Goal: Task Accomplishment & Management: Use online tool/utility

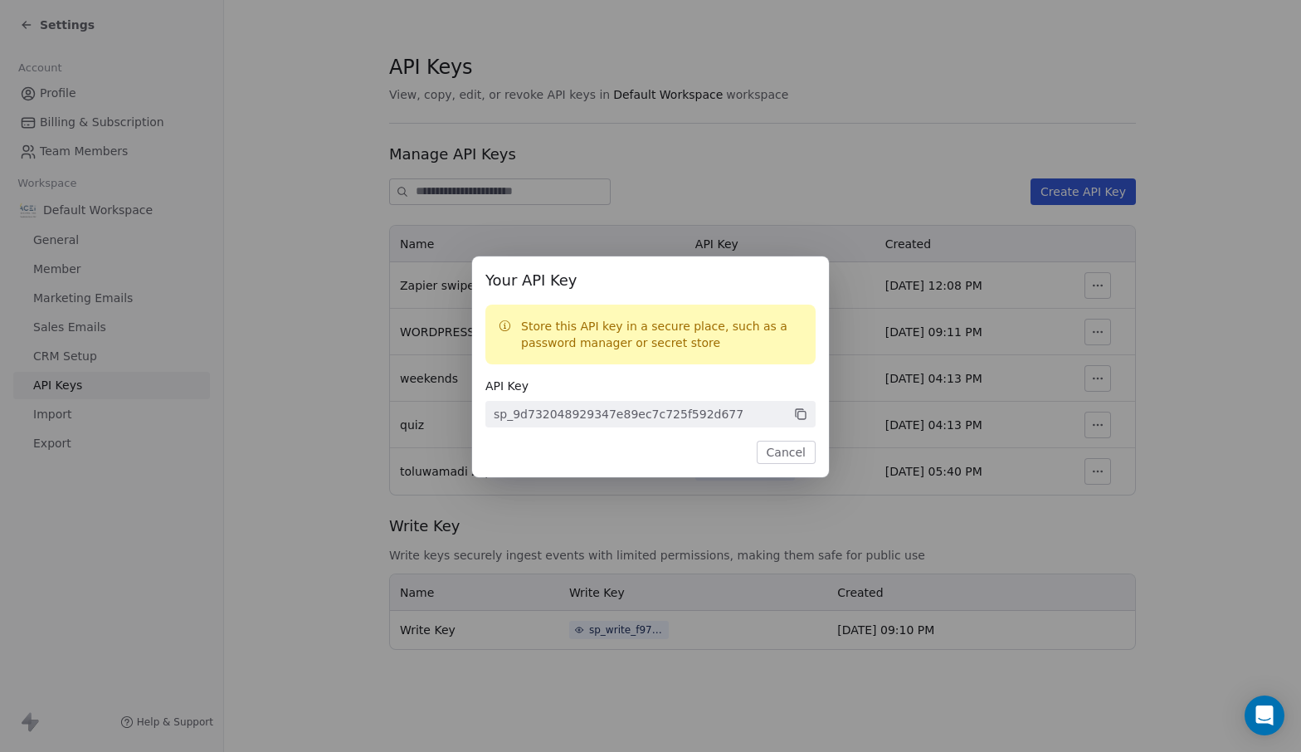
click at [881, 246] on div "Your API Key Store this API key in a secure place, such as a password manager o…" at bounding box center [650, 376] width 1301 height 752
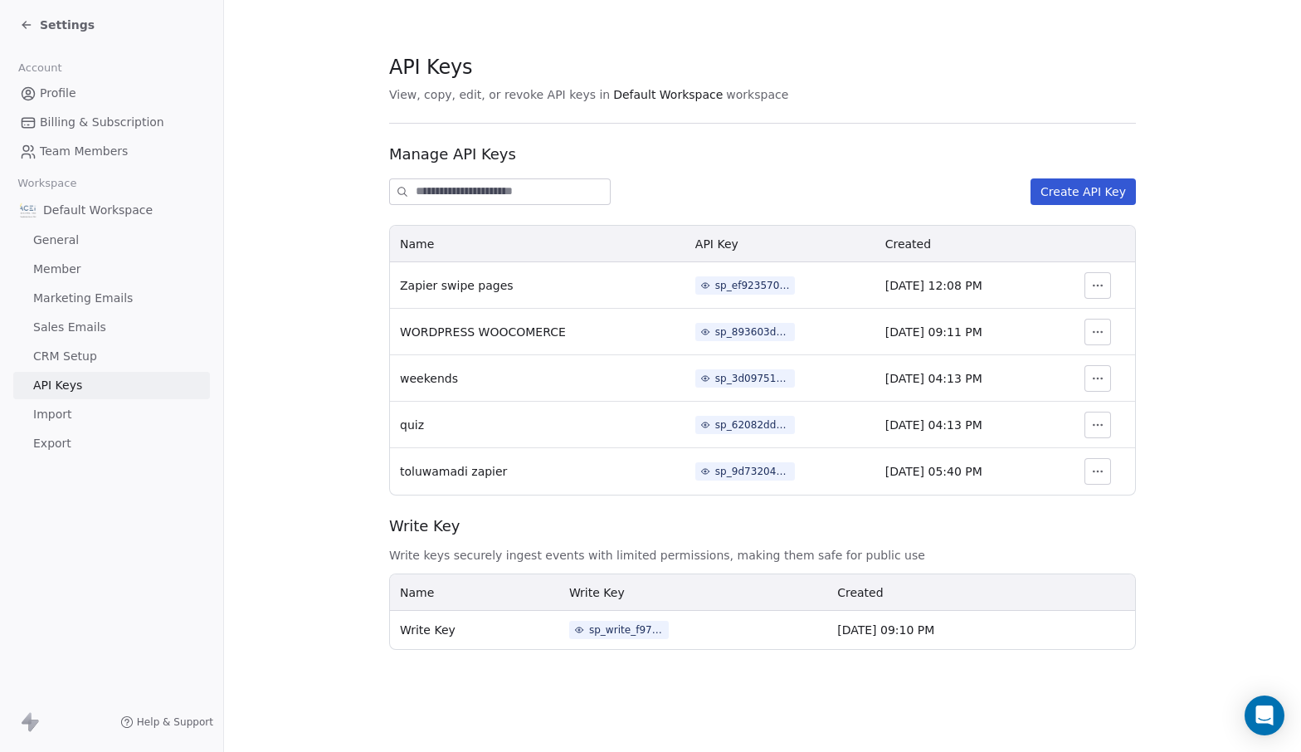
click at [24, 25] on icon at bounding box center [25, 25] width 7 height 0
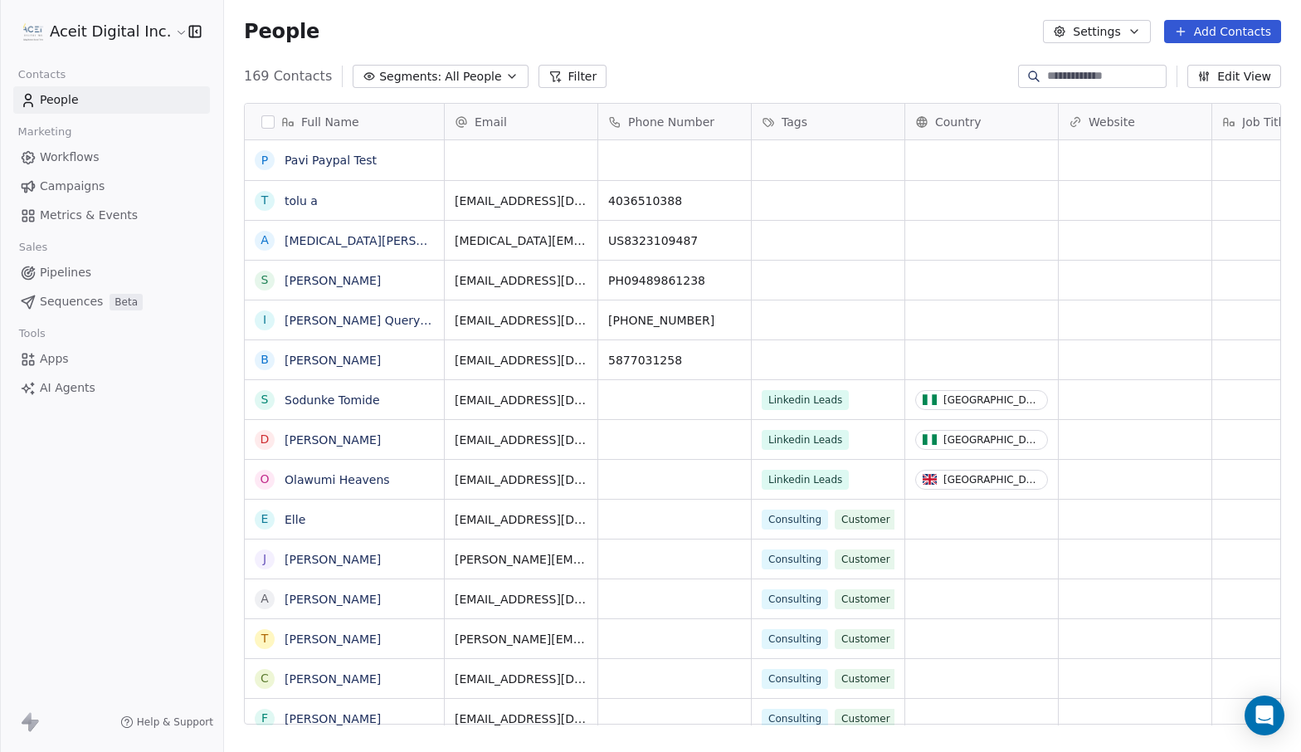
click at [114, 92] on link "People" at bounding box center [111, 99] width 197 height 27
click at [479, 80] on span "All People" at bounding box center [473, 76] width 56 height 17
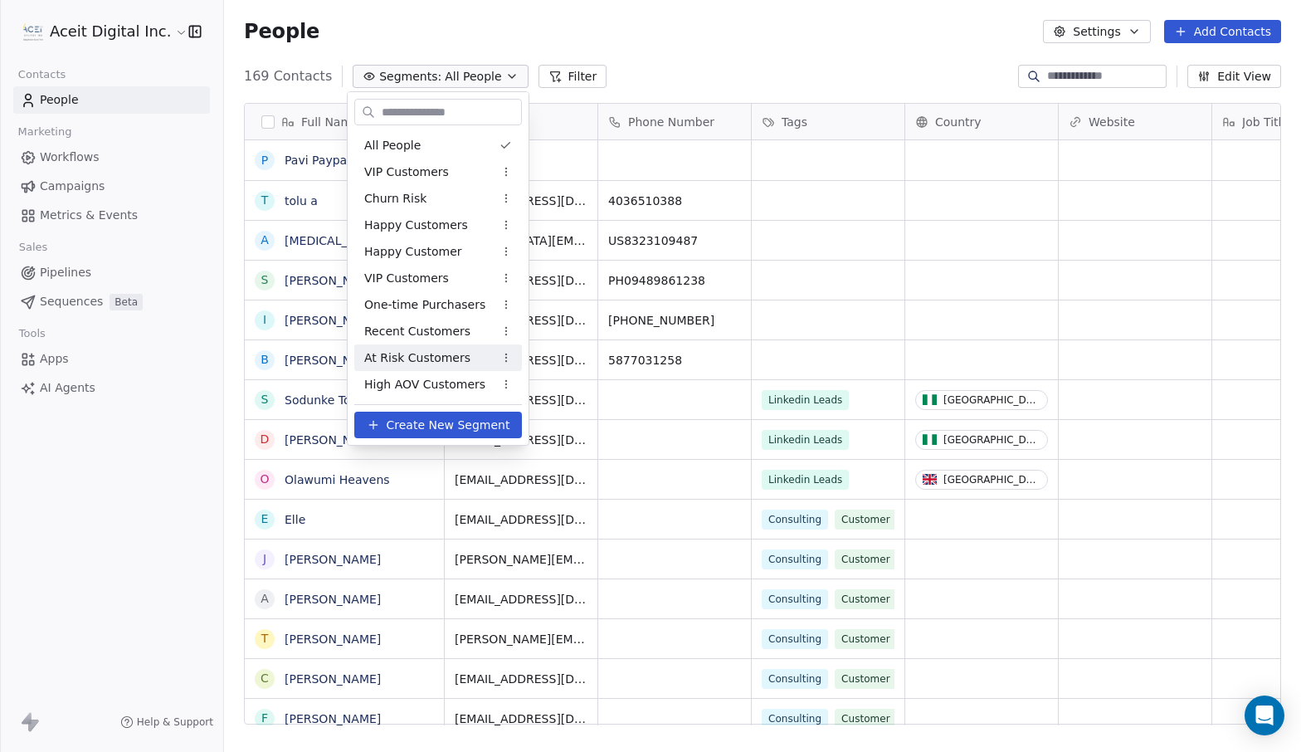
click at [461, 424] on span "Create New Segment" at bounding box center [449, 425] width 124 height 17
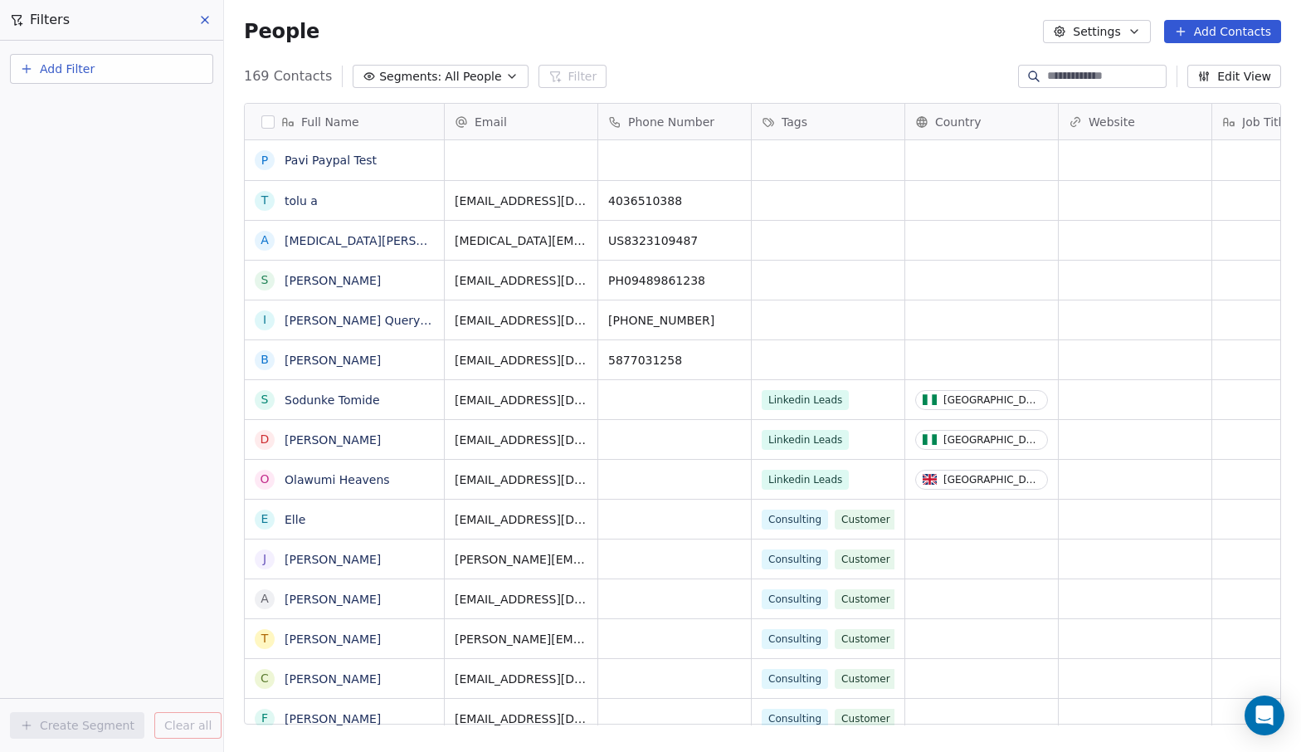
click at [95, 65] on button "Add Filter" at bounding box center [111, 69] width 203 height 30
click at [93, 111] on span "Contact properties" at bounding box center [81, 108] width 108 height 17
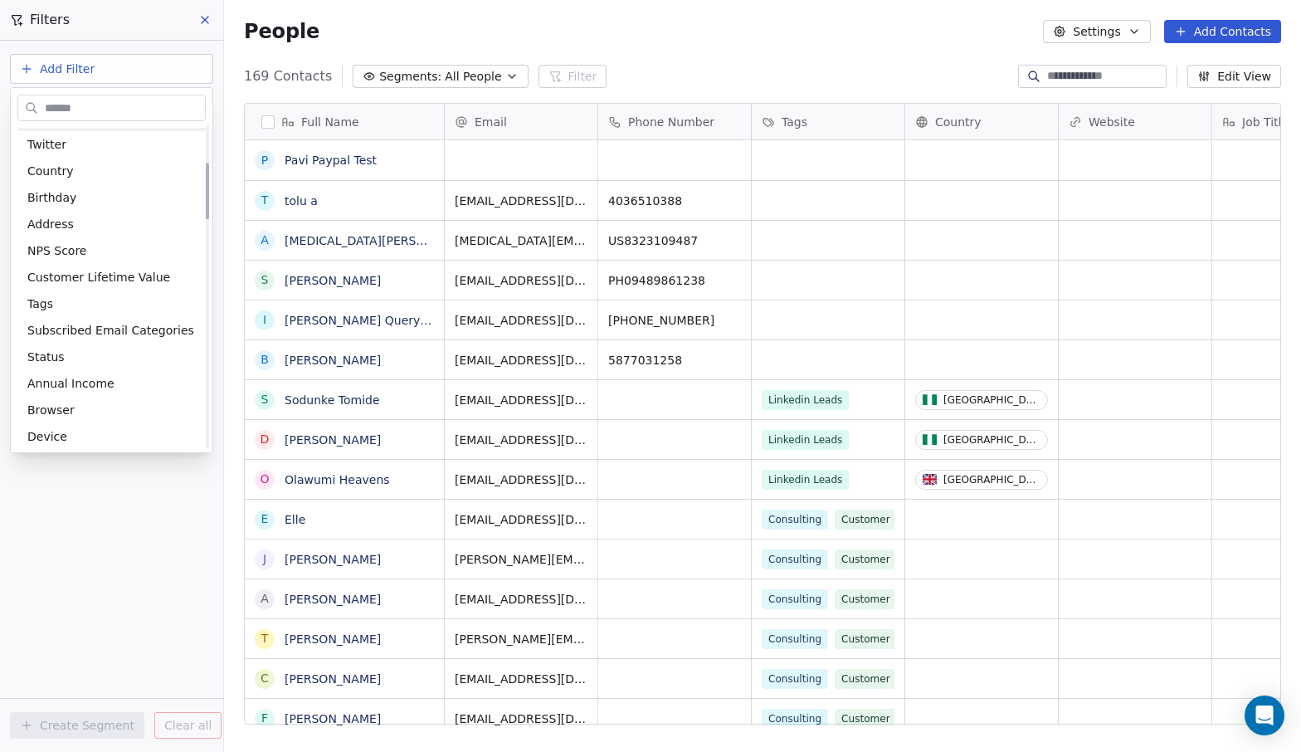
scroll to position [221, 0]
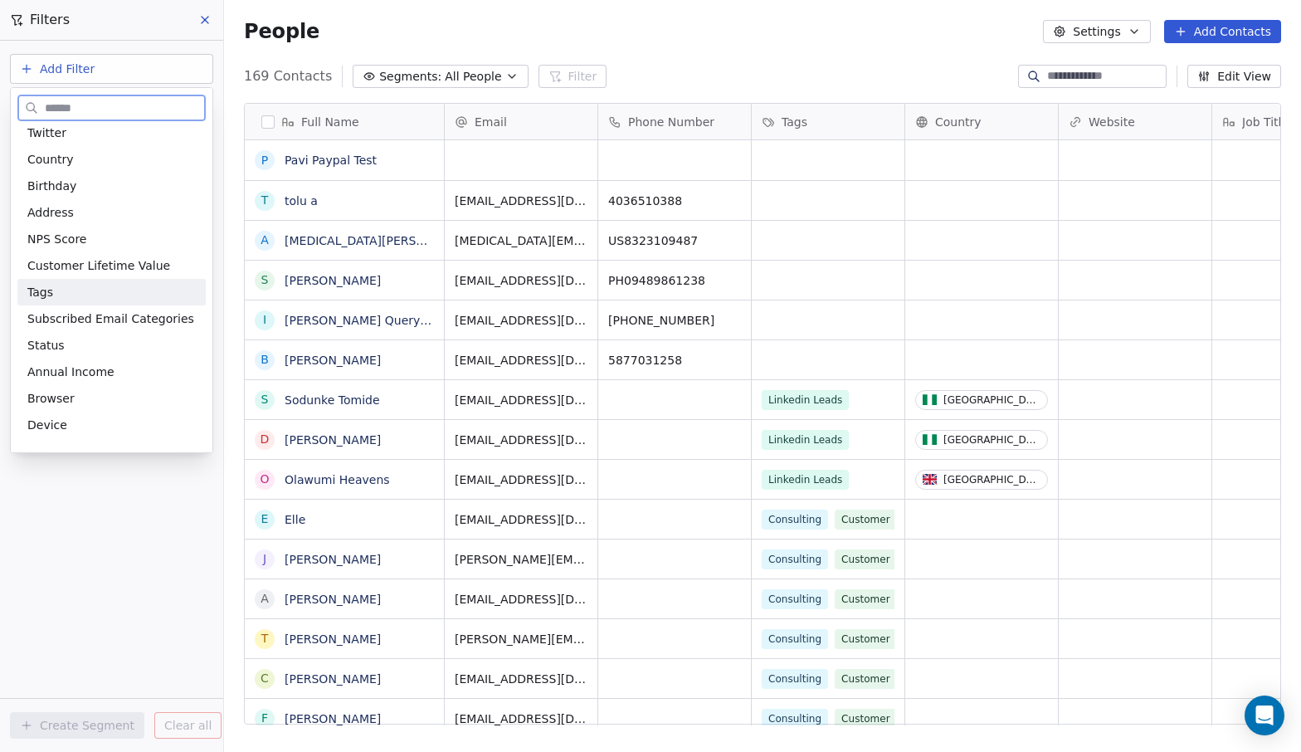
click at [71, 288] on div "Tags" at bounding box center [111, 292] width 168 height 17
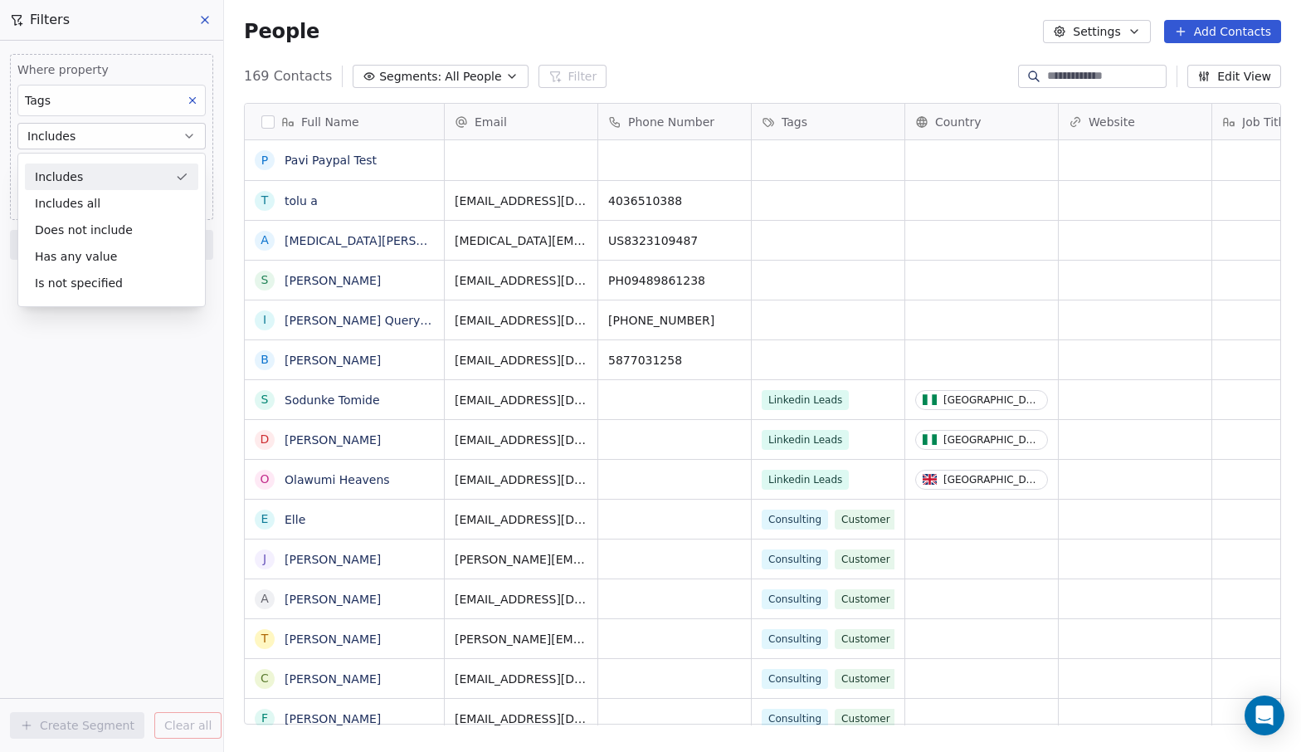
click at [90, 176] on div "Includes" at bounding box center [111, 176] width 173 height 27
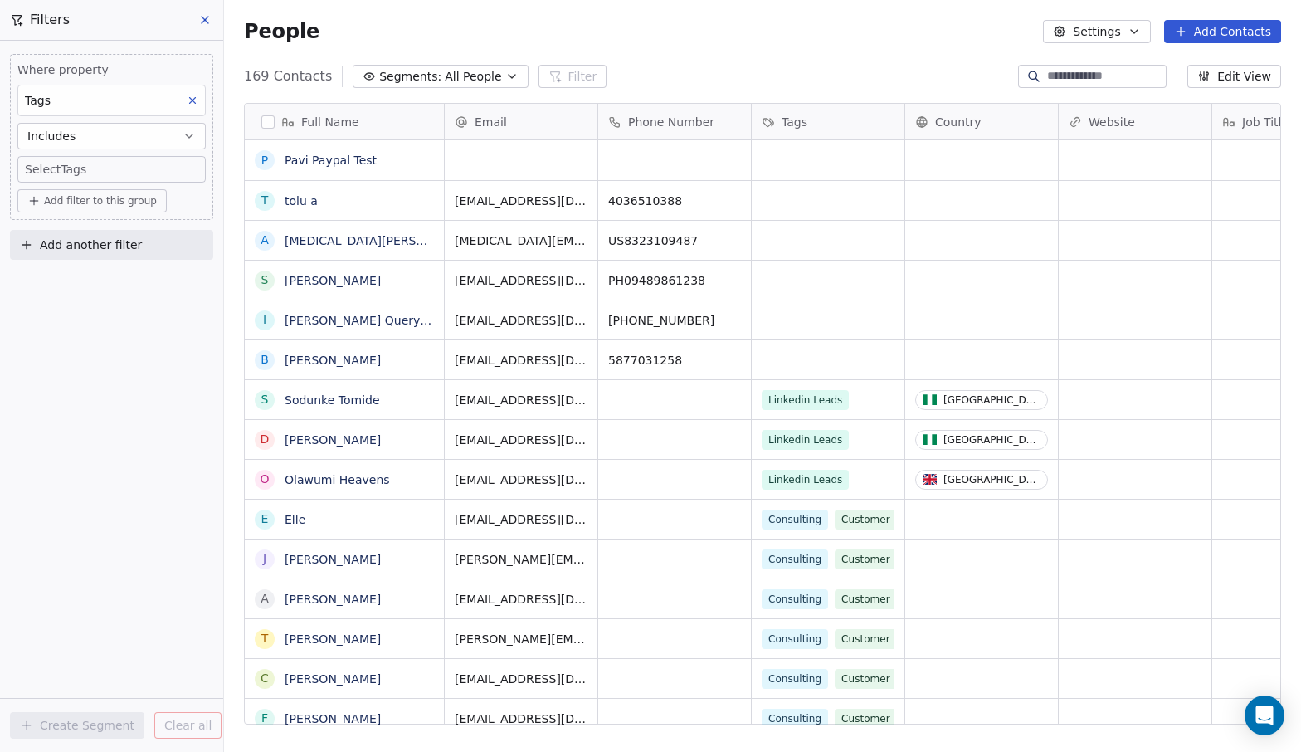
click at [86, 167] on body "Aceit Digital Inc. Contacts People Marketing Workflows Campaigns Metrics & Even…" at bounding box center [650, 376] width 1301 height 752
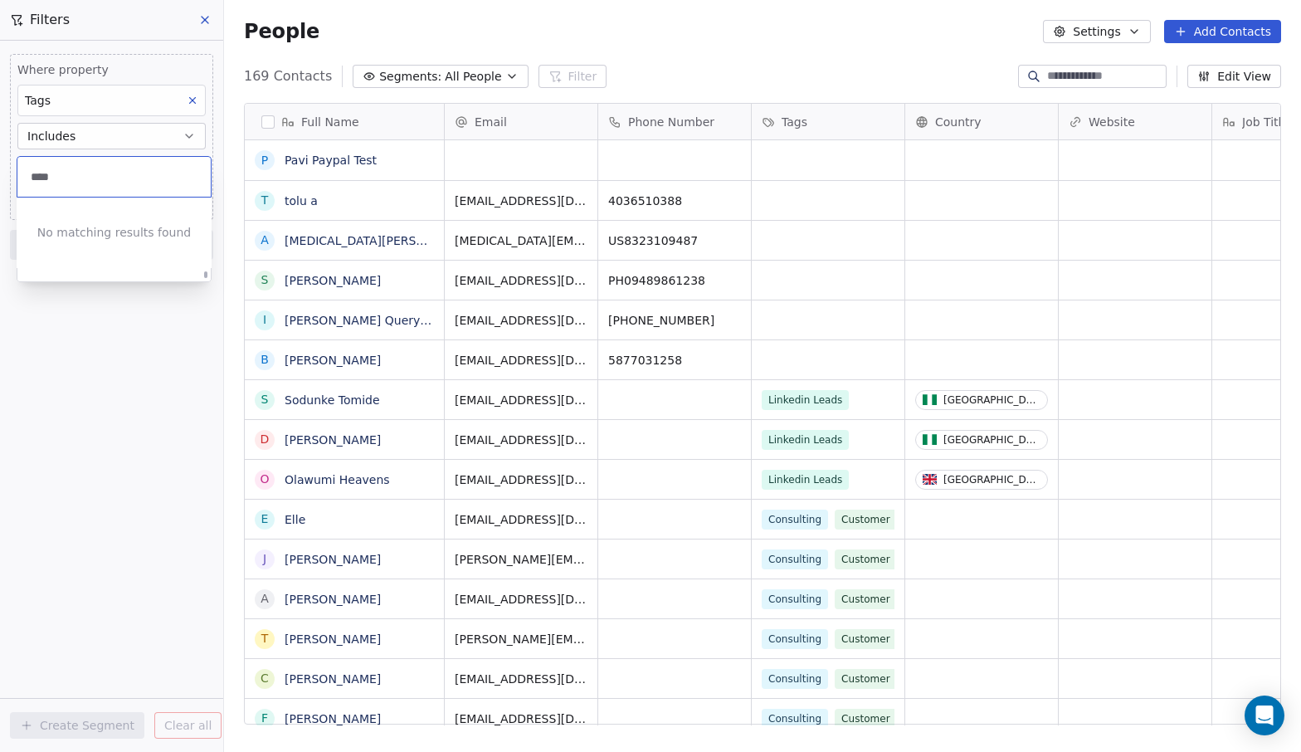
scroll to position [0, 0]
click at [129, 180] on input "**********" at bounding box center [113, 177] width 173 height 18
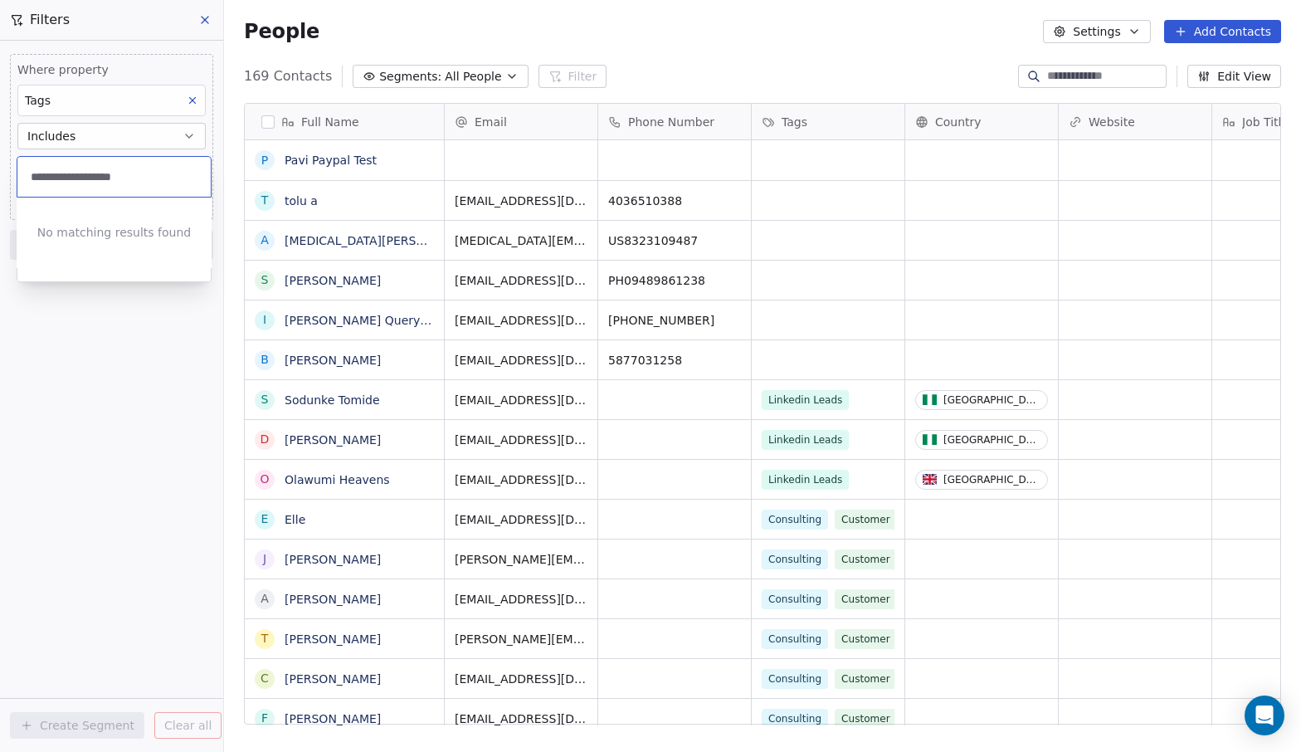
type input "**********"
click at [1129, 29] on html "Aceit Digital Inc. Contacts People Marketing Workflows Campaigns Metrics & Even…" at bounding box center [650, 376] width 1301 height 752
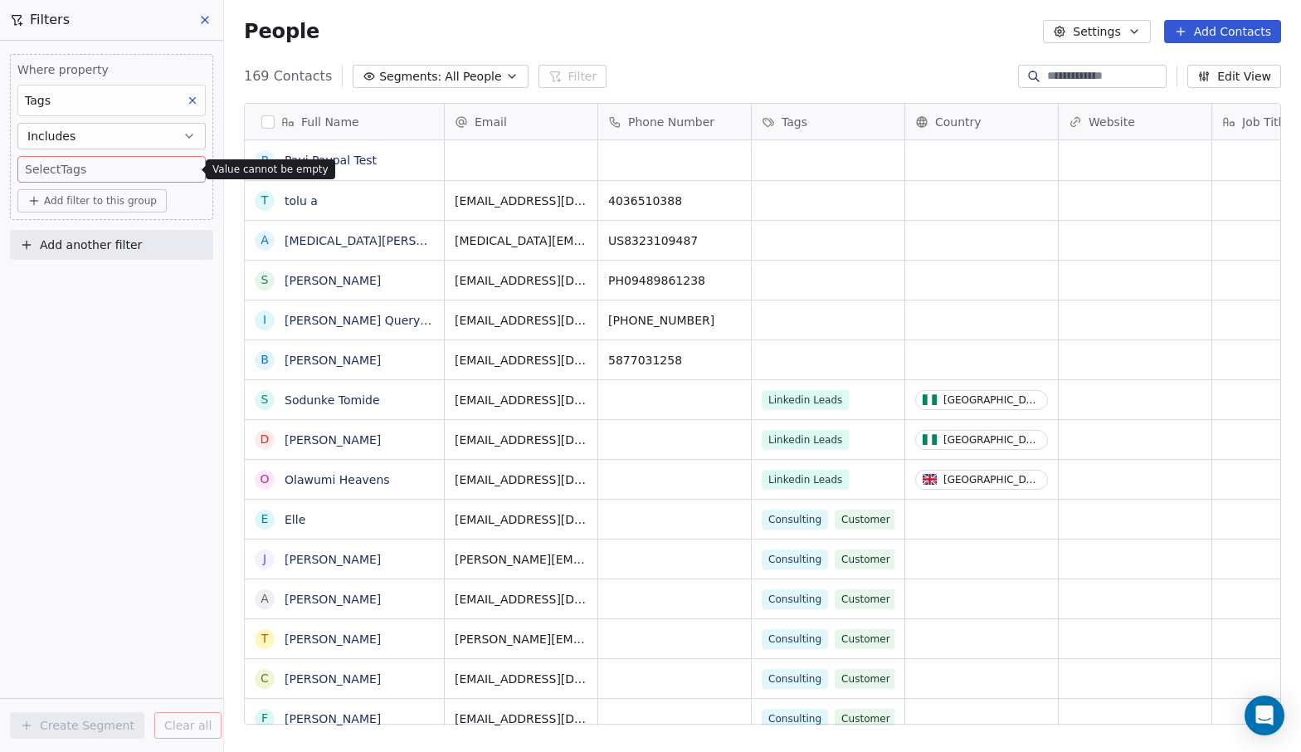
click at [92, 174] on body "Aceit Digital Inc. Contacts People Marketing Workflows Campaigns Metrics & Even…" at bounding box center [650, 376] width 1301 height 752
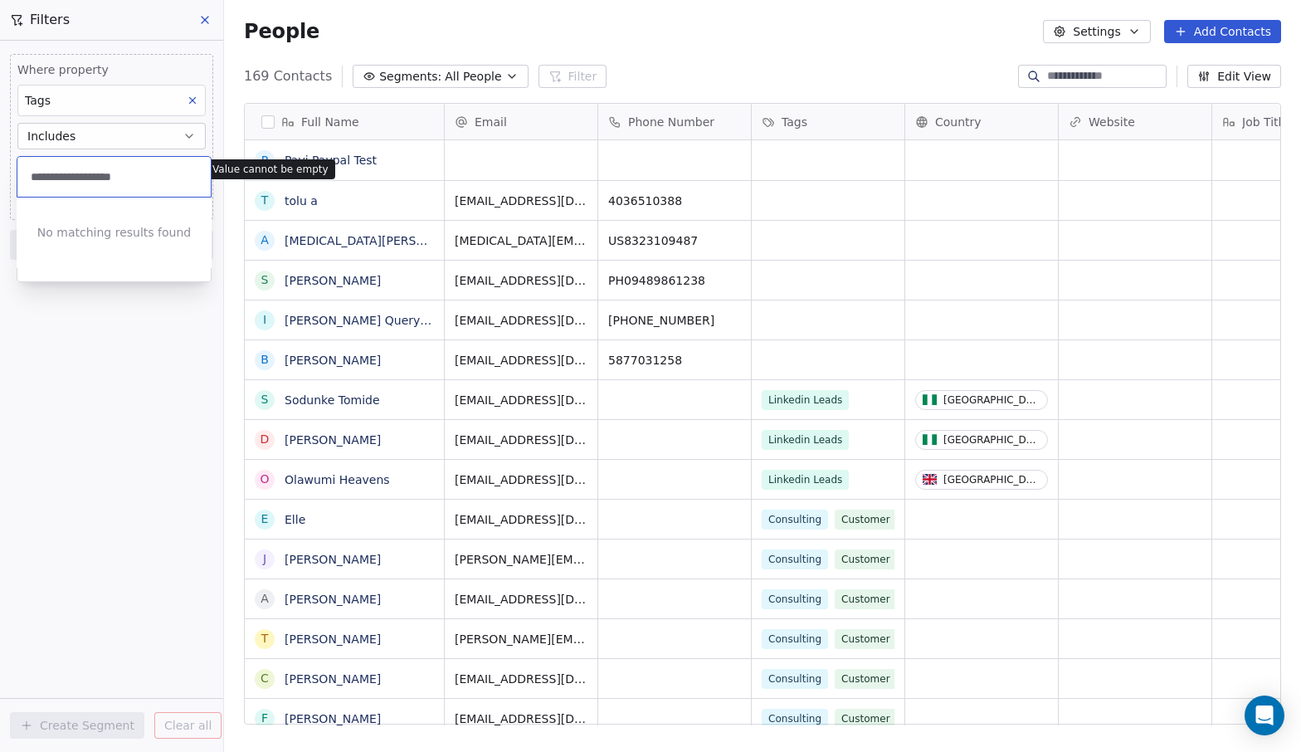
click at [110, 183] on input "**********" at bounding box center [113, 177] width 173 height 18
drag, startPoint x: 149, startPoint y: 183, endPoint x: 26, endPoint y: 175, distance: 123.9
click at [26, 175] on div "**********" at bounding box center [113, 177] width 193 height 40
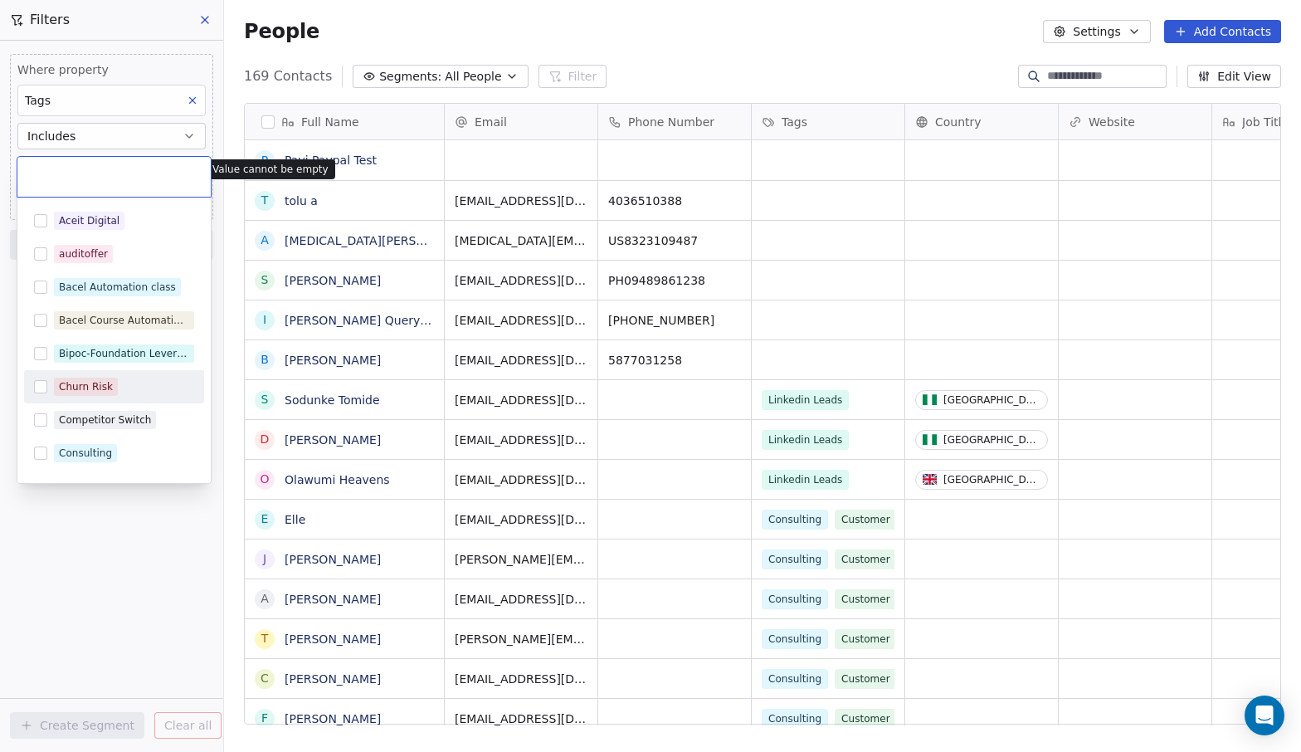
click at [95, 395] on span "Churn Risk" at bounding box center [86, 387] width 64 height 18
click at [85, 390] on div "Churn Risk" at bounding box center [86, 386] width 54 height 15
click at [103, 563] on html "Aceit Digital Inc. Contacts People Marketing Workflows Campaigns Metrics & Even…" at bounding box center [650, 376] width 1301 height 752
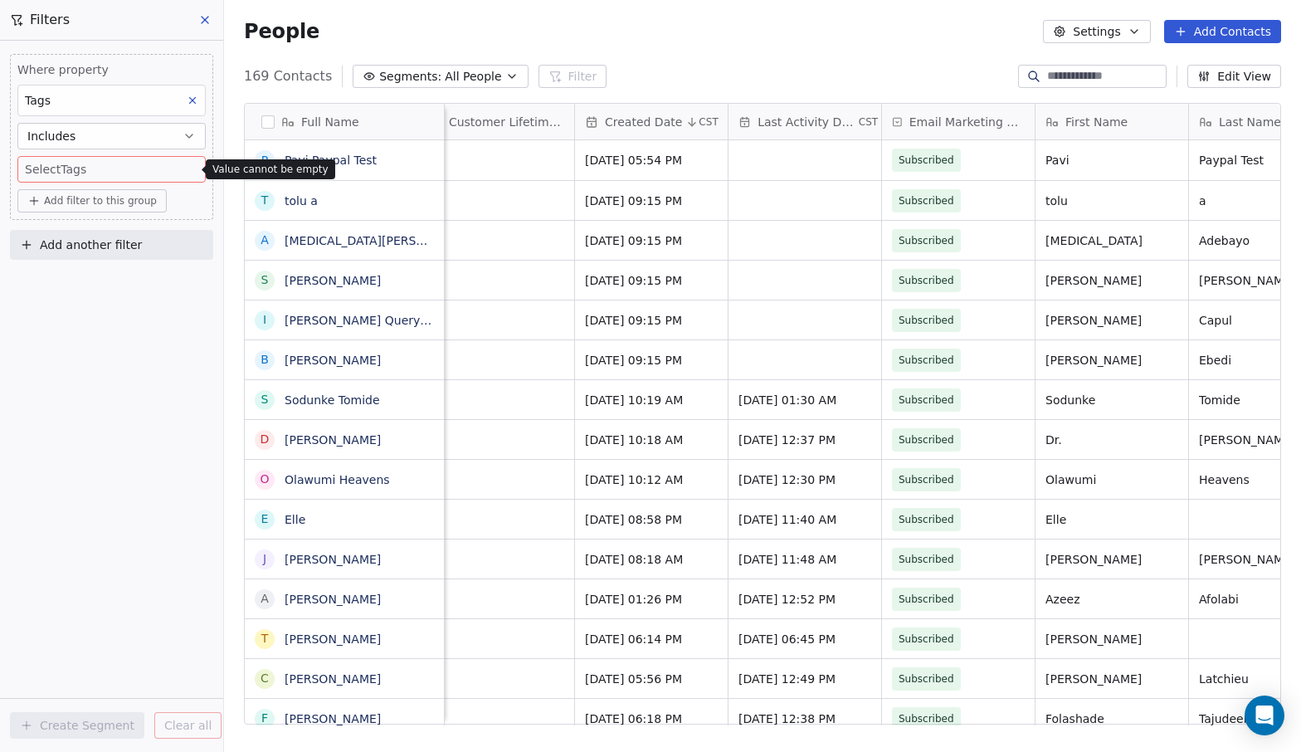
scroll to position [0, 1393]
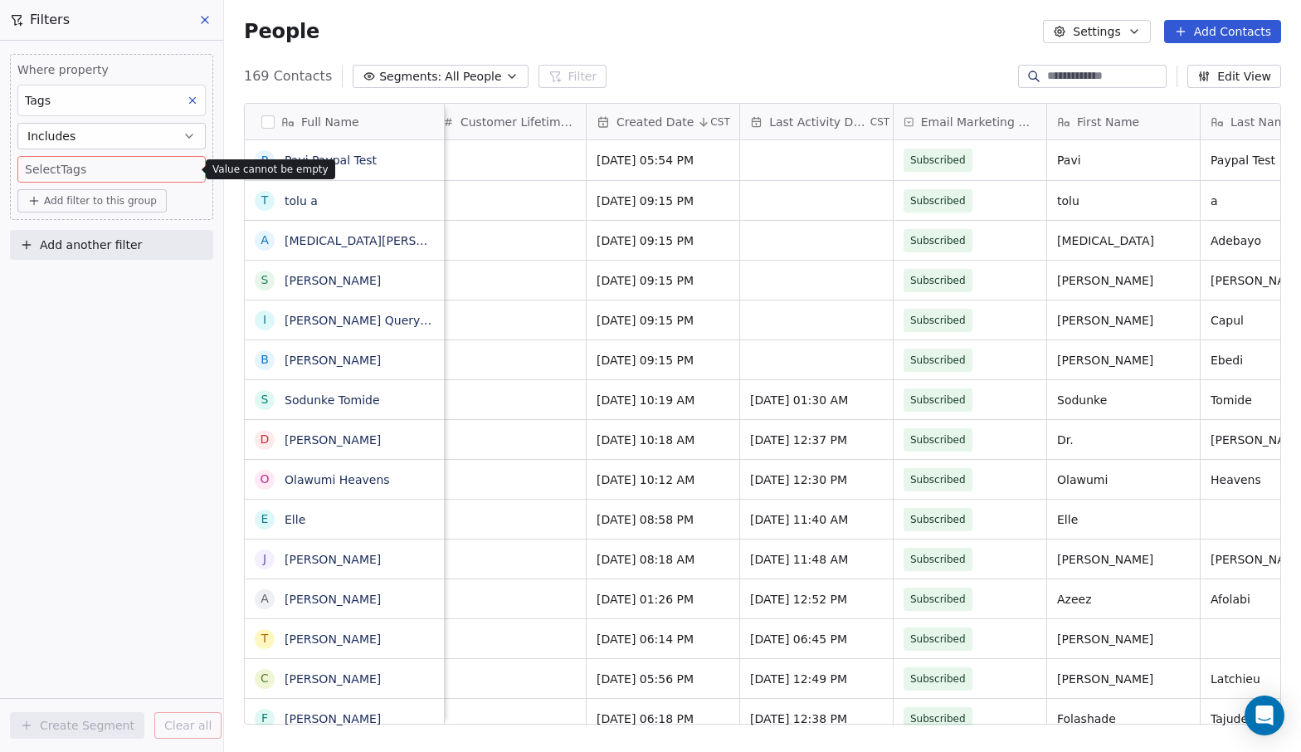
click at [1126, 37] on button "Settings" at bounding box center [1096, 31] width 107 height 23
click at [1117, 94] on div "Tags" at bounding box center [1089, 93] width 66 height 27
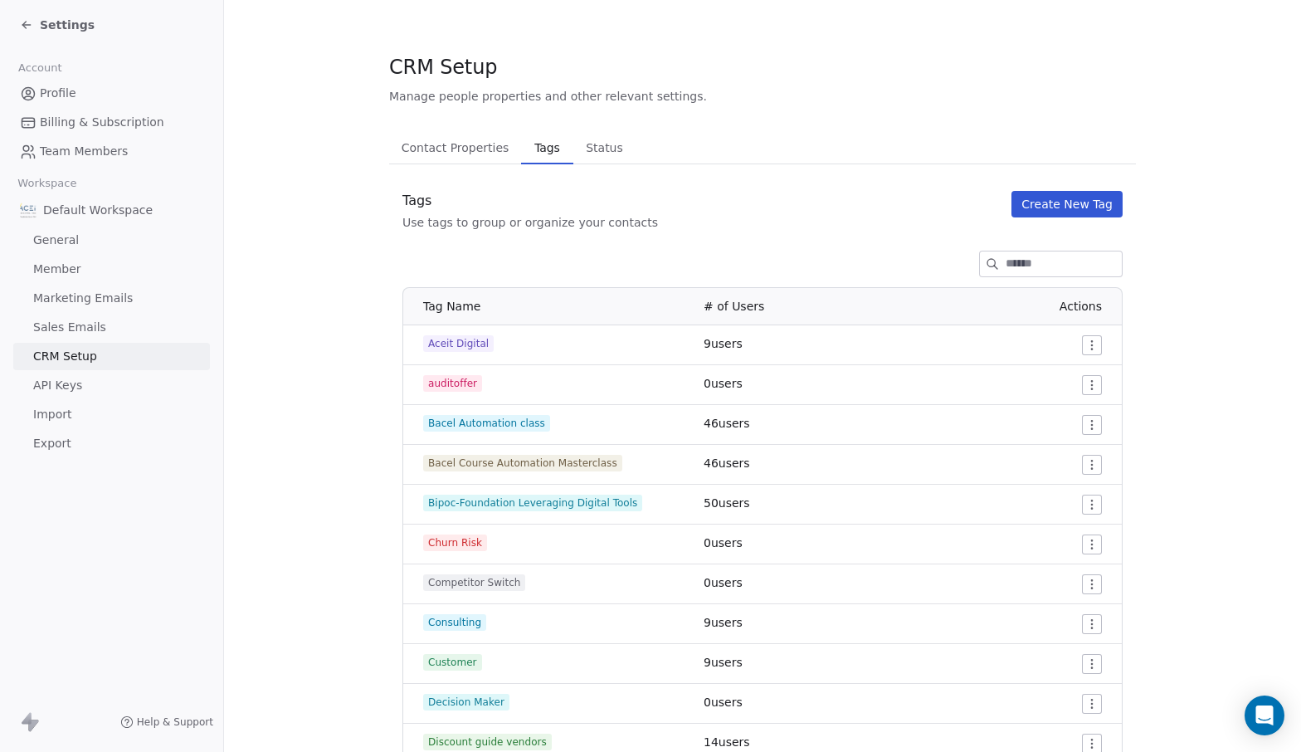
click at [1042, 198] on button "Create New Tag" at bounding box center [1067, 204] width 111 height 27
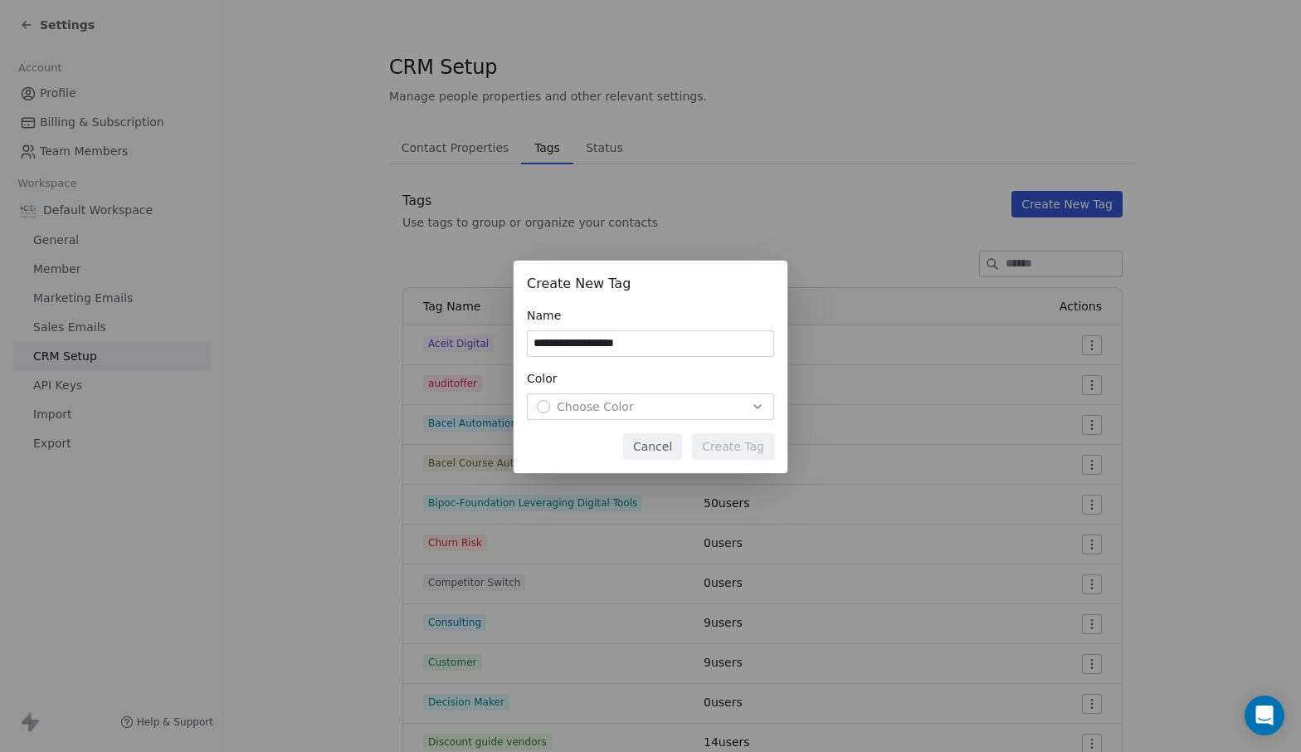
type input "**********"
click at [613, 404] on span "Choose Color" at bounding box center [595, 406] width 77 height 17
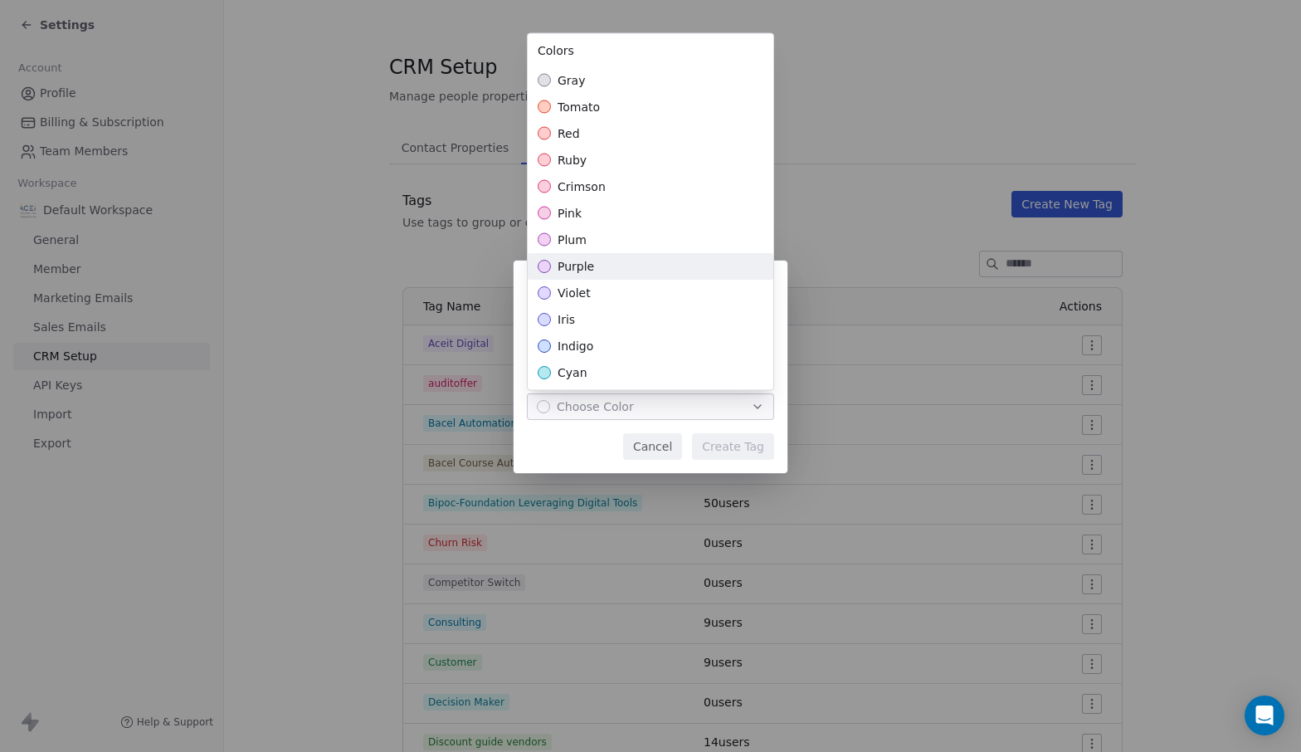
click at [564, 260] on span "purple" at bounding box center [576, 266] width 37 height 17
click at [743, 443] on div "**********" at bounding box center [650, 376] width 1301 height 284
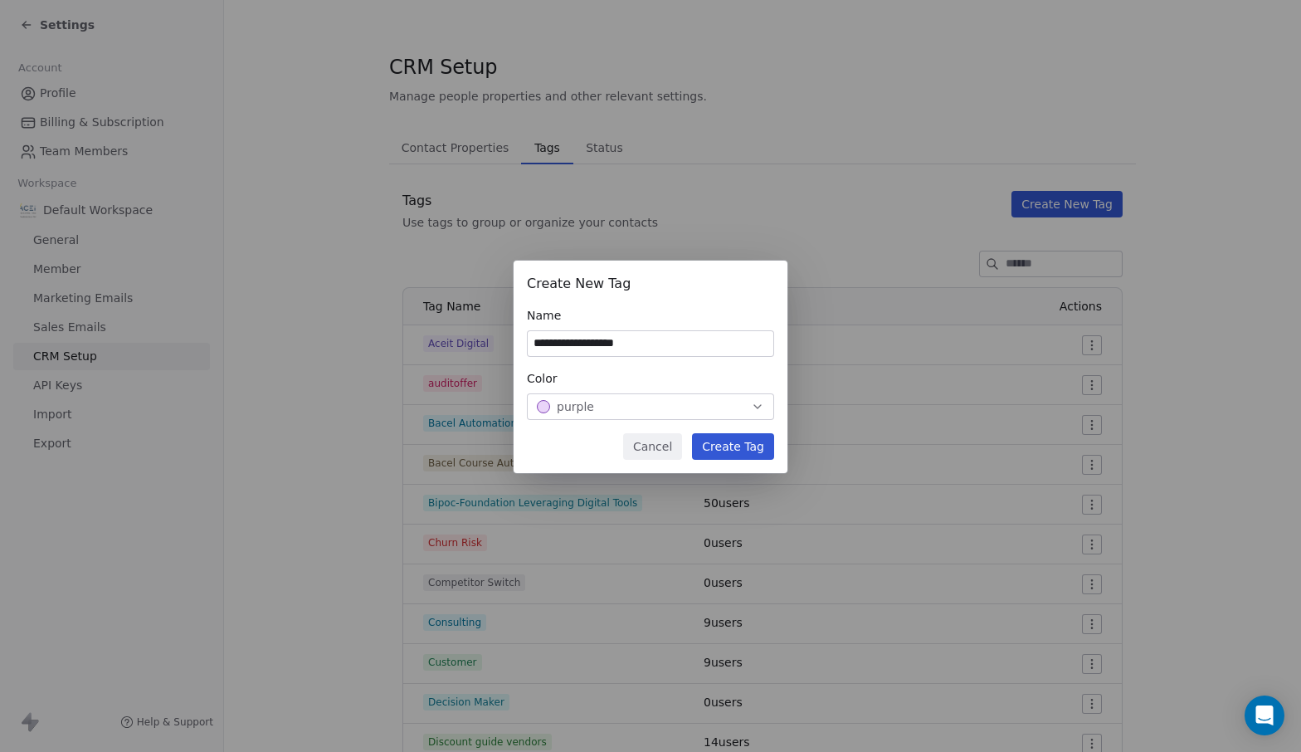
click at [741, 443] on button "Create Tag" at bounding box center [733, 446] width 82 height 27
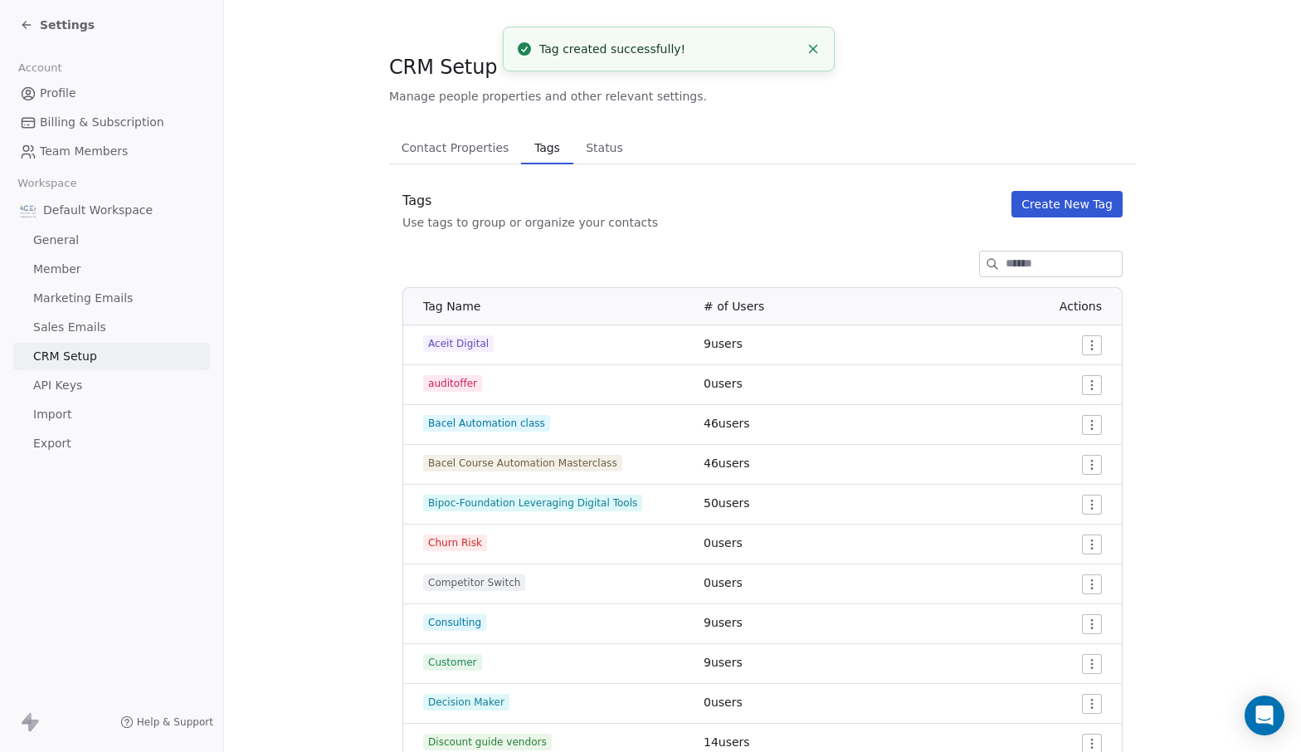
click at [1023, 202] on button "Create New Tag" at bounding box center [1067, 204] width 111 height 27
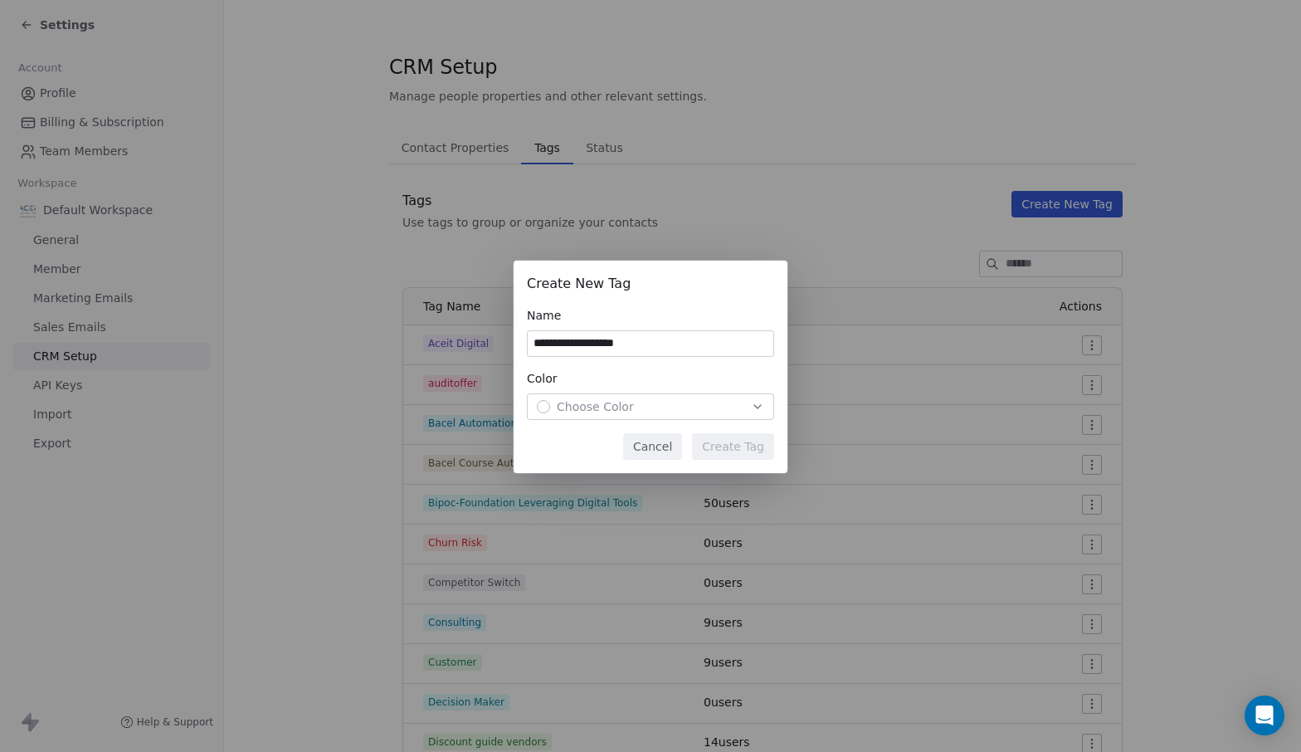
type input "**********"
click at [590, 409] on span "Choose Color" at bounding box center [595, 406] width 77 height 17
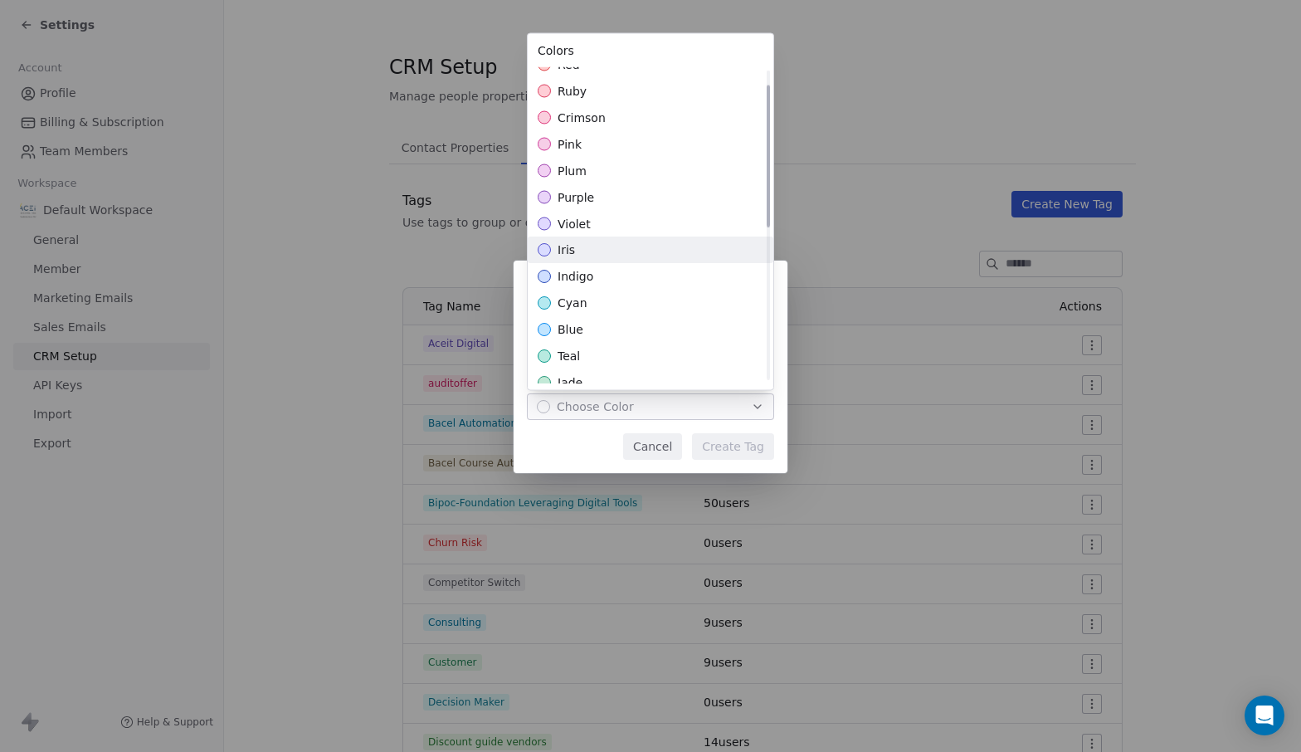
scroll to position [80, 0]
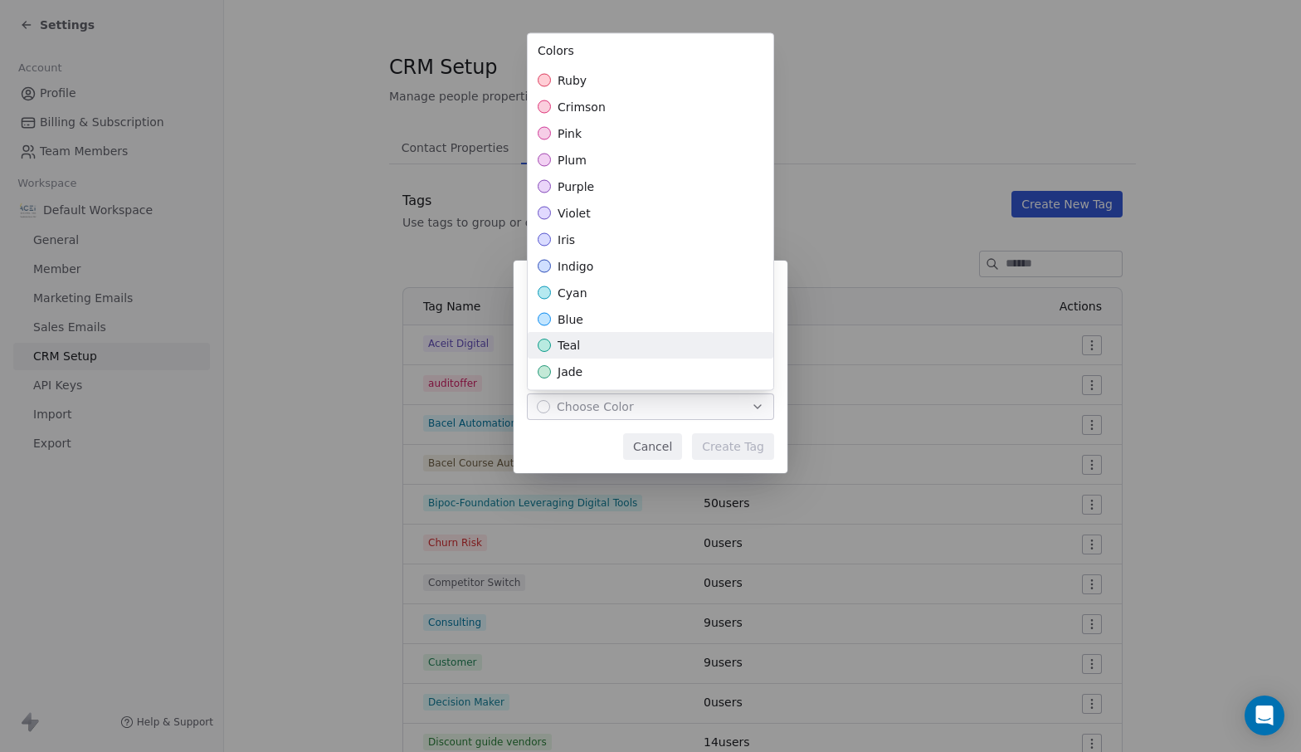
click at [578, 348] on span "teal" at bounding box center [569, 346] width 22 height 17
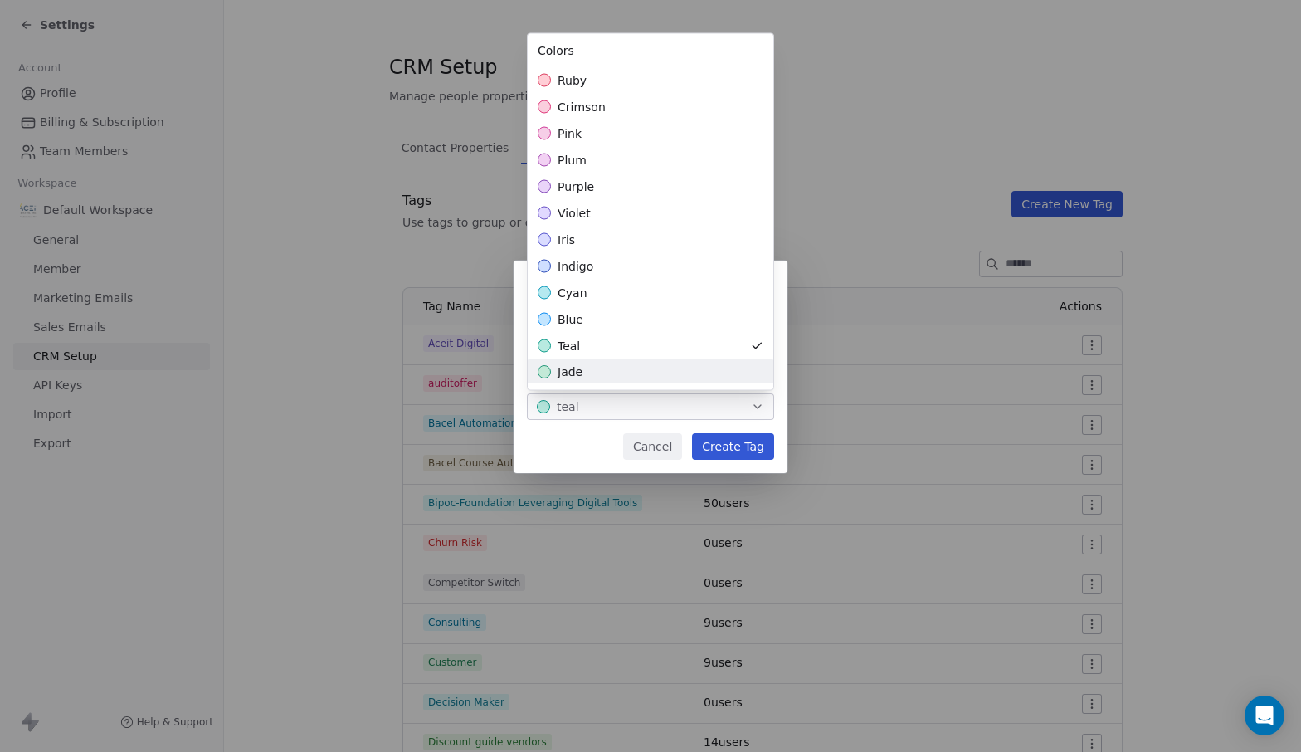
click at [727, 447] on div "**********" at bounding box center [650, 376] width 1301 height 284
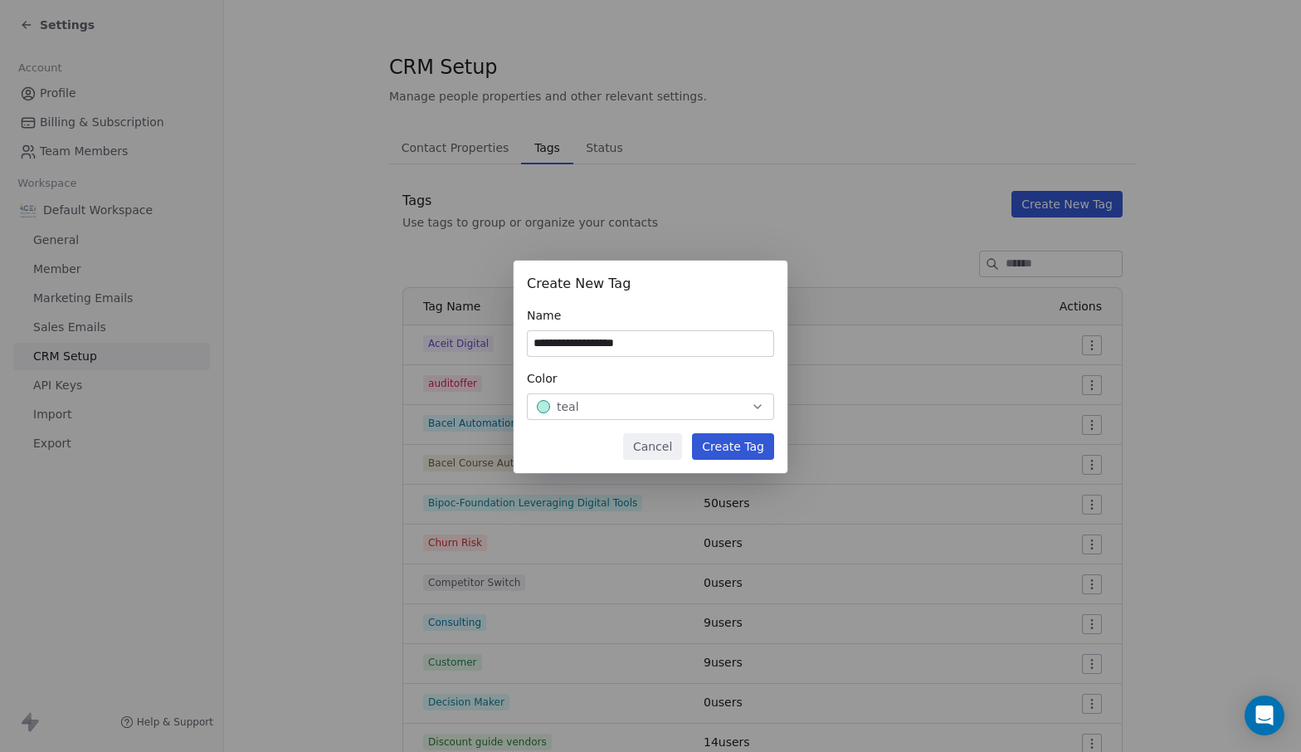
click at [727, 447] on button "Create Tag" at bounding box center [733, 446] width 82 height 27
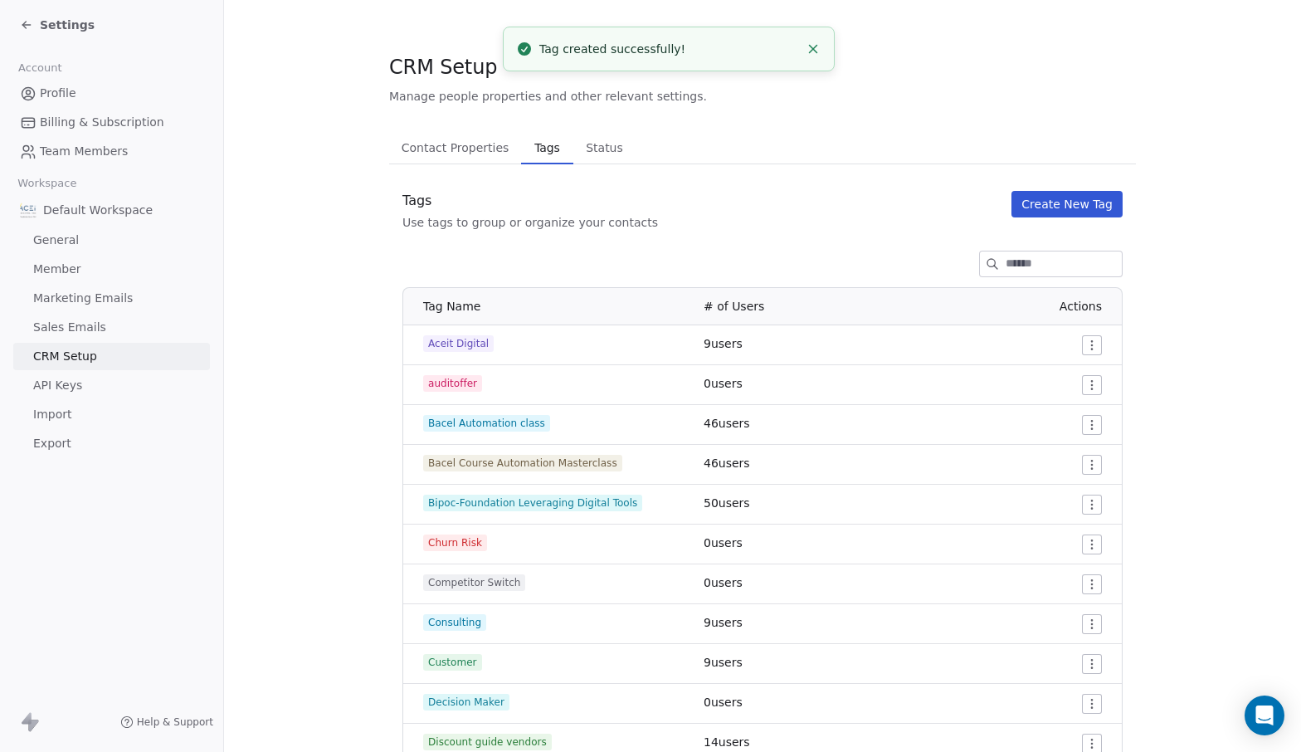
click at [1035, 199] on button "Create New Tag" at bounding box center [1067, 204] width 111 height 27
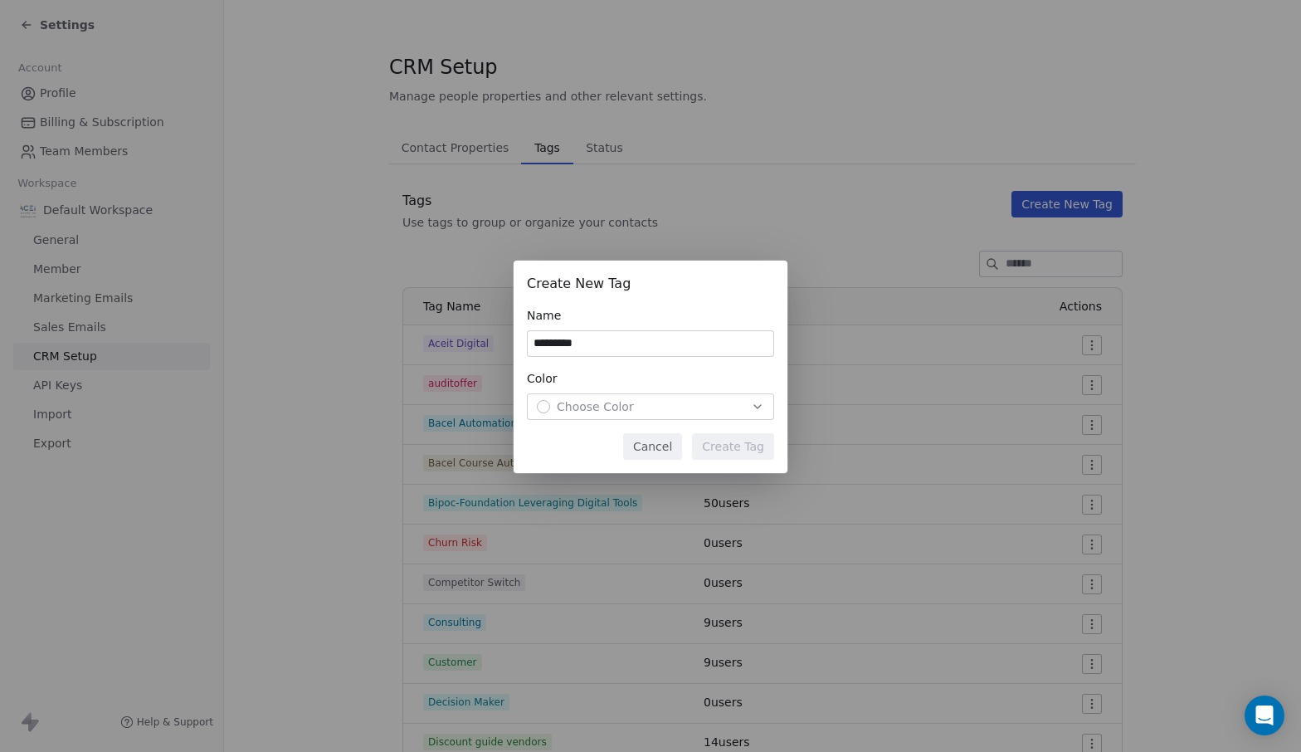
type input "*********"
click at [625, 408] on span "Choose Color" at bounding box center [595, 406] width 77 height 17
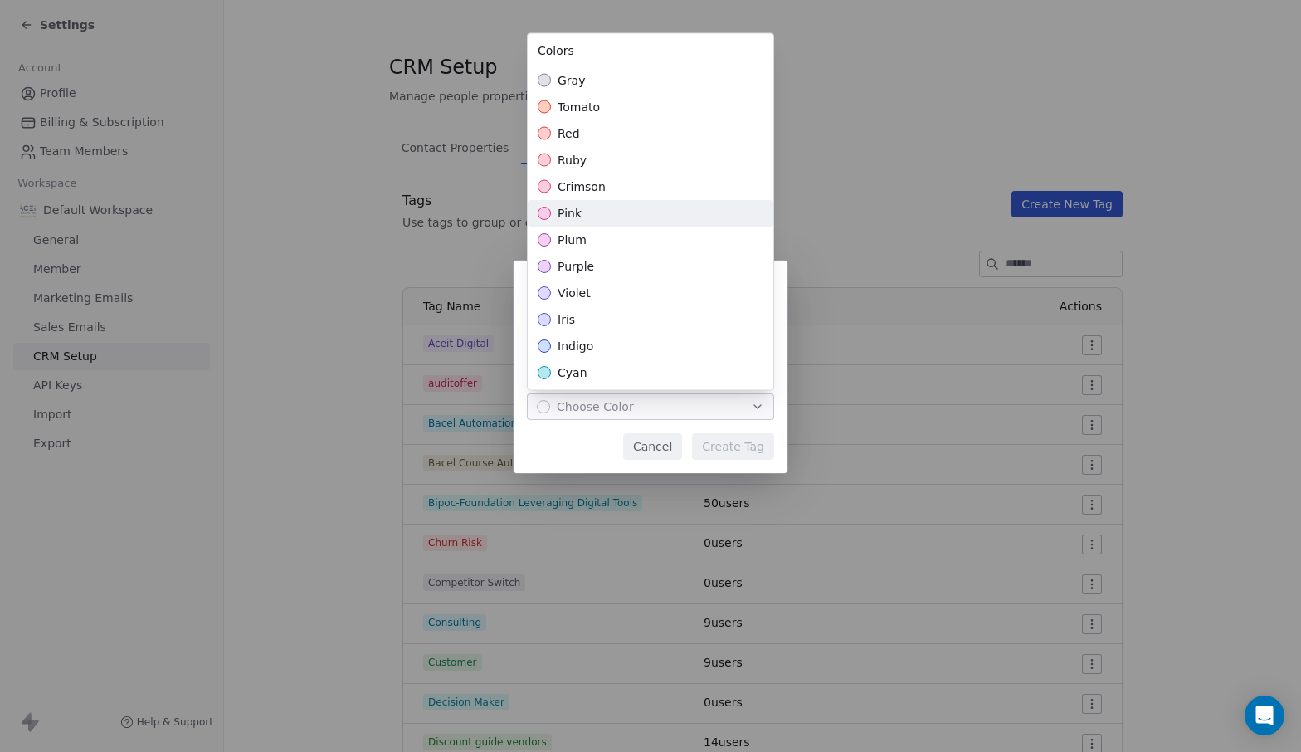
click at [608, 202] on div "pink" at bounding box center [651, 213] width 246 height 27
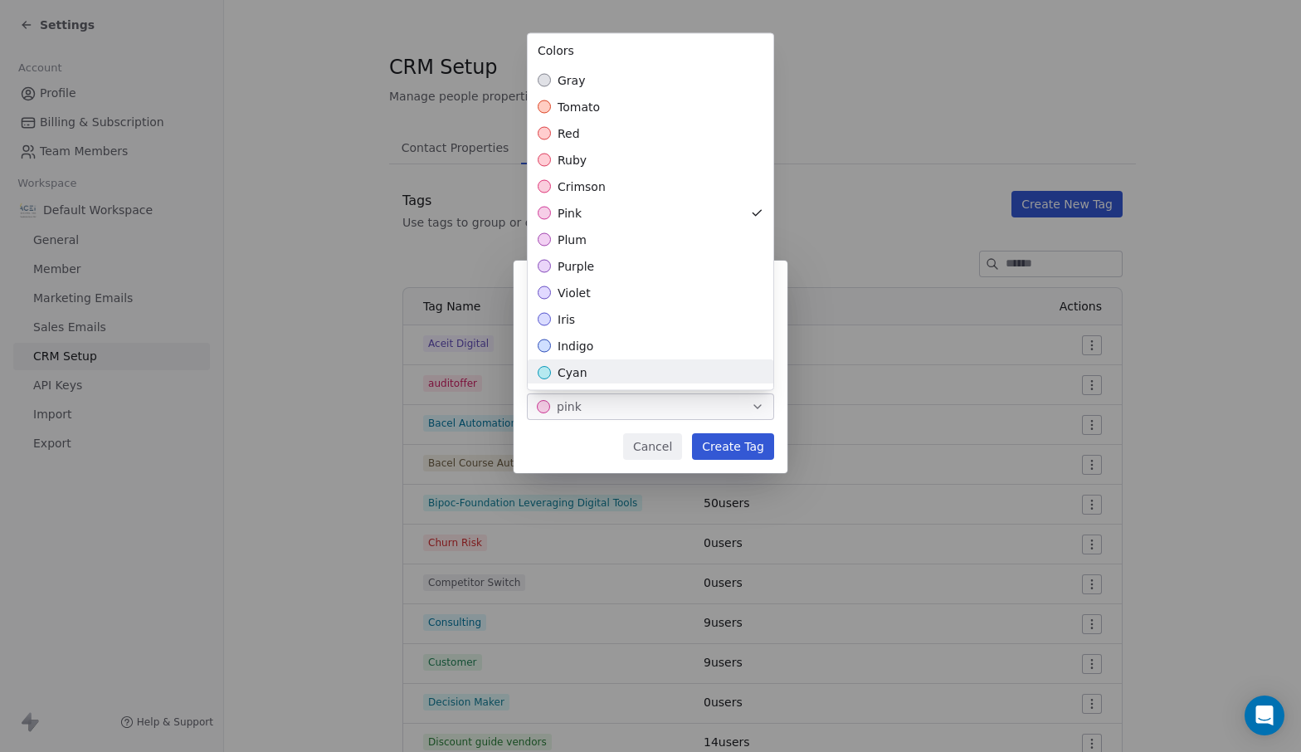
click at [704, 436] on div "Create New Tag Name ********* Color pink Cancel Create Tag" at bounding box center [650, 376] width 1301 height 284
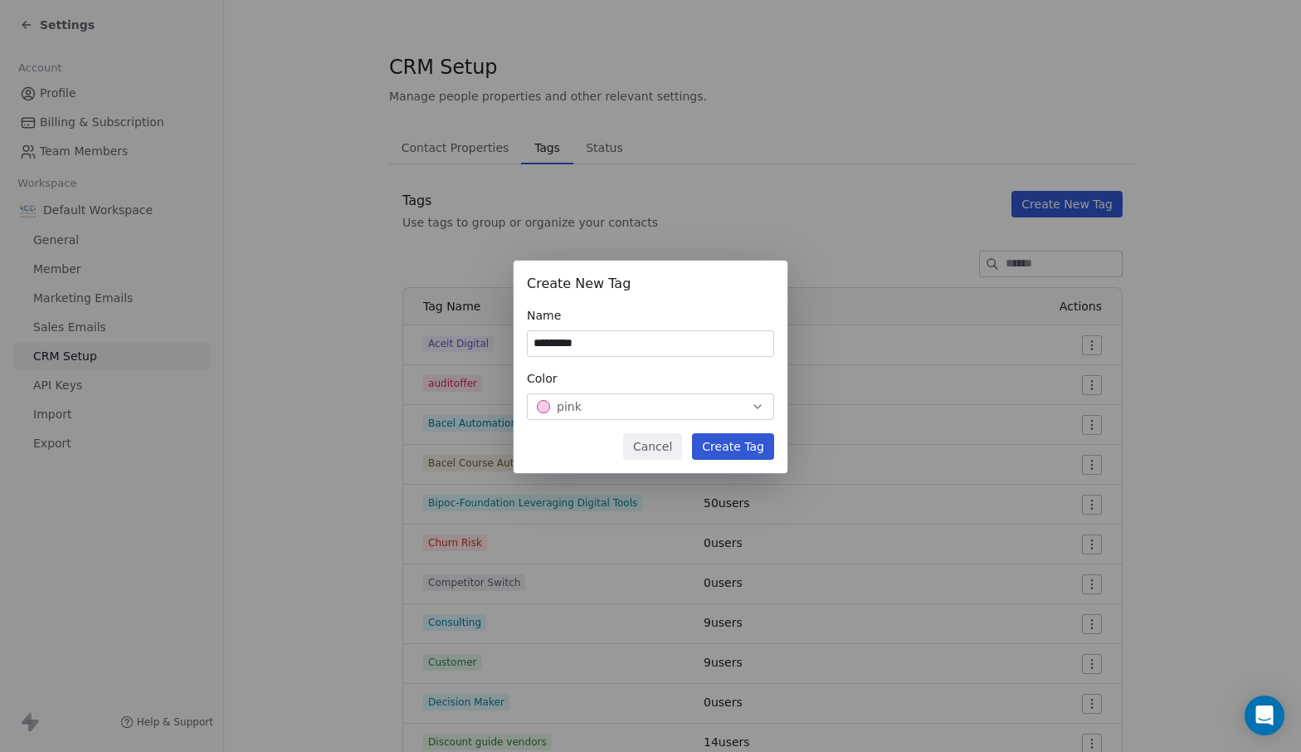
click at [705, 437] on button "Create Tag" at bounding box center [733, 446] width 82 height 27
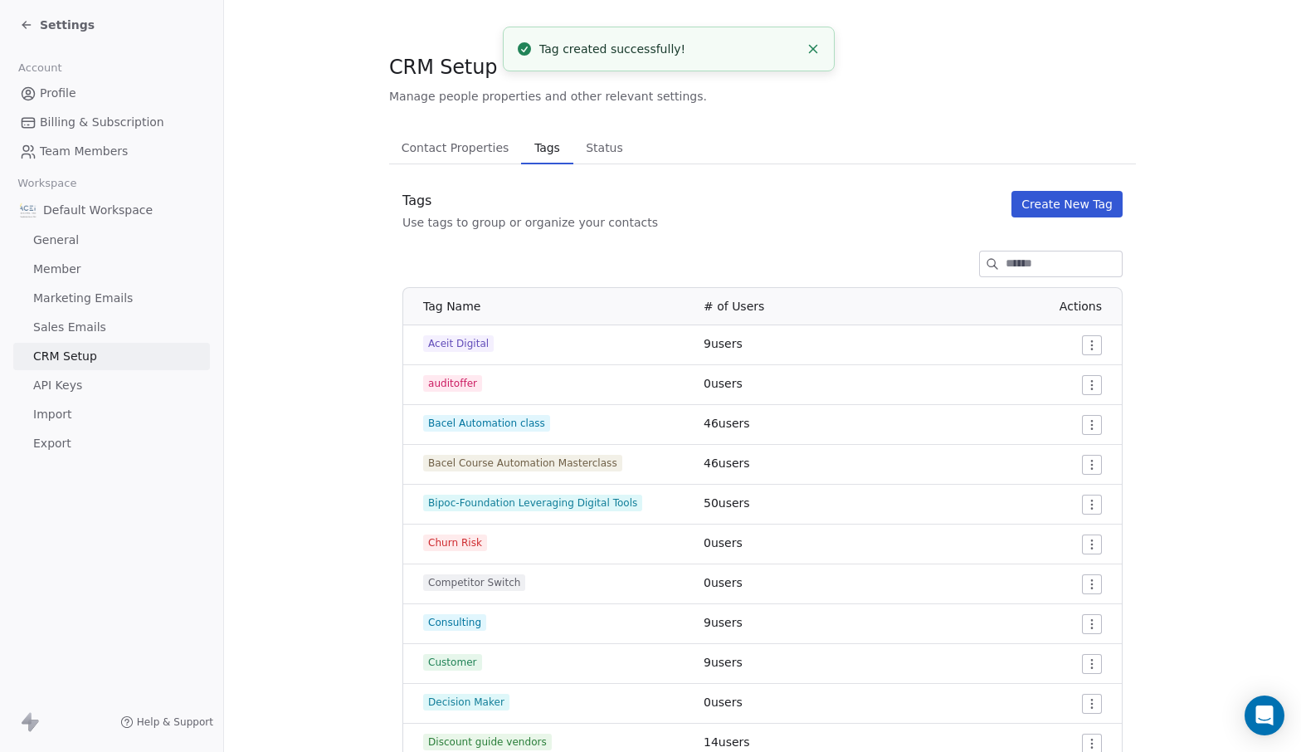
click at [1067, 208] on button "Create New Tag" at bounding box center [1067, 204] width 111 height 27
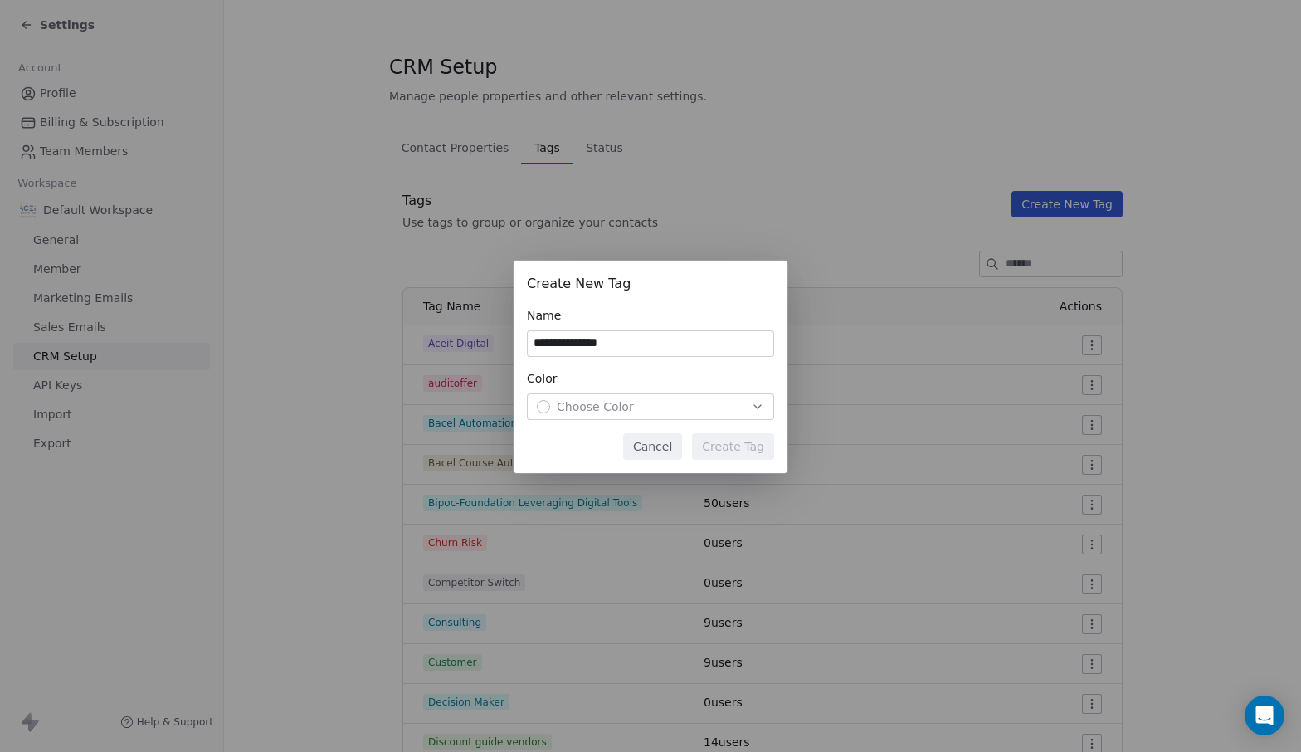
type input "**********"
click at [647, 397] on button "Choose Color" at bounding box center [650, 406] width 247 height 27
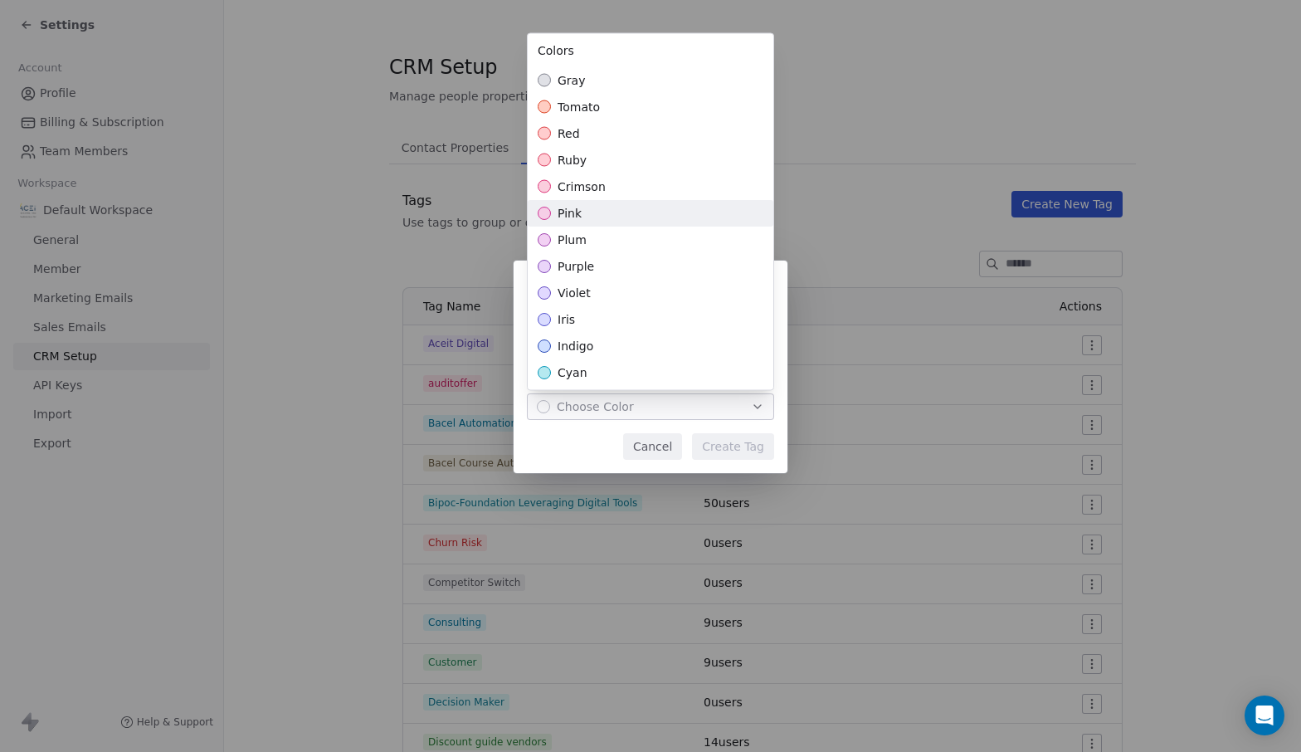
click at [642, 212] on div "pink" at bounding box center [651, 213] width 246 height 27
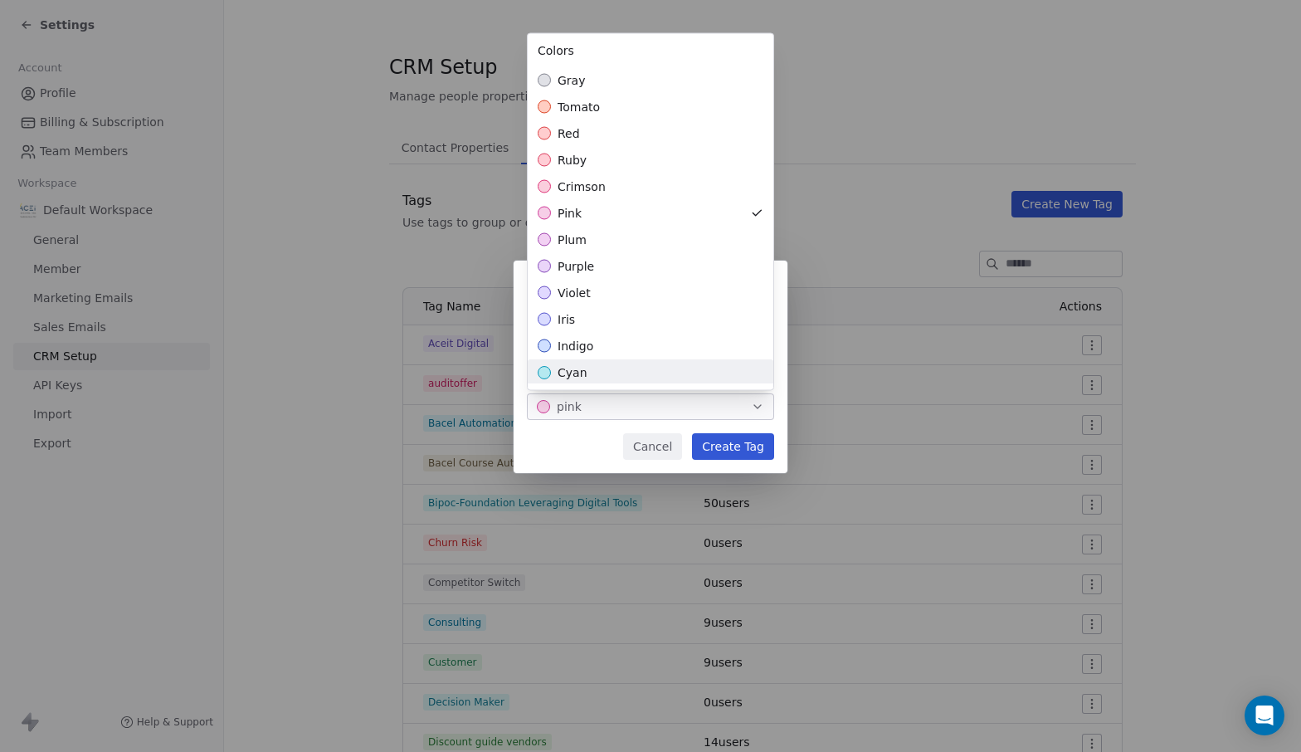
click at [726, 447] on div "**********" at bounding box center [650, 376] width 1301 height 284
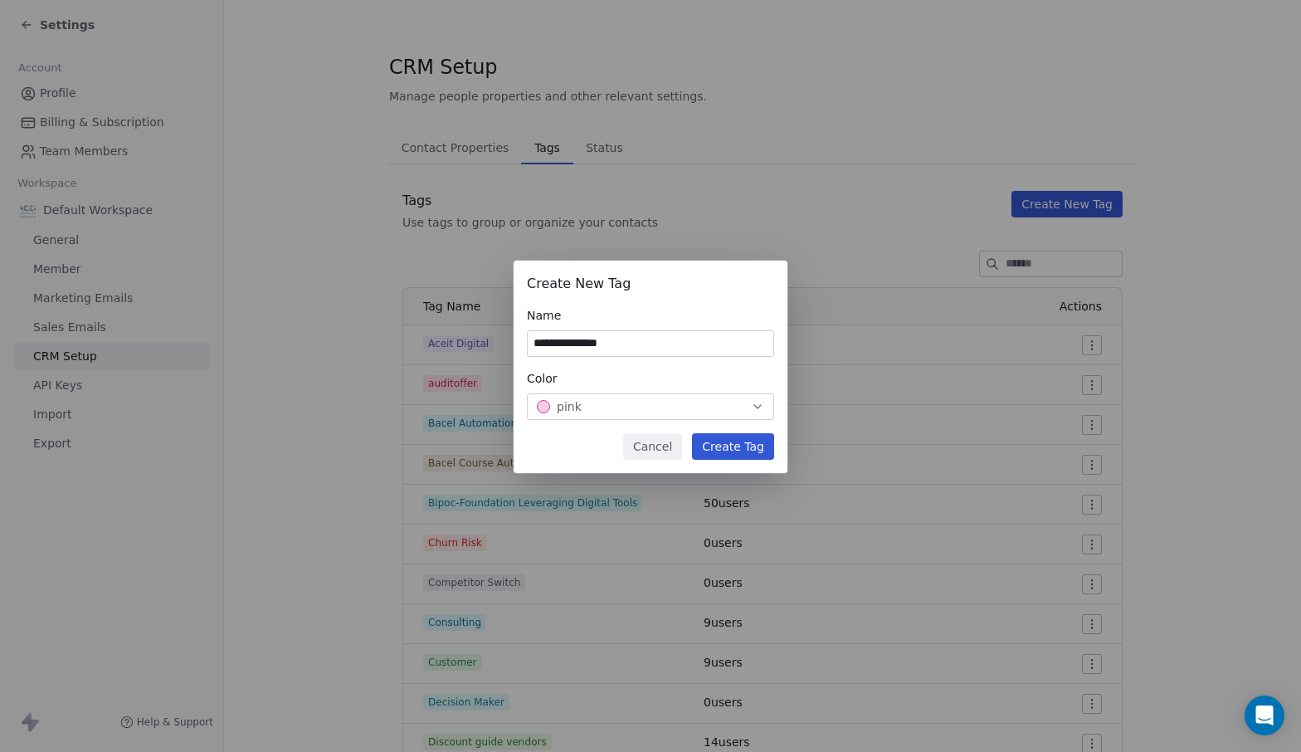
click at [726, 447] on button "Create Tag" at bounding box center [733, 446] width 82 height 27
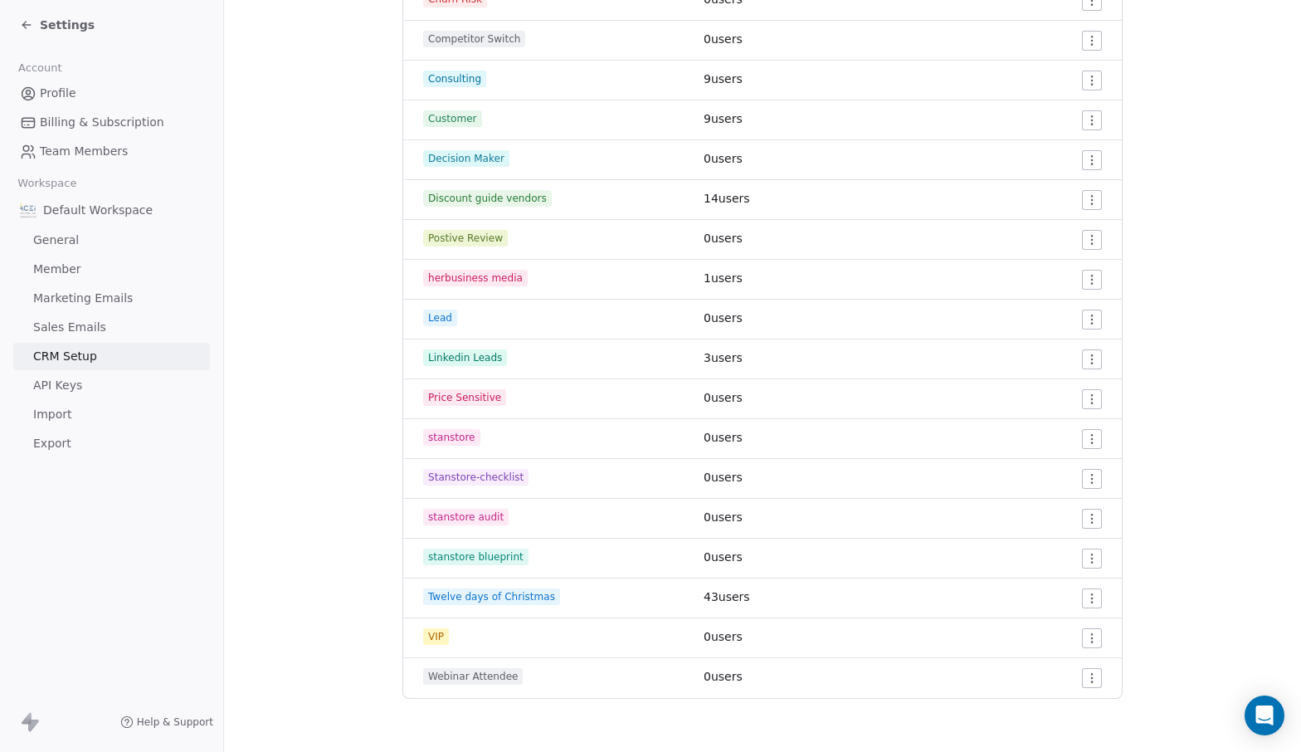
scroll to position [0, 0]
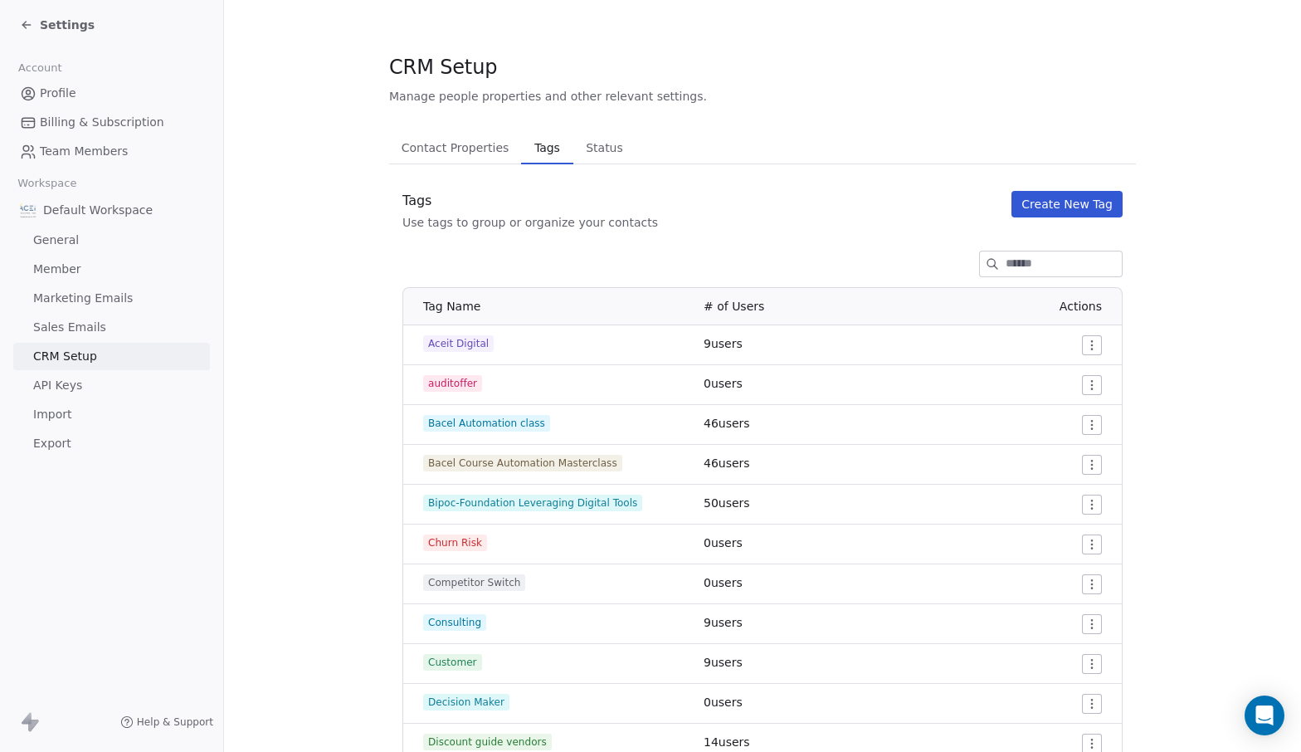
click at [1078, 201] on button "Create New Tag" at bounding box center [1067, 204] width 111 height 27
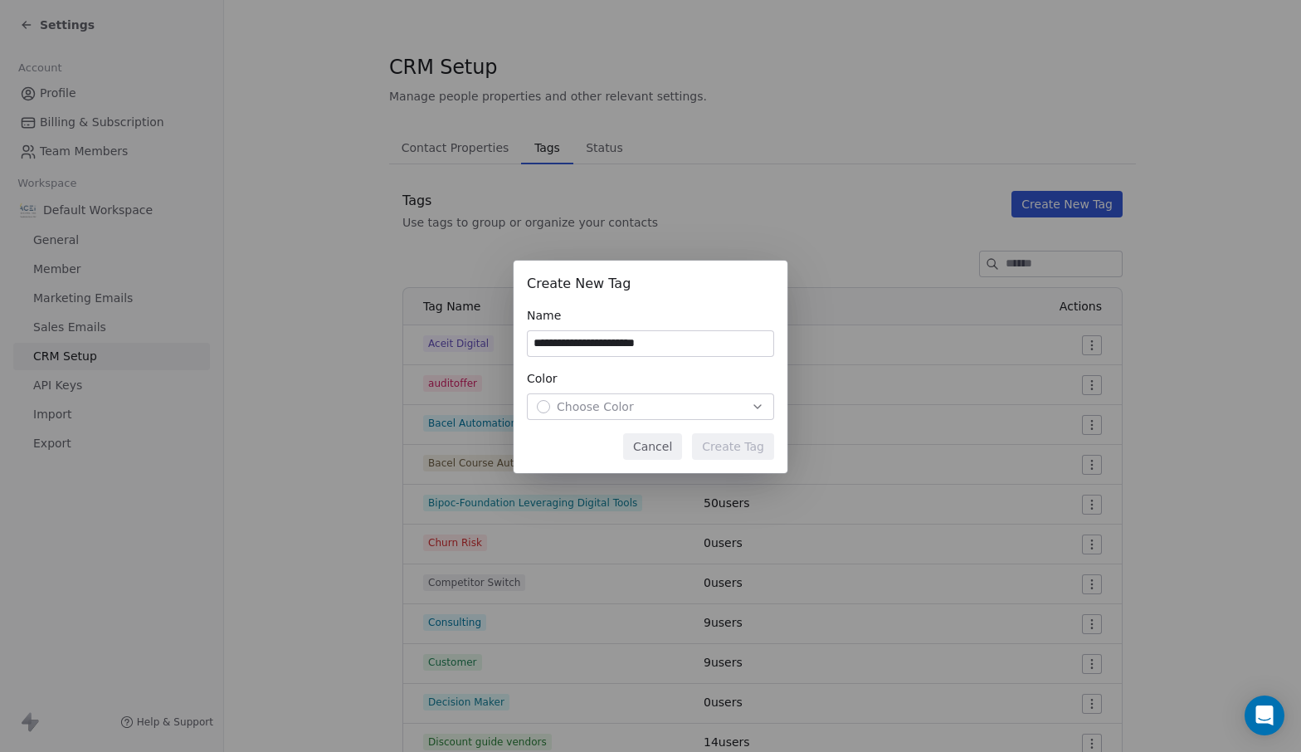
type input "**********"
click at [666, 401] on div "Choose Color" at bounding box center [650, 406] width 227 height 17
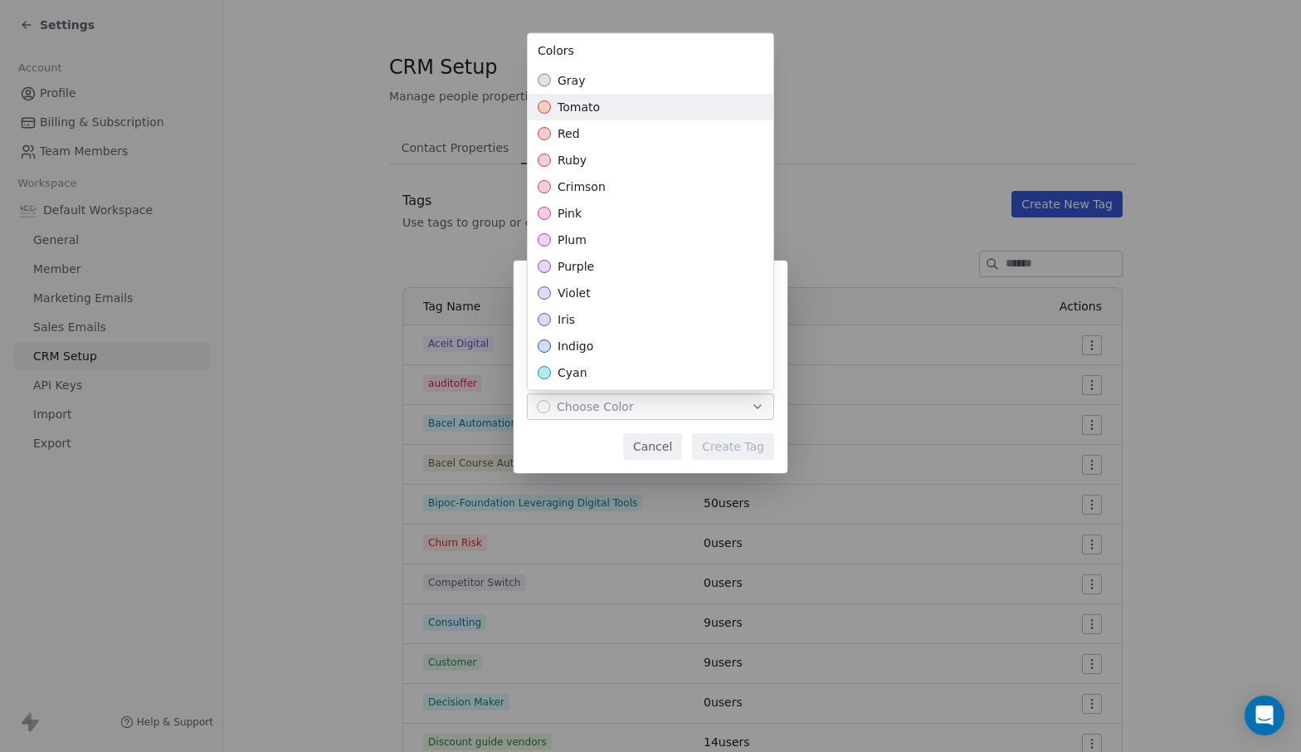
click at [590, 119] on div "tomato" at bounding box center [651, 107] width 246 height 27
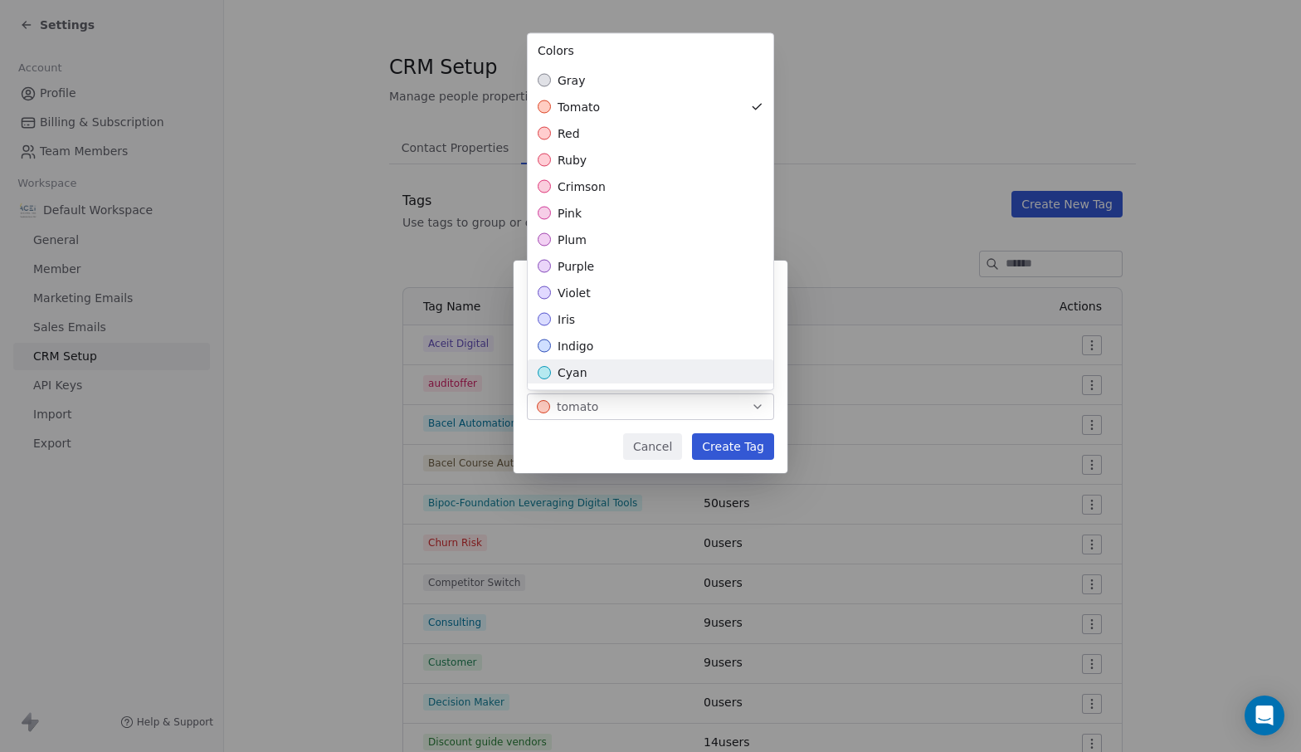
click at [715, 448] on div "**********" at bounding box center [650, 376] width 1301 height 284
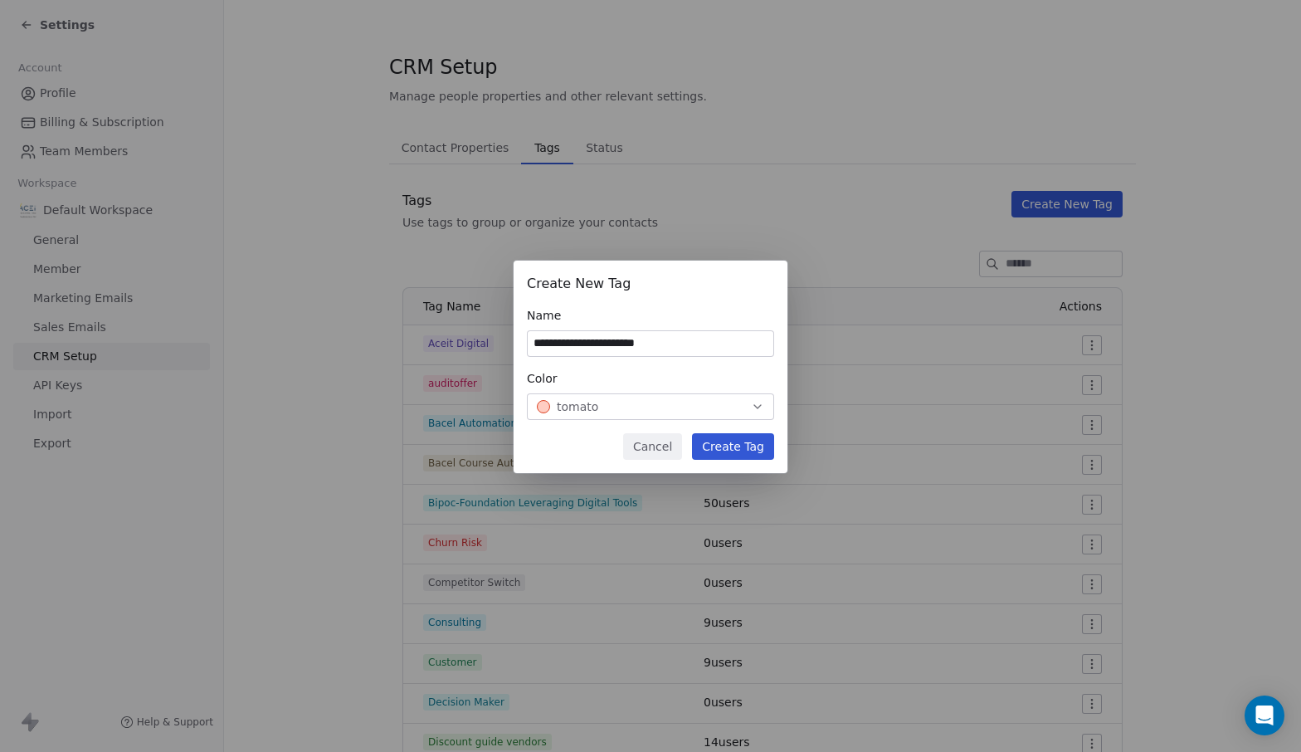
click at [715, 448] on button "Create Tag" at bounding box center [733, 446] width 82 height 27
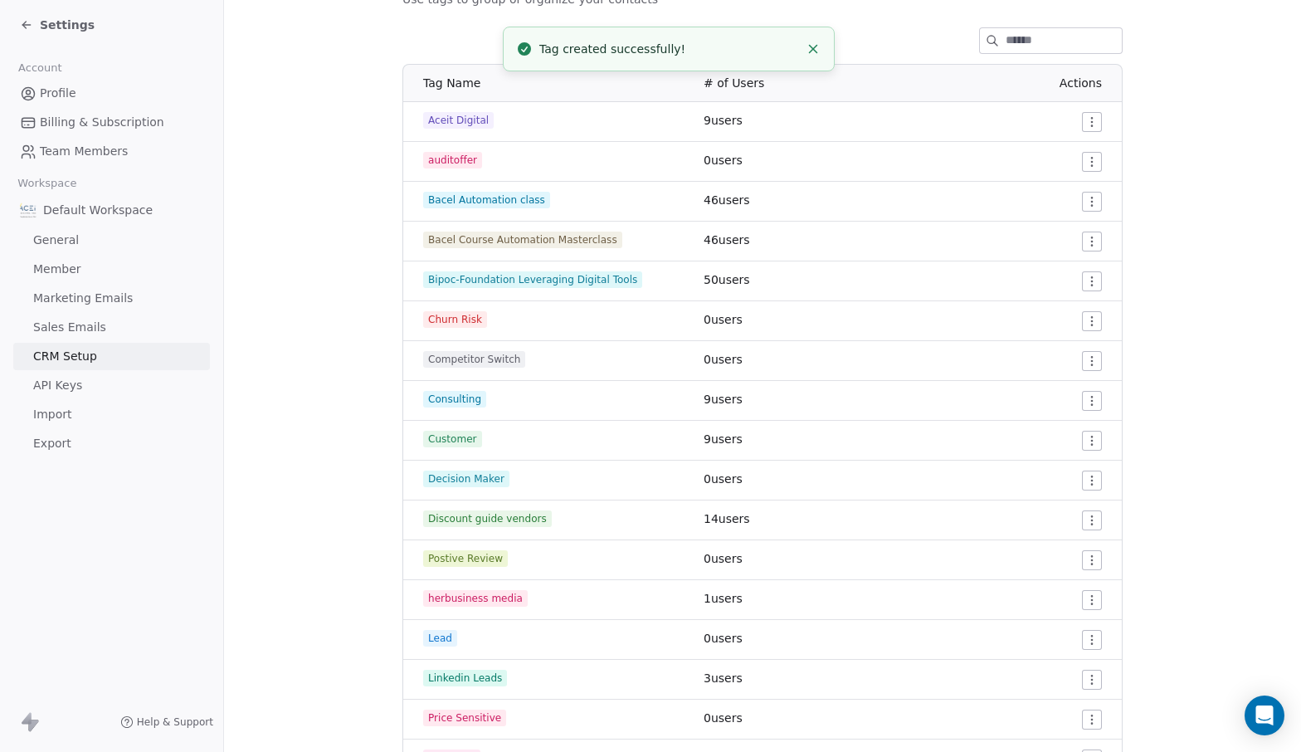
scroll to position [248, 0]
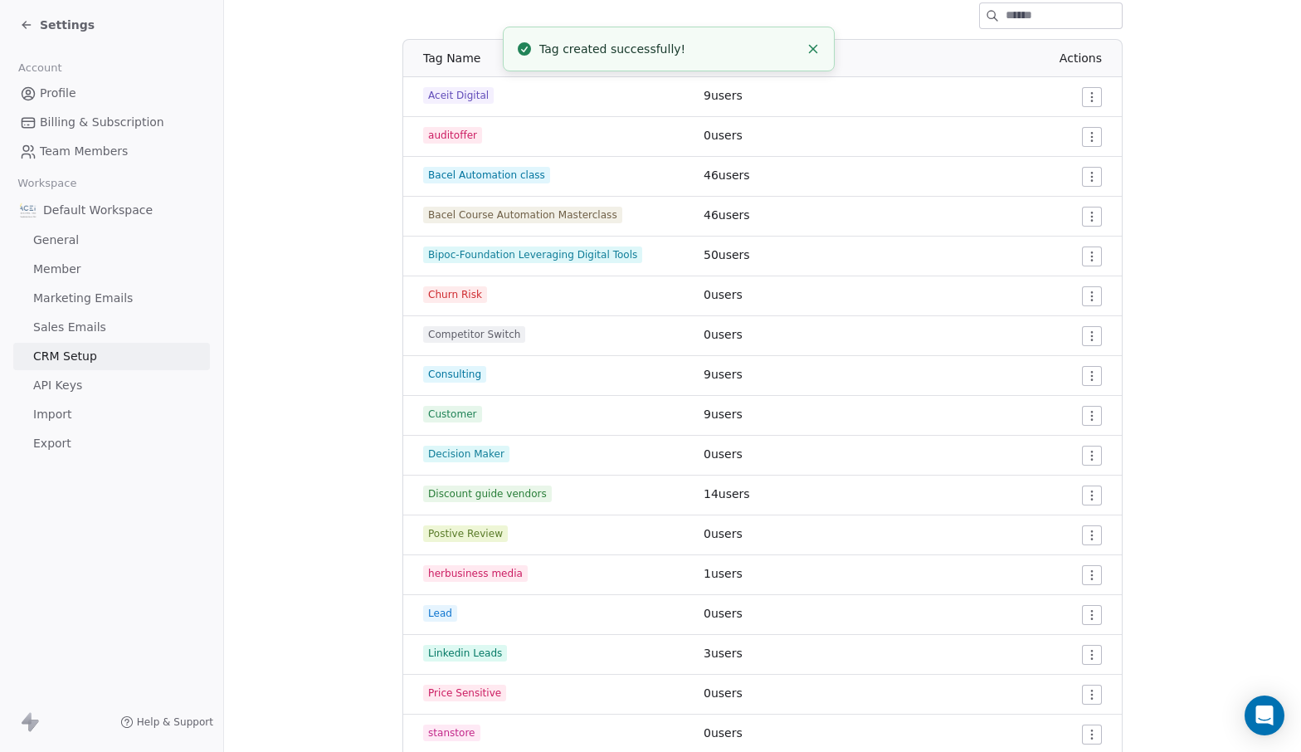
click at [29, 25] on icon at bounding box center [25, 25] width 7 height 0
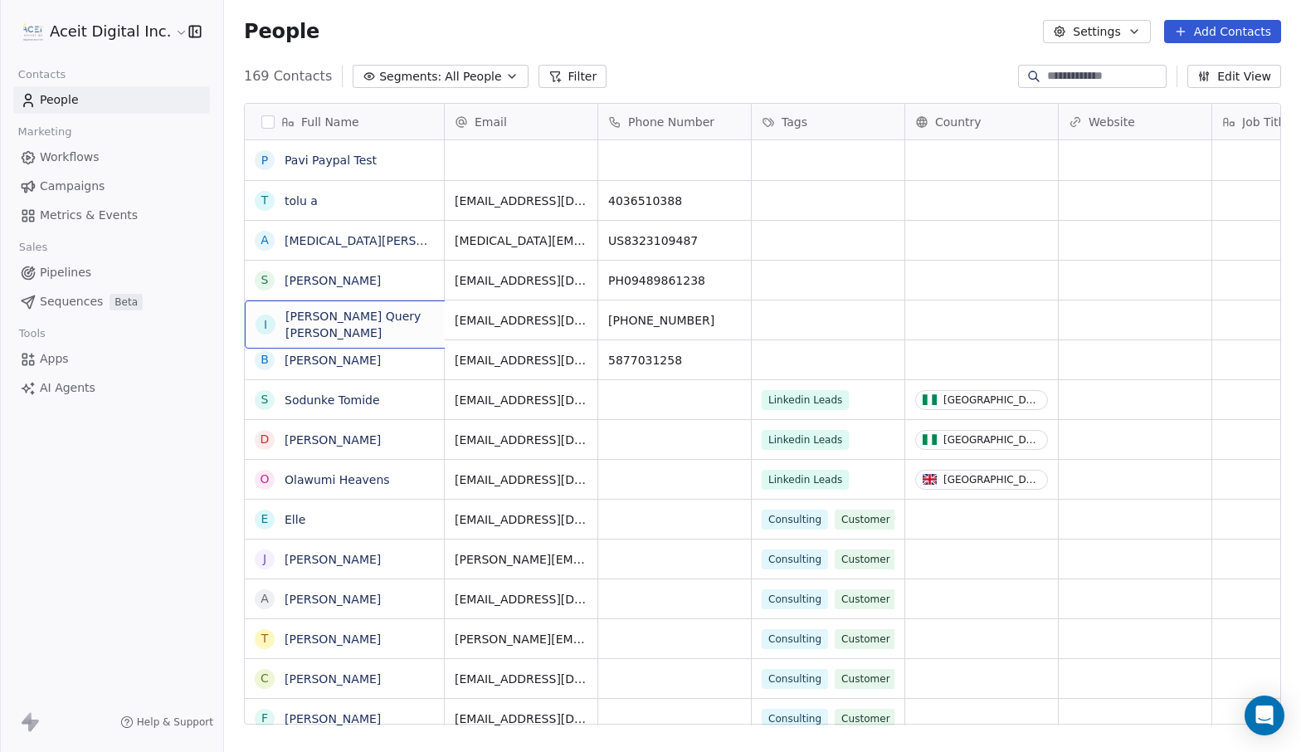
click at [250, 320] on div "I [PERSON_NAME] Query [PERSON_NAME]" at bounding box center [369, 324] width 249 height 48
click at [1091, 27] on button "Settings" at bounding box center [1096, 31] width 107 height 23
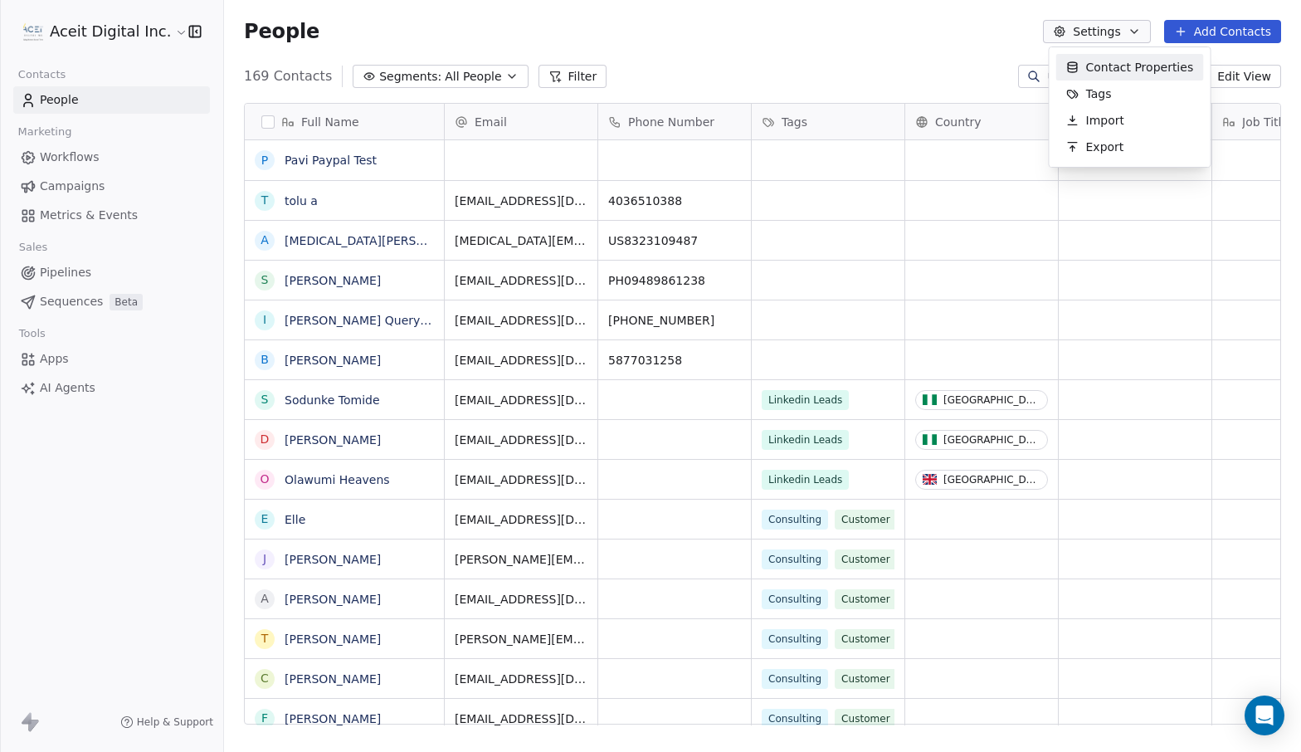
click at [1098, 65] on span "Contact Properties" at bounding box center [1140, 67] width 108 height 17
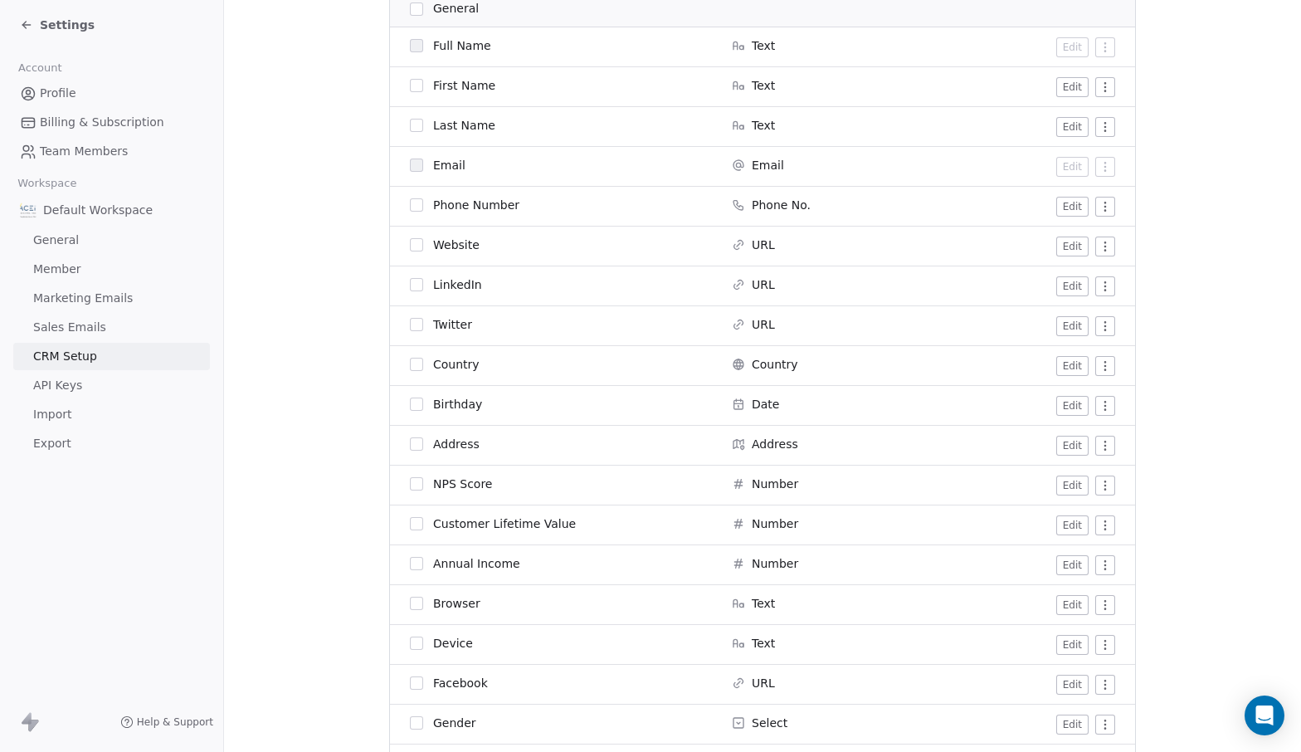
scroll to position [301, 0]
click at [1107, 481] on html "Settings Account Profile Billing & Subscription Team Members Workspace Default …" at bounding box center [650, 376] width 1301 height 752
click at [1095, 507] on div "Archive" at bounding box center [1070, 515] width 83 height 27
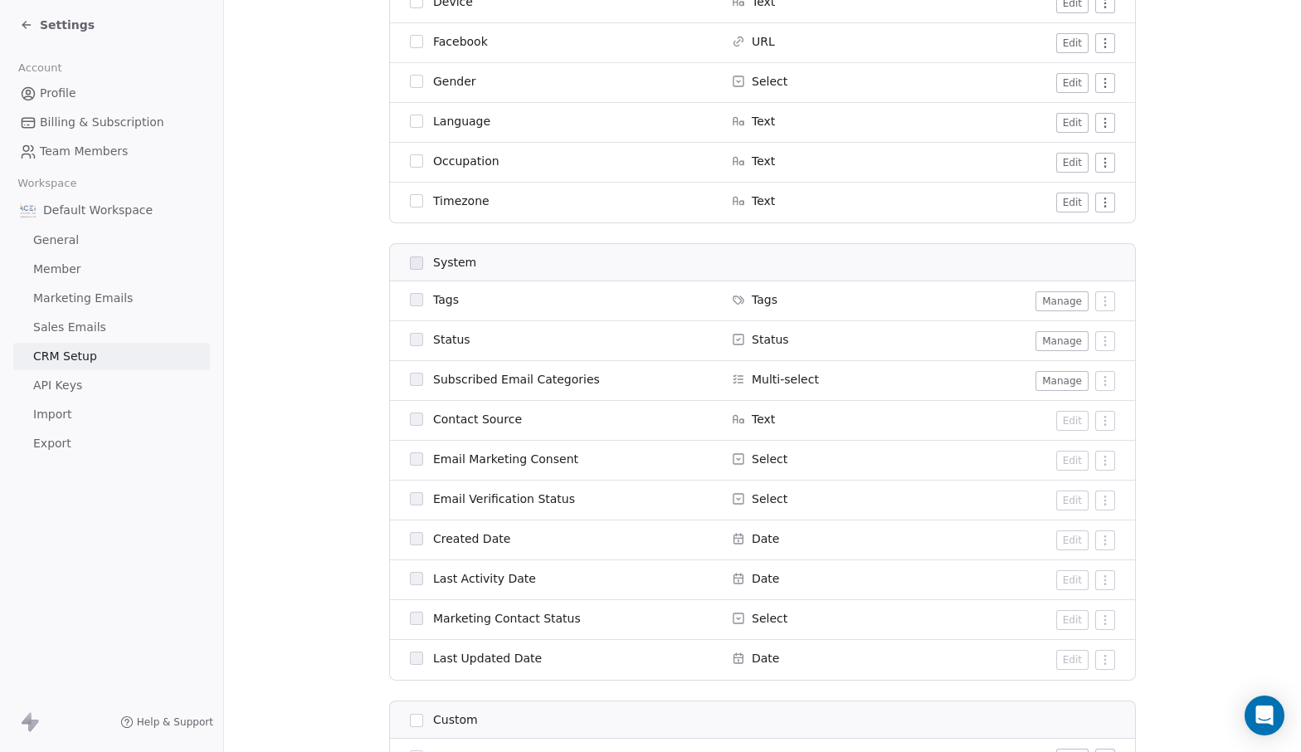
scroll to position [0, 0]
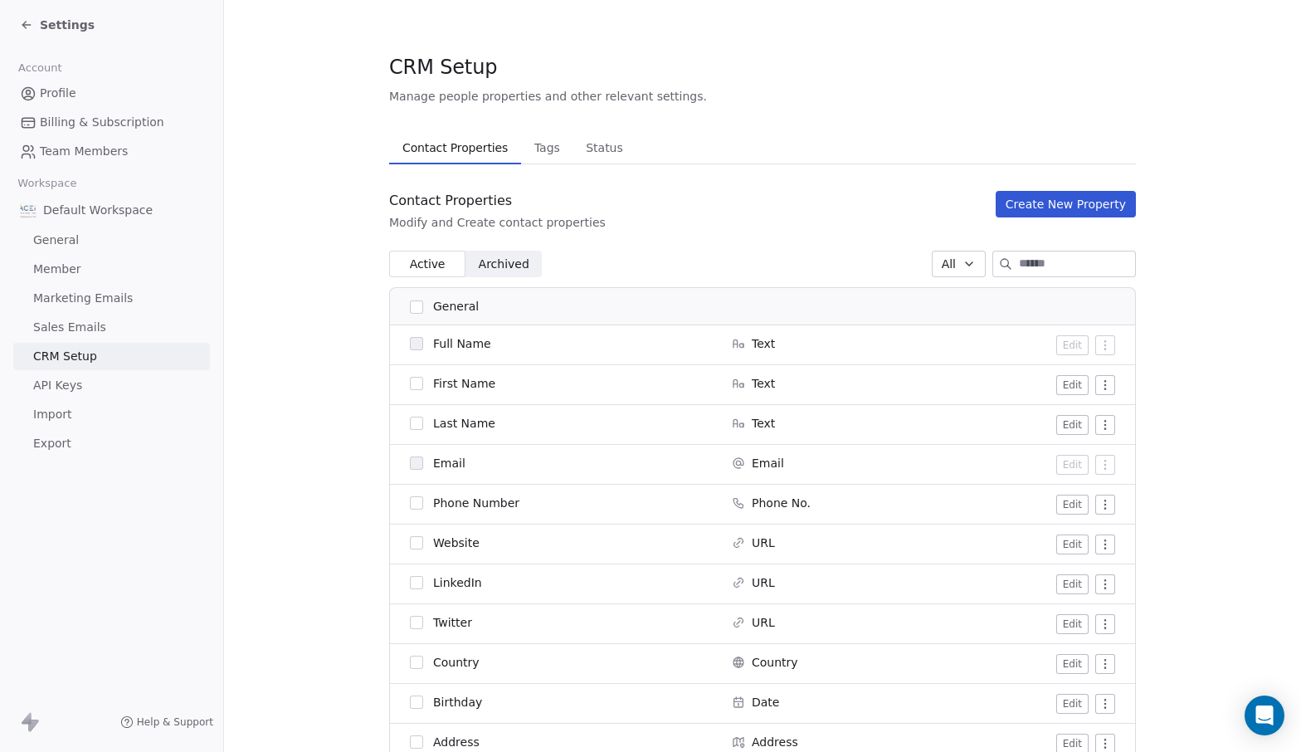
click at [536, 150] on span "Tags" at bounding box center [547, 147] width 39 height 23
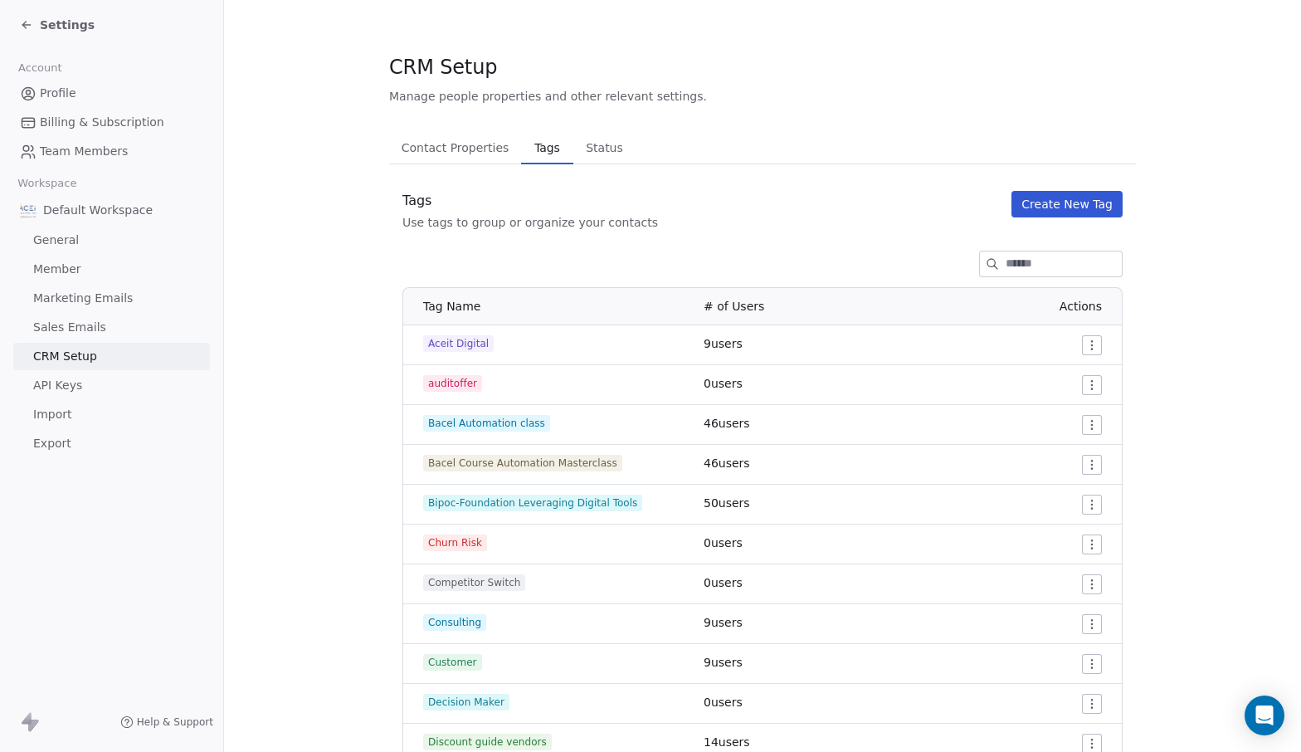
click at [590, 150] on span "Status" at bounding box center [604, 147] width 51 height 23
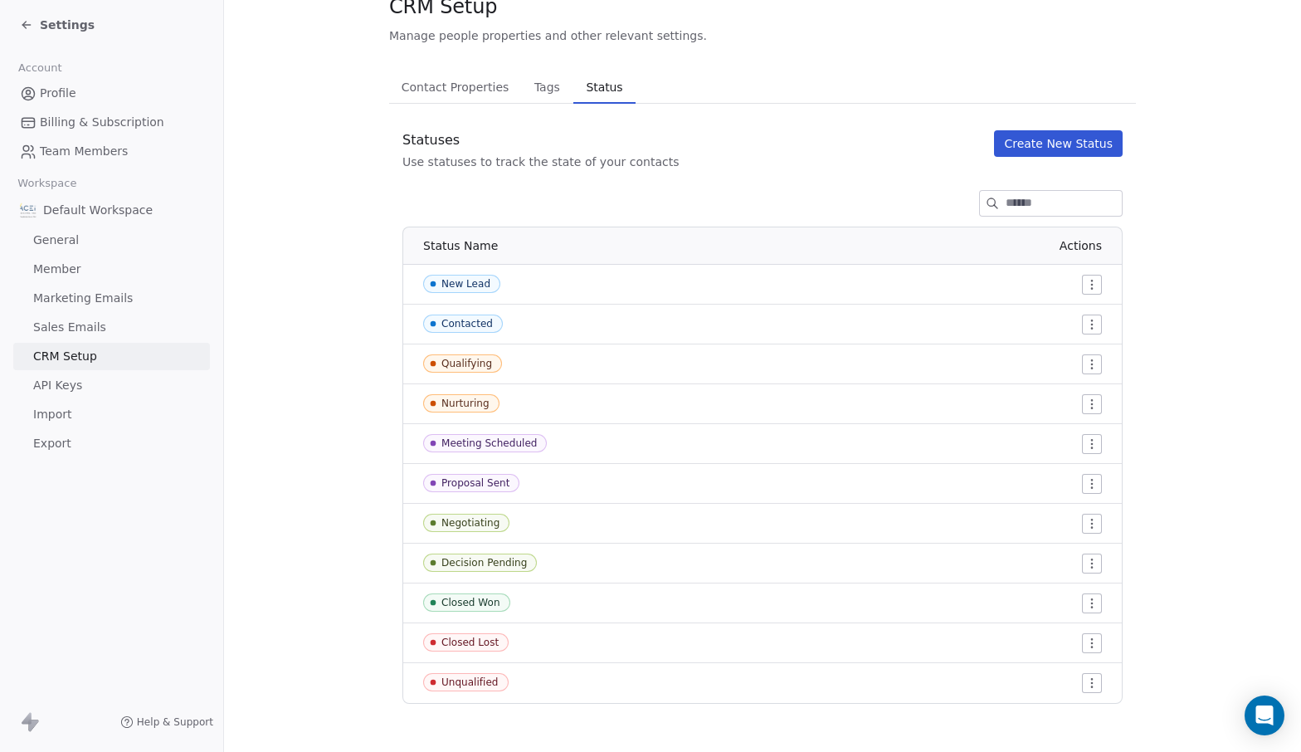
scroll to position [66, 0]
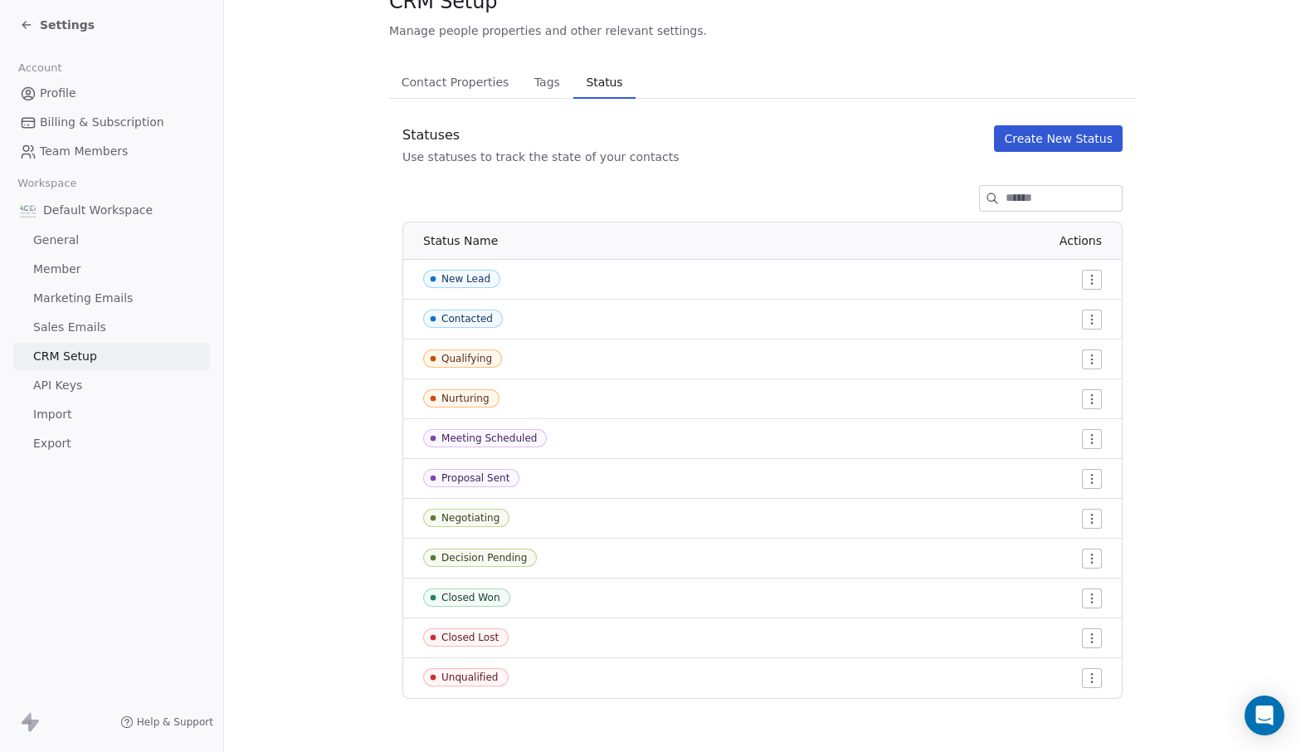
click at [1051, 146] on button "Create New Status" at bounding box center [1058, 138] width 129 height 27
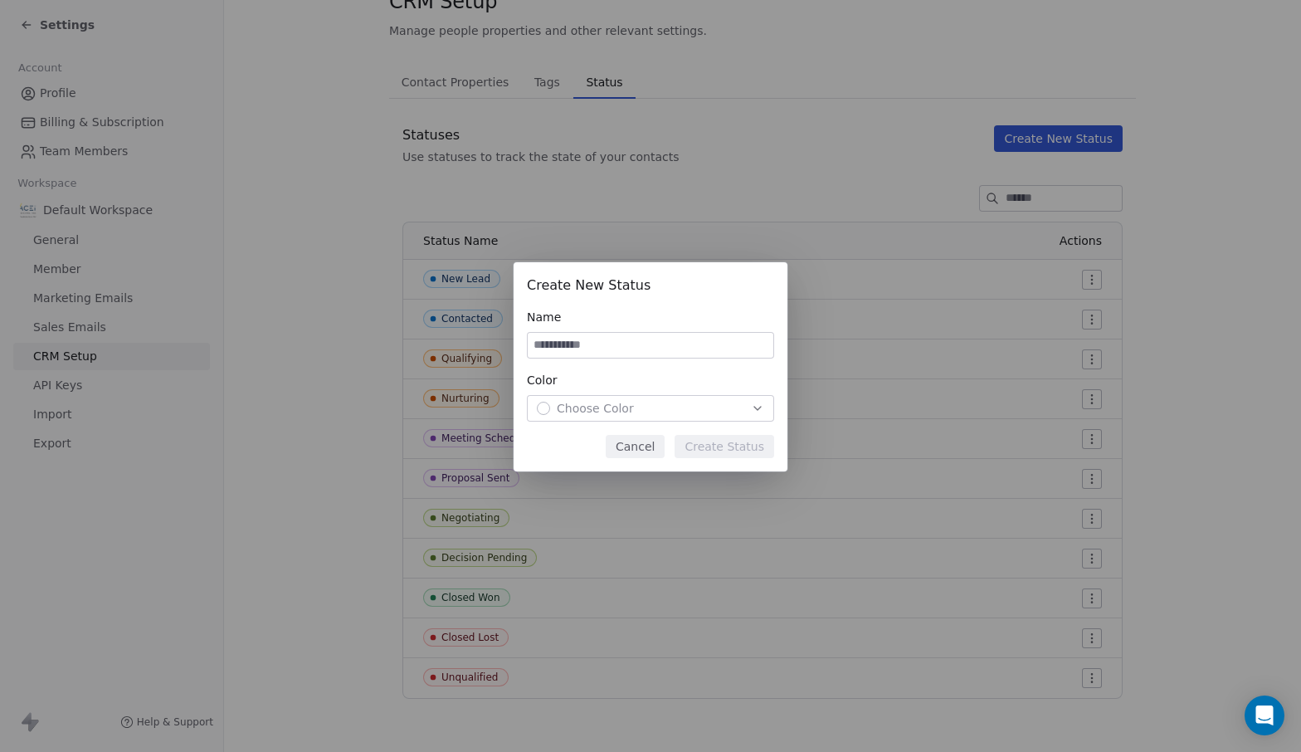
click at [621, 444] on button "Cancel" at bounding box center [635, 446] width 59 height 23
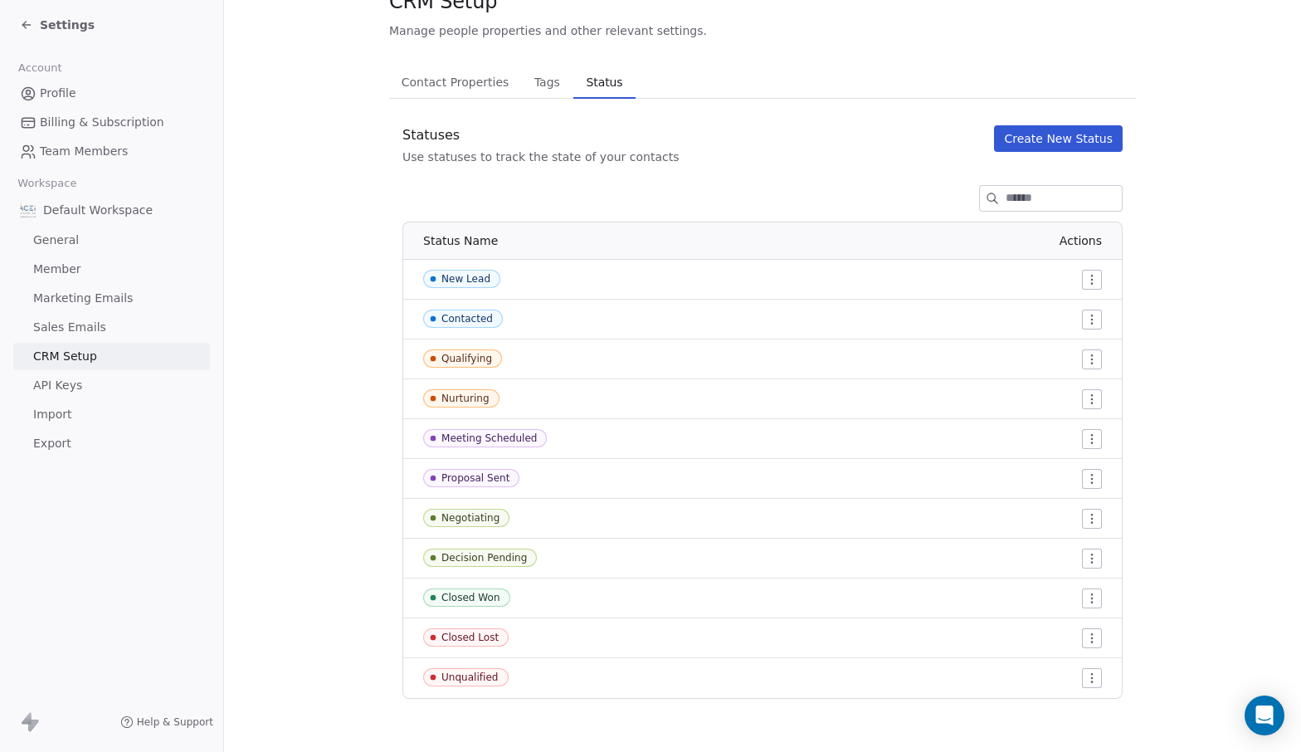
click at [47, 17] on span "Settings" at bounding box center [67, 25] width 55 height 17
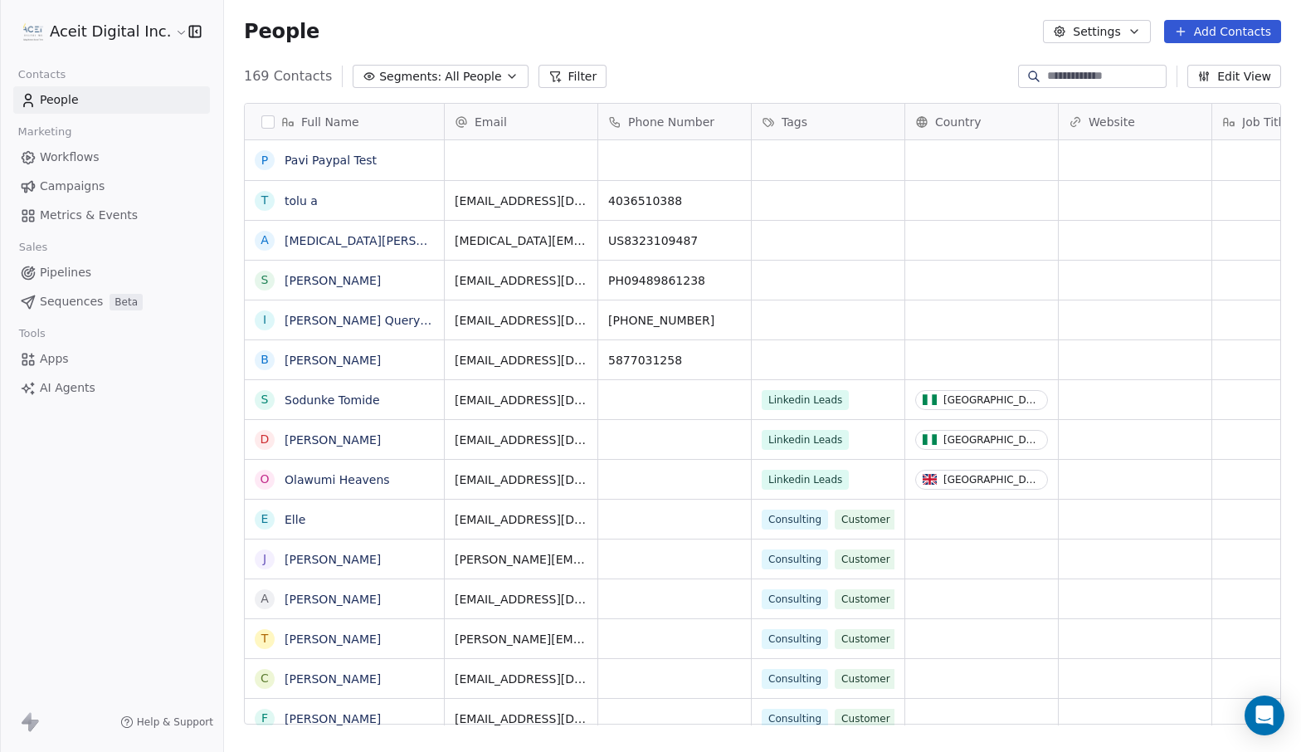
scroll to position [661, 1077]
click at [85, 148] on link "Workflows" at bounding box center [111, 157] width 197 height 27
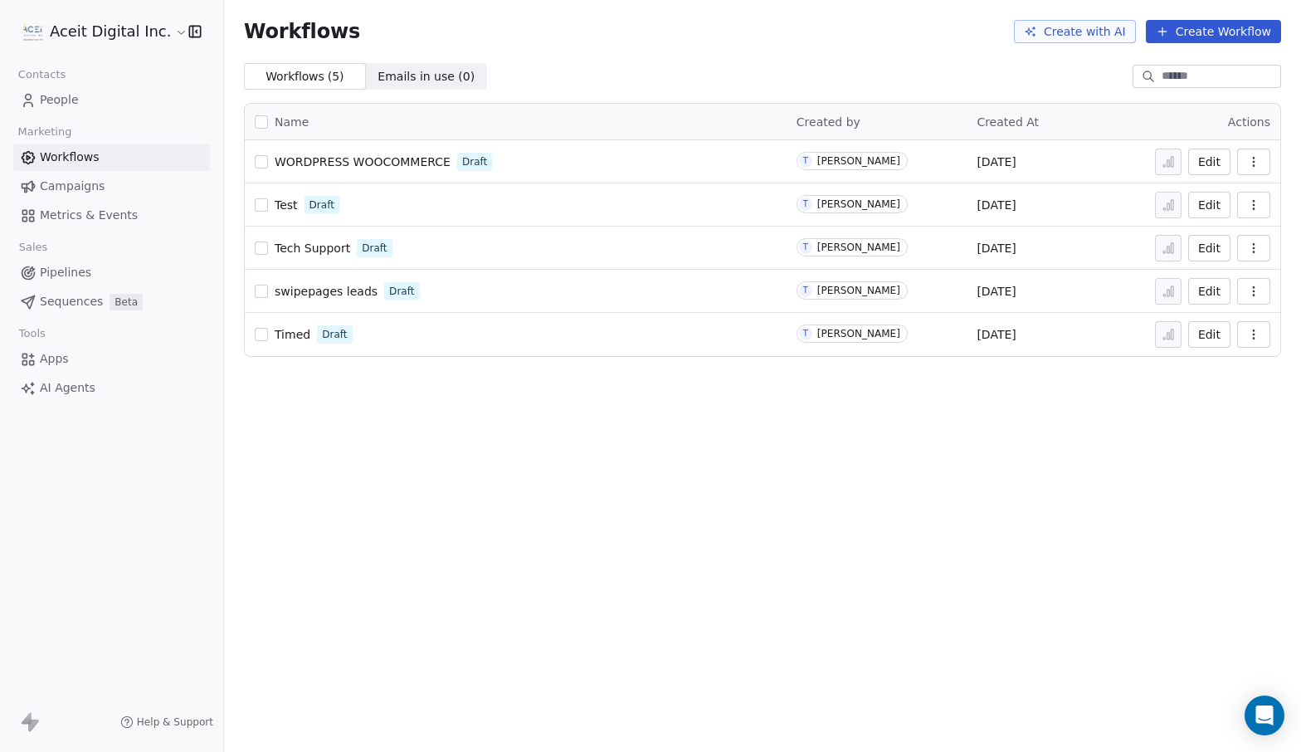
click at [75, 192] on span "Campaigns" at bounding box center [72, 186] width 65 height 17
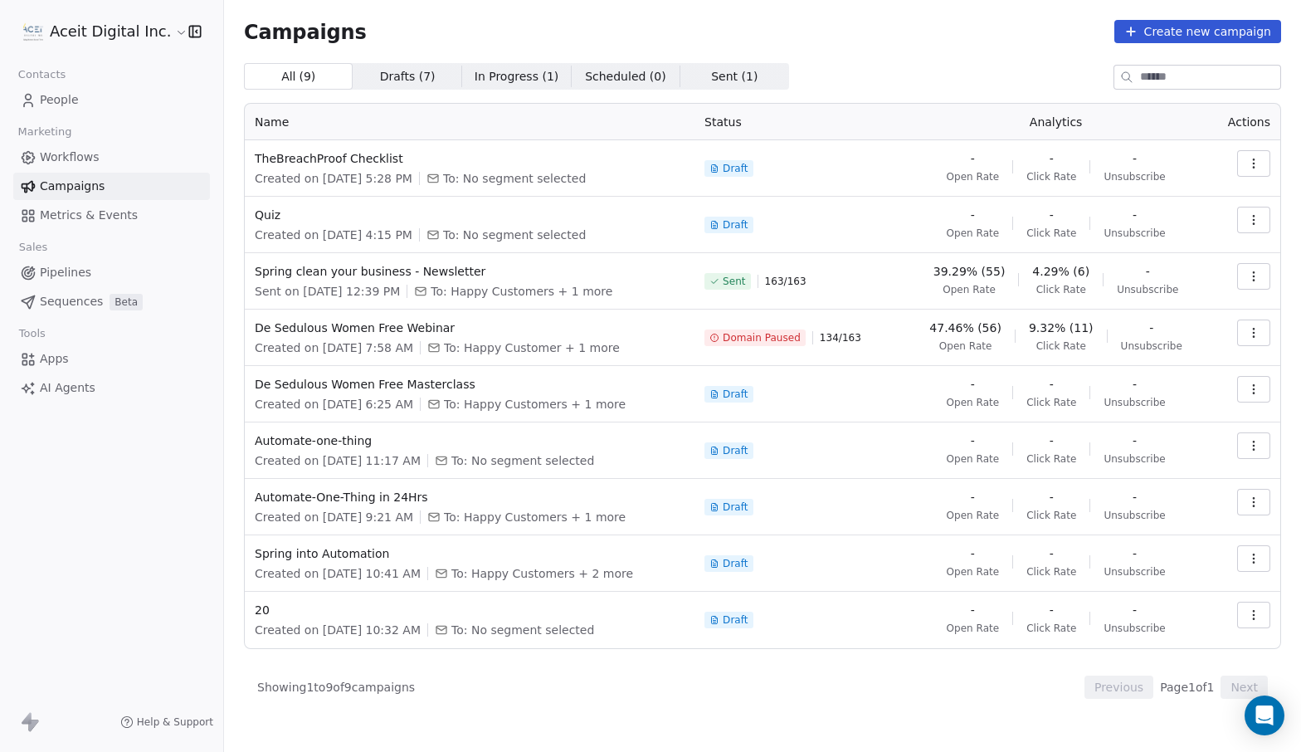
click at [71, 214] on span "Metrics & Events" at bounding box center [89, 215] width 98 height 17
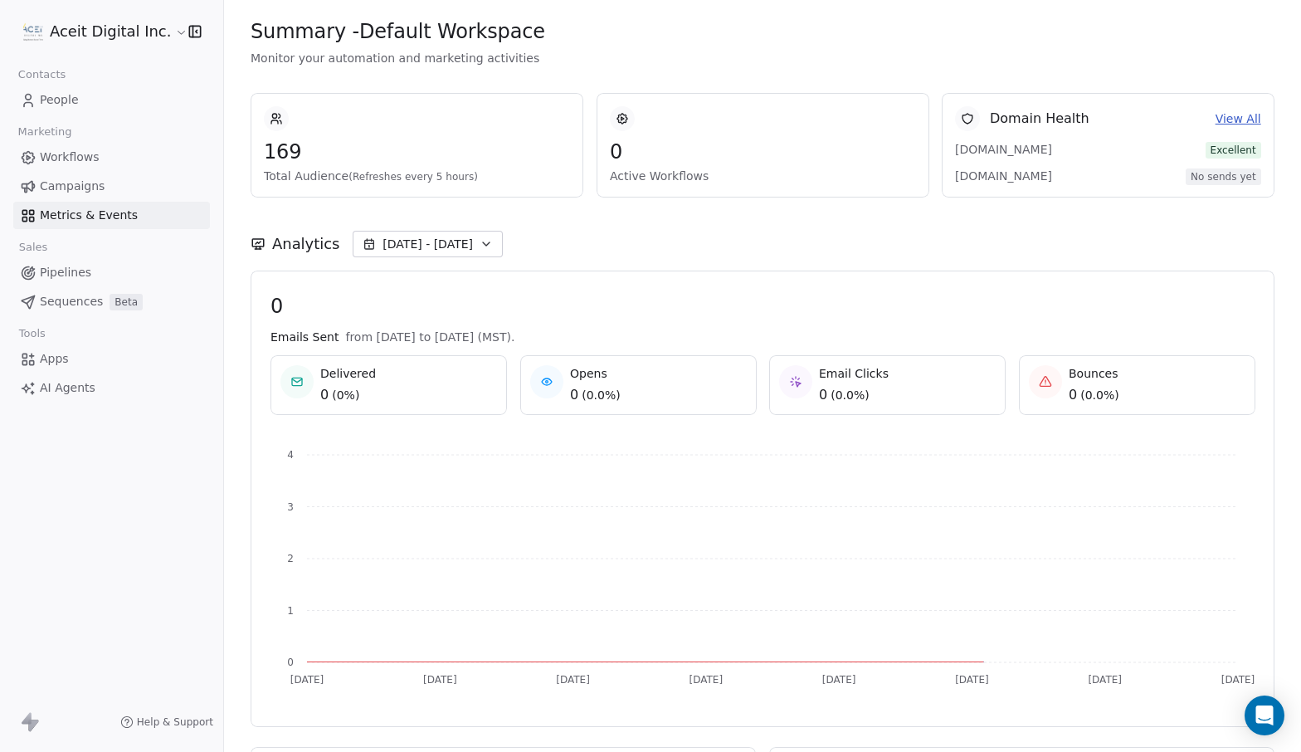
click at [67, 193] on span "Campaigns" at bounding box center [72, 186] width 65 height 17
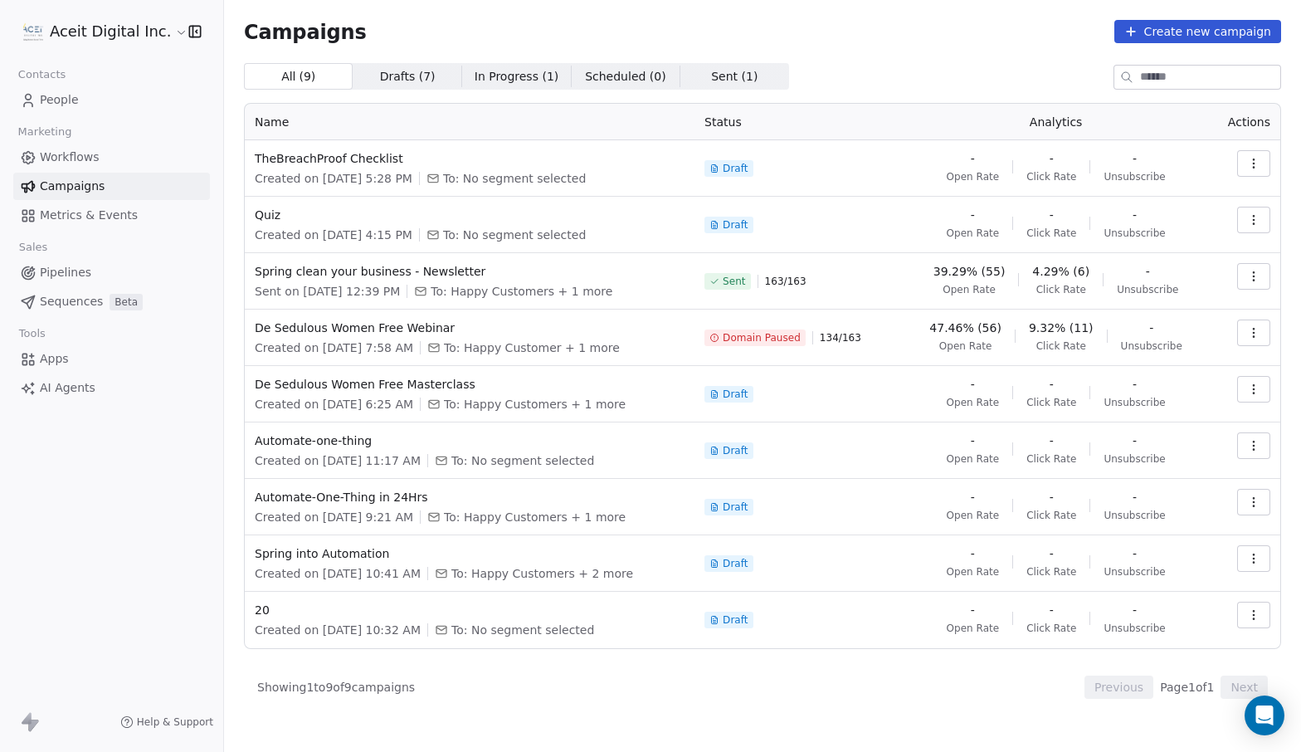
click at [81, 217] on span "Metrics & Events" at bounding box center [89, 215] width 98 height 17
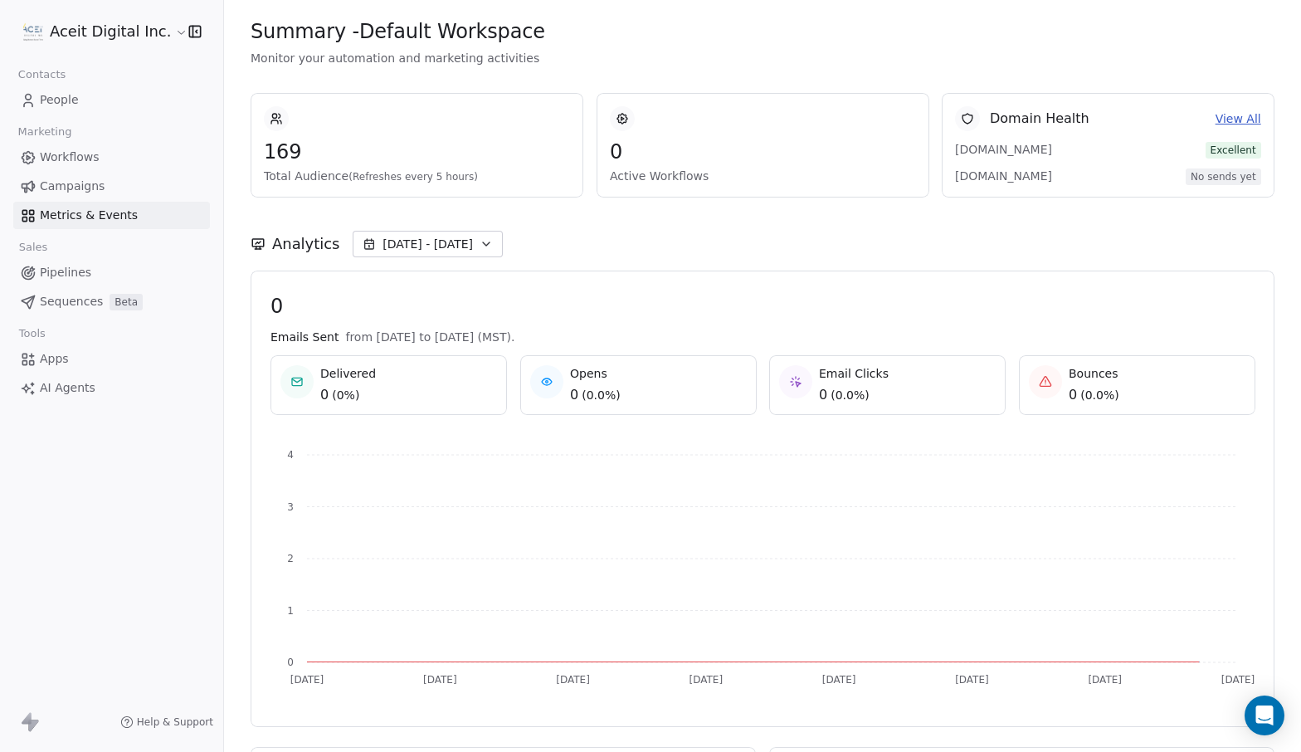
click at [85, 164] on span "Workflows" at bounding box center [70, 157] width 60 height 17
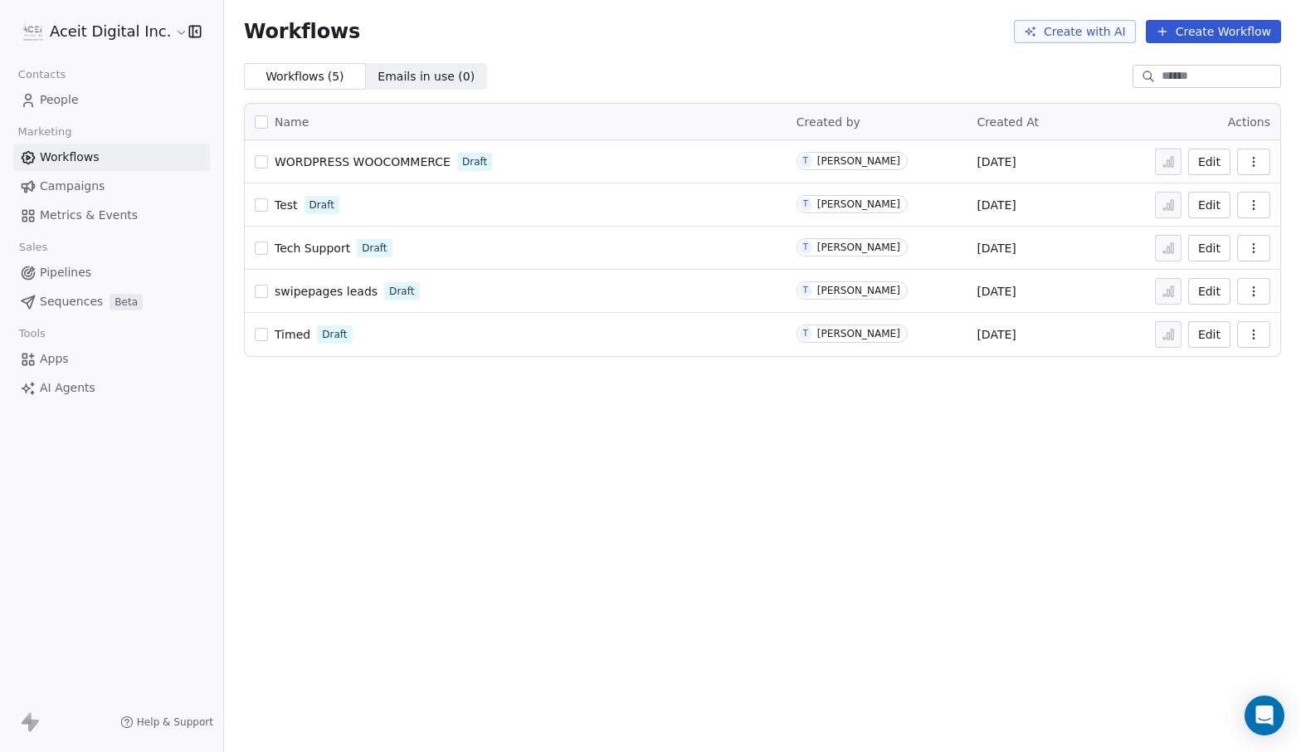
click at [85, 183] on span "Campaigns" at bounding box center [72, 186] width 65 height 17
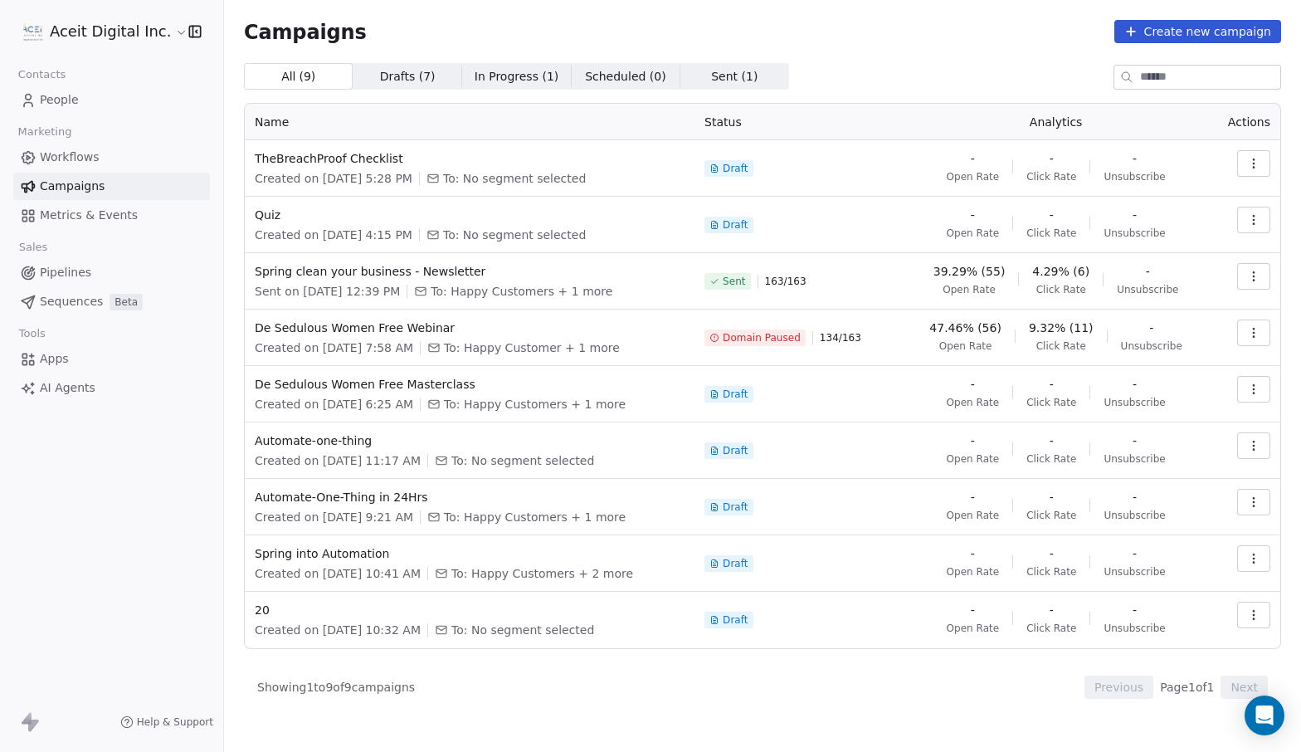
click at [43, 105] on span "People" at bounding box center [59, 99] width 39 height 17
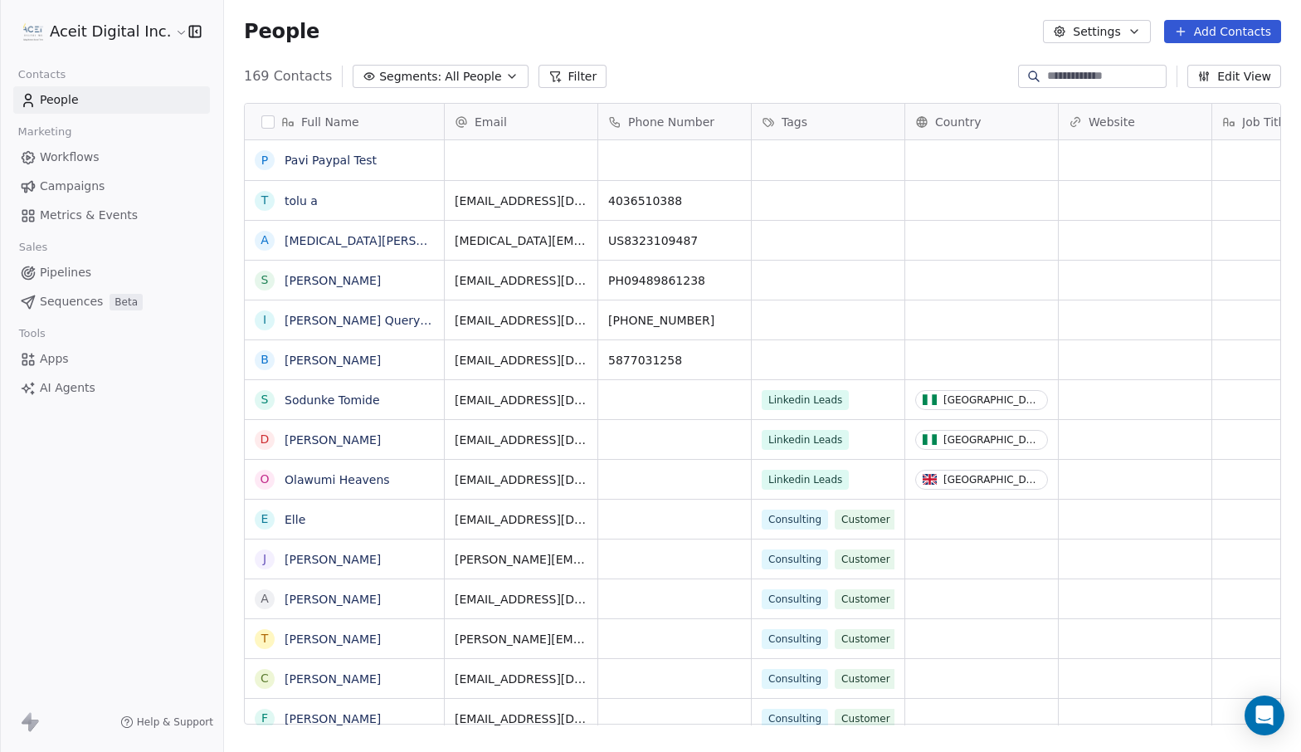
scroll to position [661, 1077]
click at [400, 76] on span "Segments:" at bounding box center [410, 76] width 62 height 17
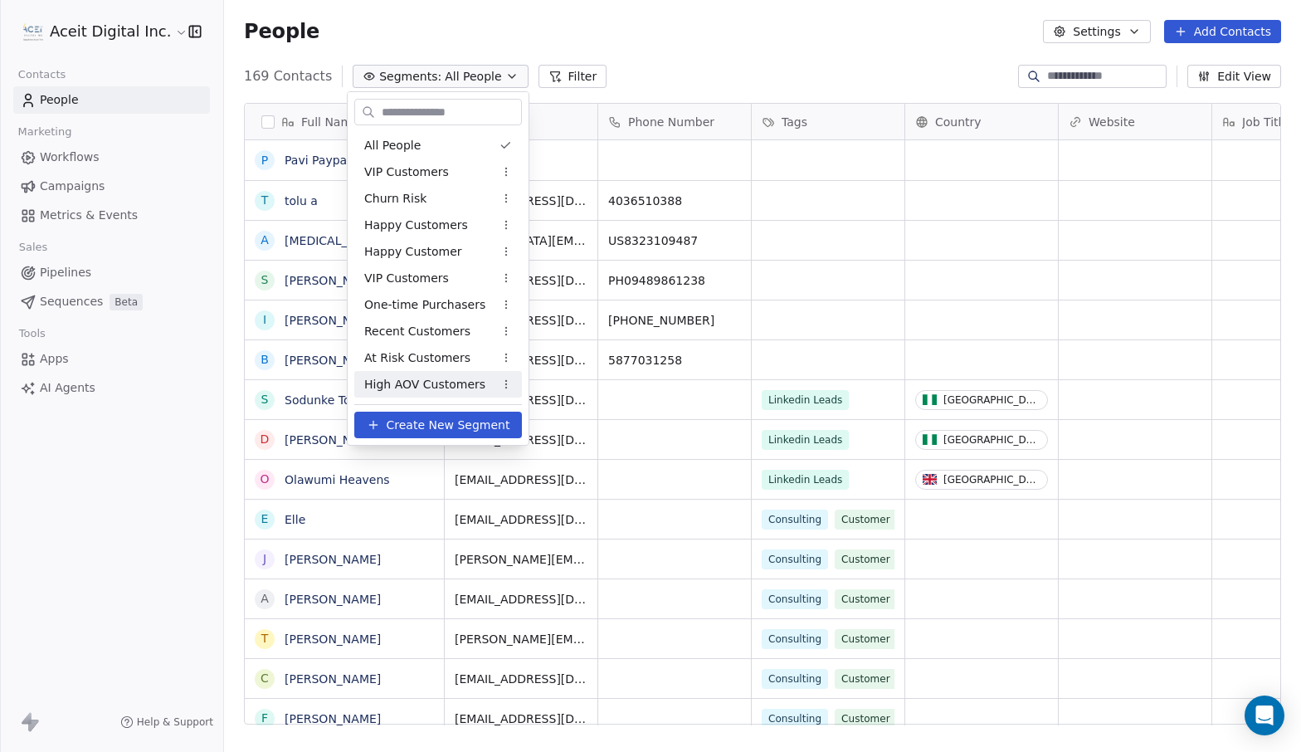
click at [431, 421] on span "Create New Segment" at bounding box center [449, 425] width 124 height 17
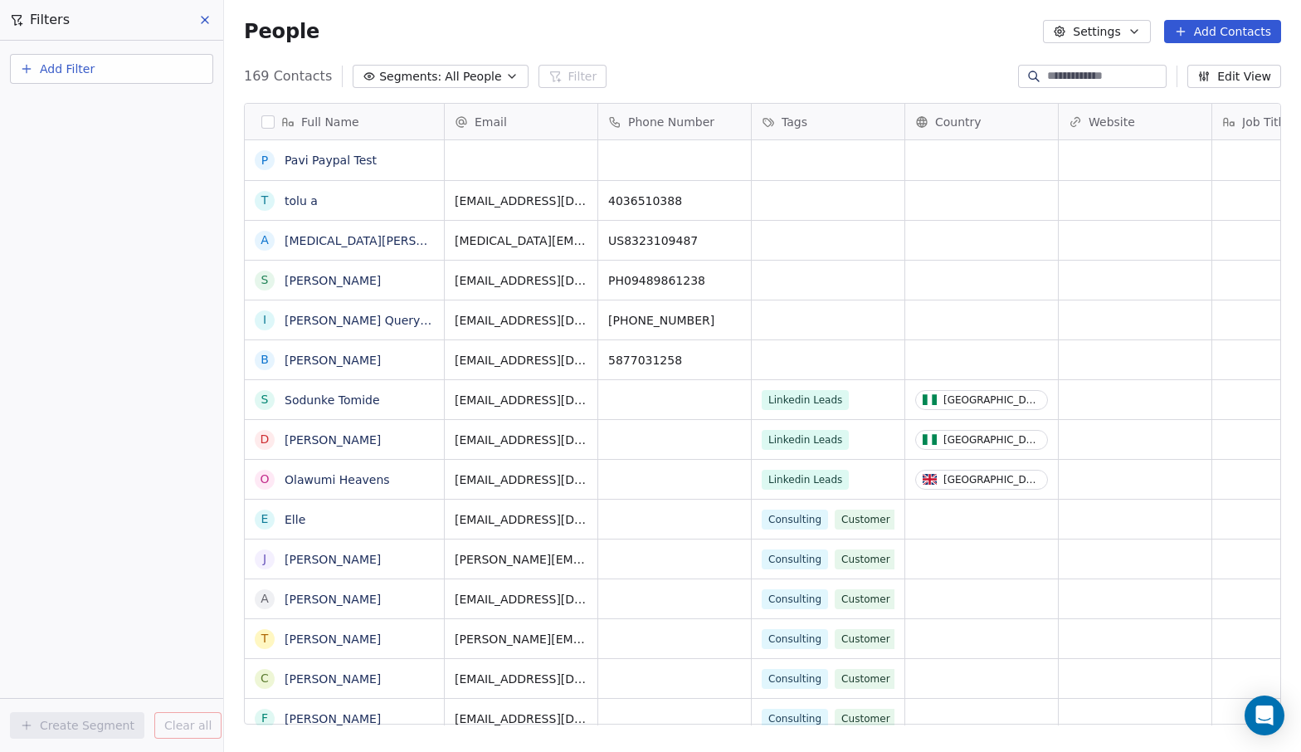
click at [85, 65] on span "Add Filter" at bounding box center [67, 69] width 55 height 17
click at [88, 106] on span "Contact properties" at bounding box center [81, 108] width 108 height 17
type input "*****"
click at [72, 80] on html "Aceit Digital Inc. Contacts People Marketing Workflows Campaigns Metrics & Even…" at bounding box center [650, 376] width 1301 height 752
click at [70, 62] on span "Add Filter" at bounding box center [67, 69] width 55 height 17
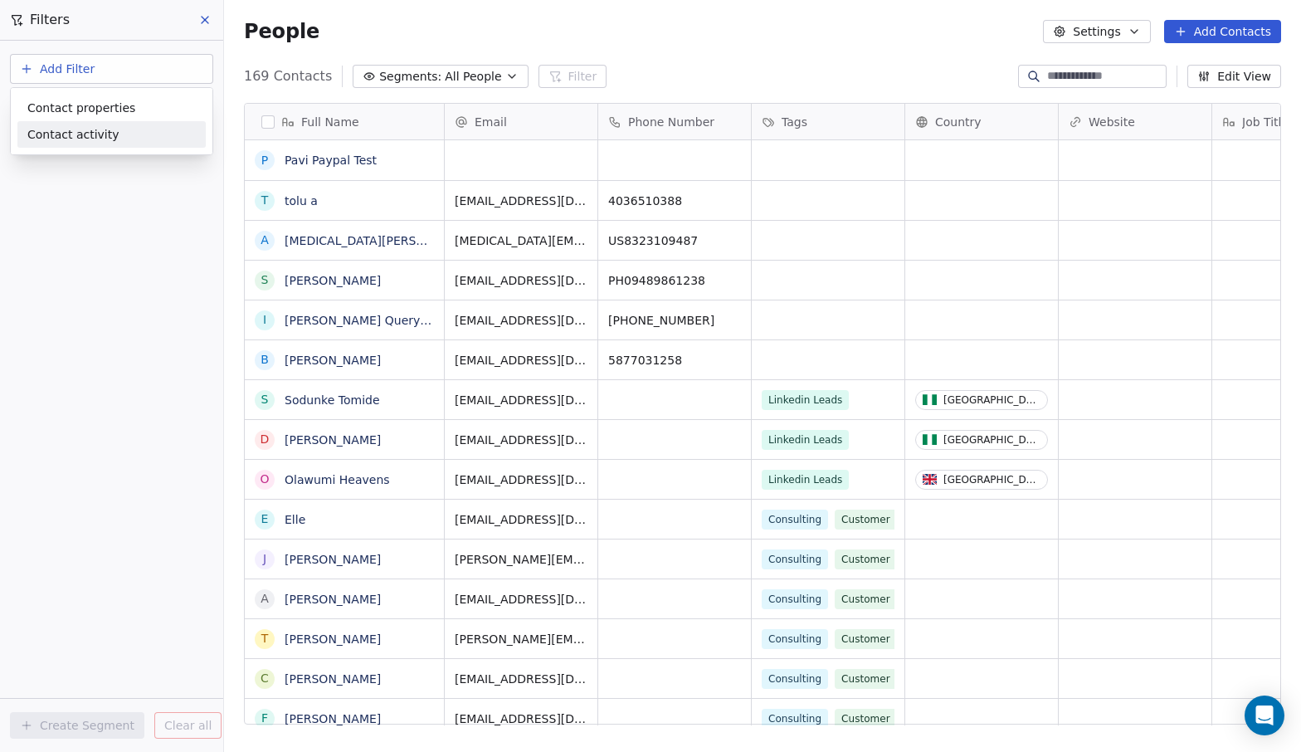
click at [74, 130] on span "Contact activity" at bounding box center [73, 134] width 92 height 17
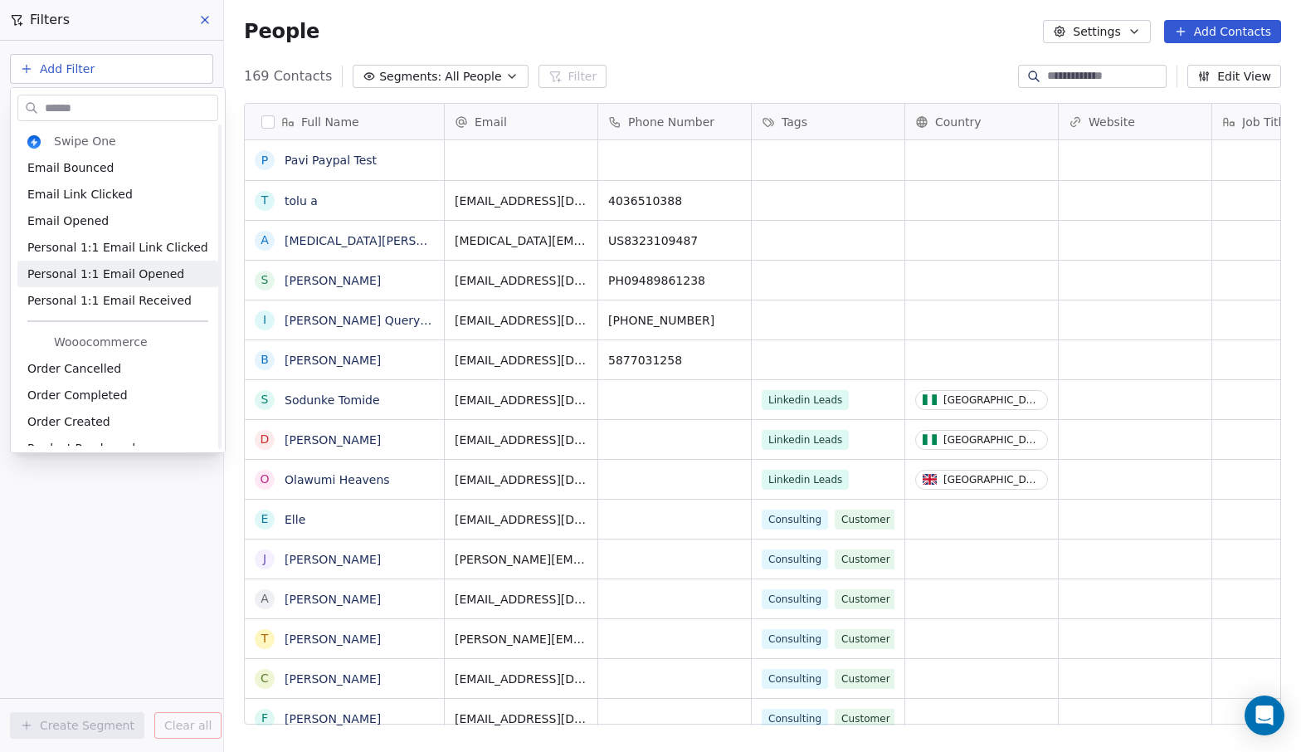
scroll to position [15, 0]
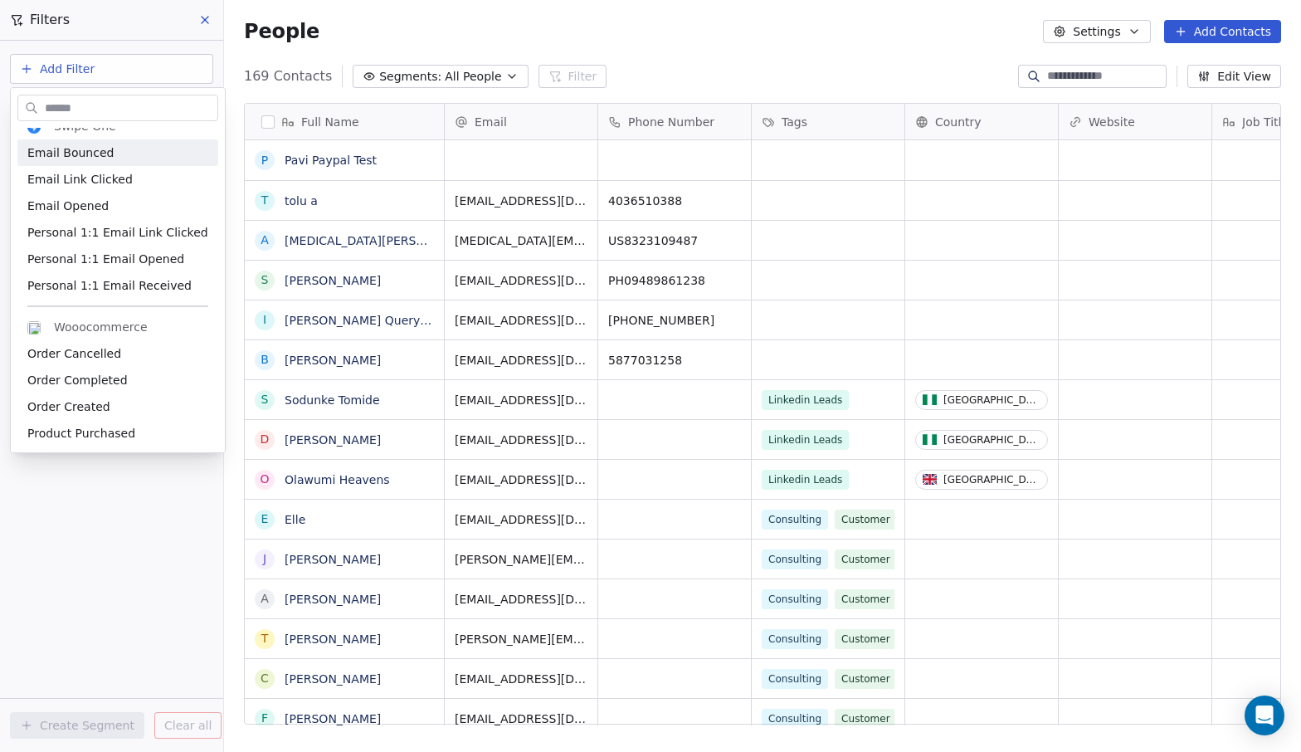
click at [78, 73] on html "Aceit Digital Inc. Contacts People Marketing Workflows Campaigns Metrics & Even…" at bounding box center [650, 376] width 1301 height 752
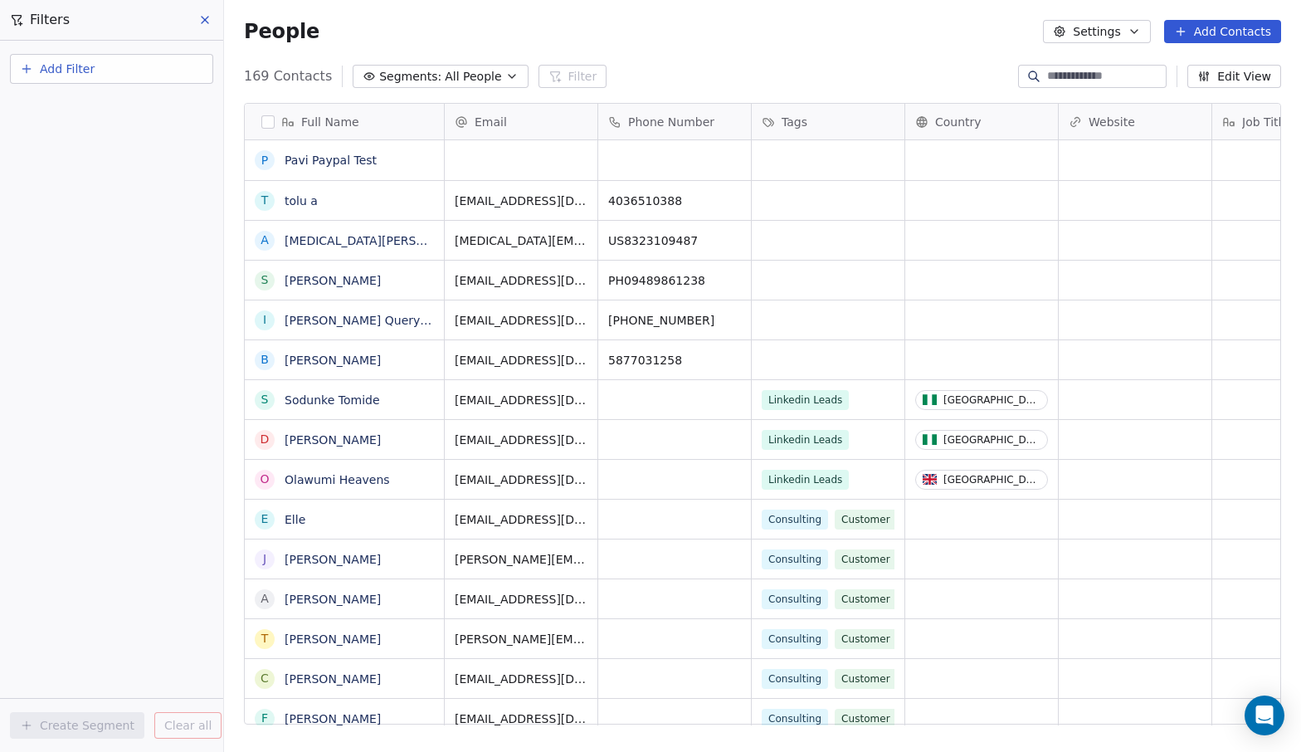
click at [78, 73] on span "Add Filter" at bounding box center [67, 69] width 55 height 17
click at [82, 104] on span "Contact properties" at bounding box center [81, 108] width 108 height 17
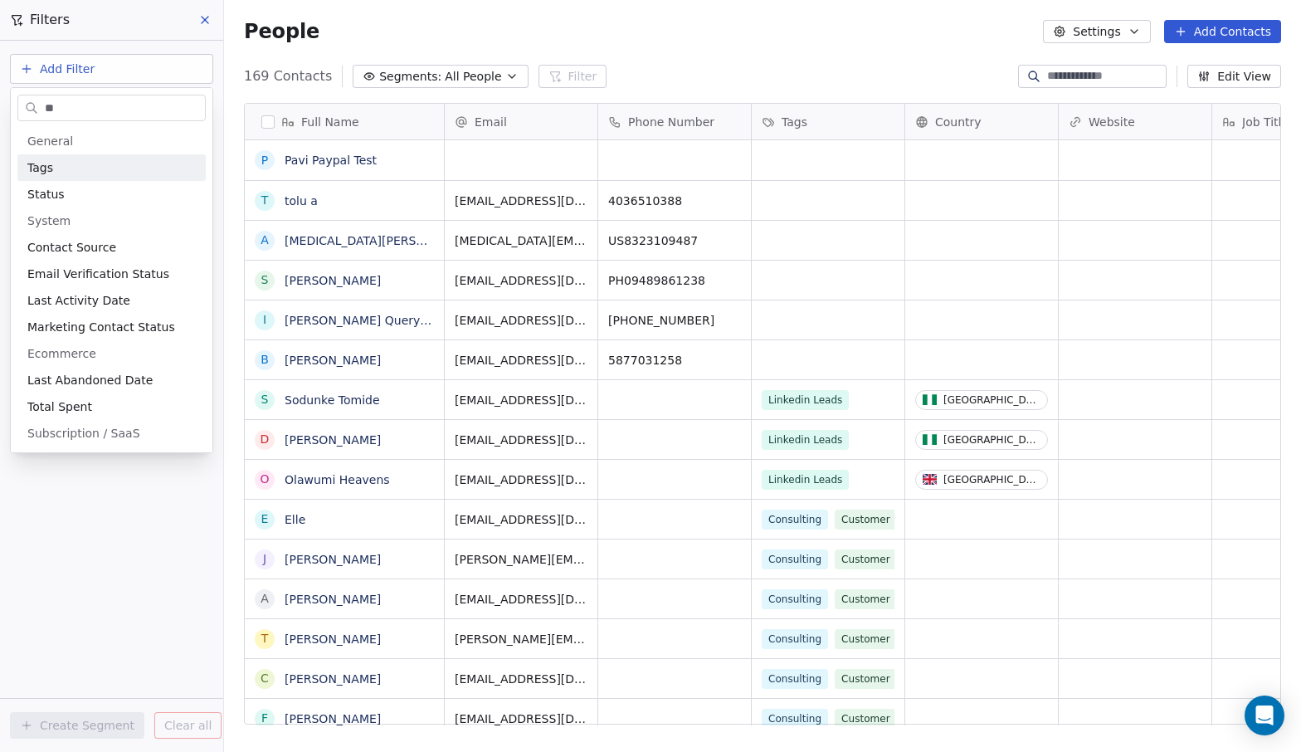
type input "**"
click at [82, 170] on div "Tags" at bounding box center [111, 167] width 168 height 17
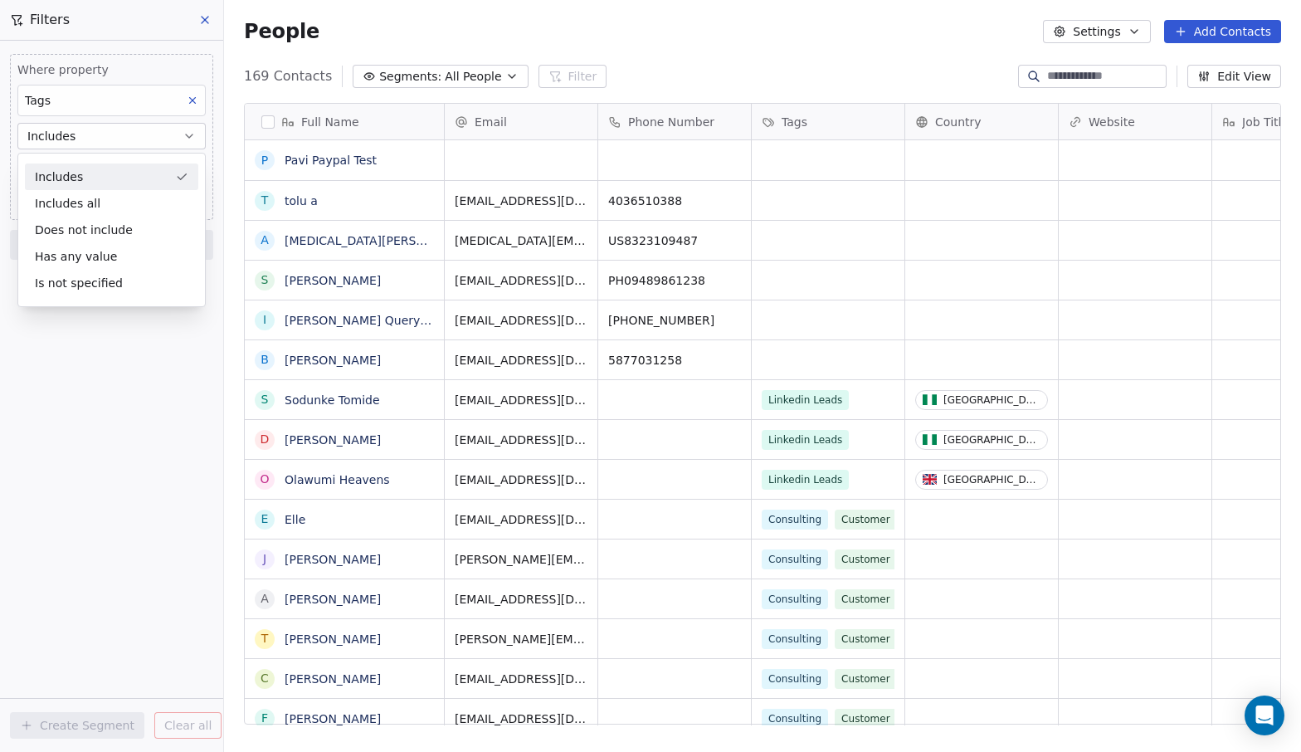
click at [86, 179] on div "Includes" at bounding box center [111, 176] width 173 height 27
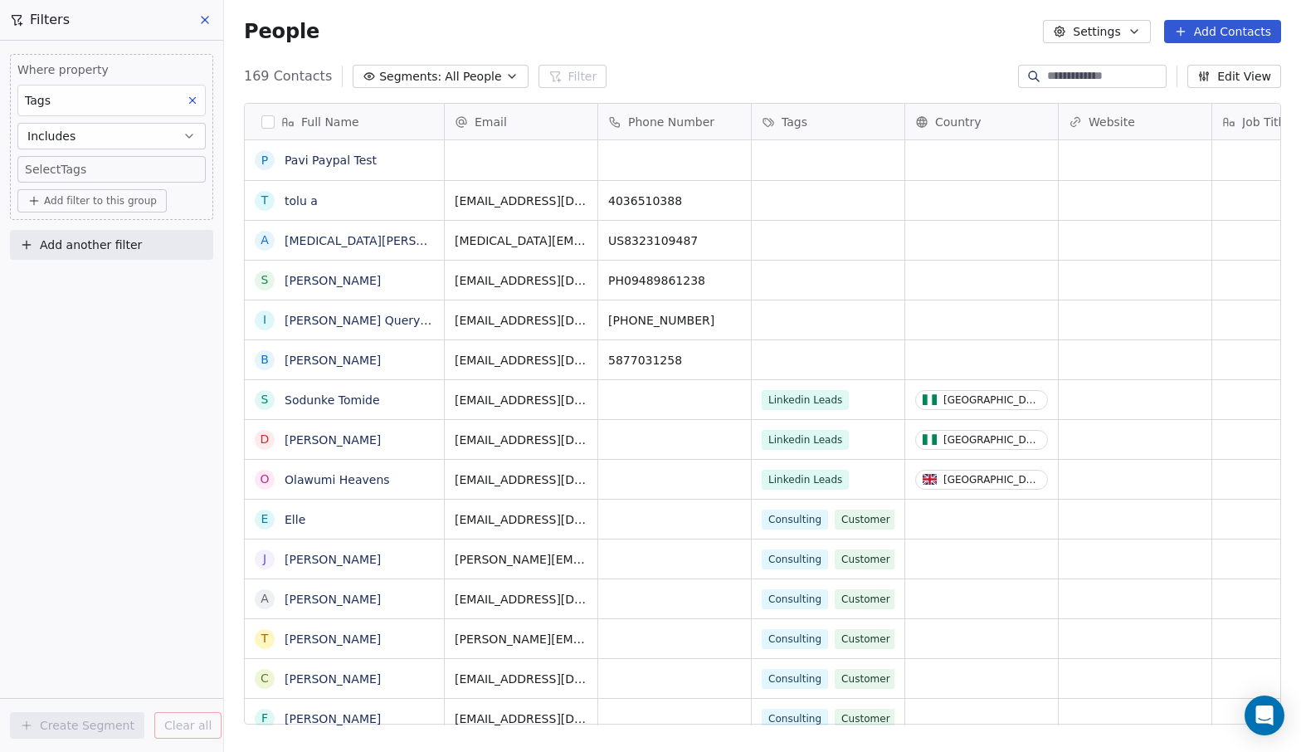
click at [79, 173] on body "Aceit Digital Inc. Contacts People Marketing Workflows Campaigns Metrics & Even…" at bounding box center [650, 376] width 1301 height 752
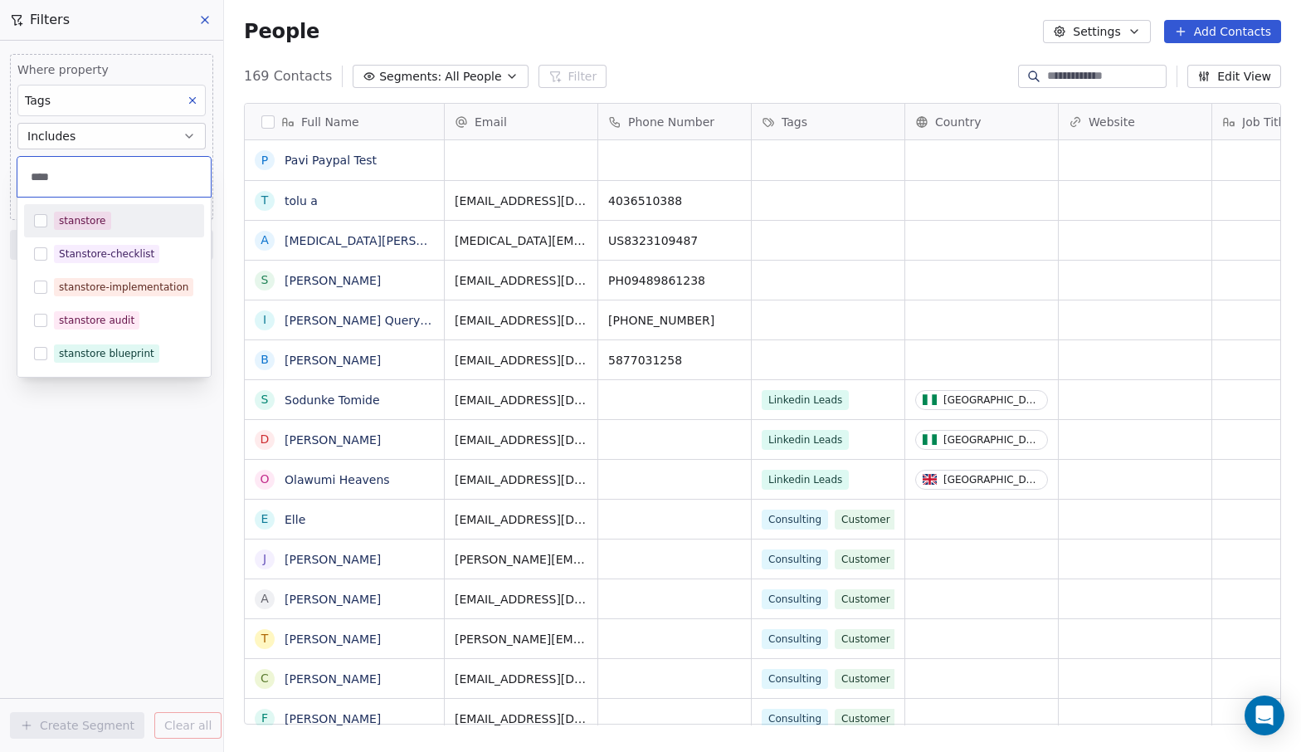
type input "****"
click at [95, 216] on div "stanstore" at bounding box center [82, 220] width 47 height 15
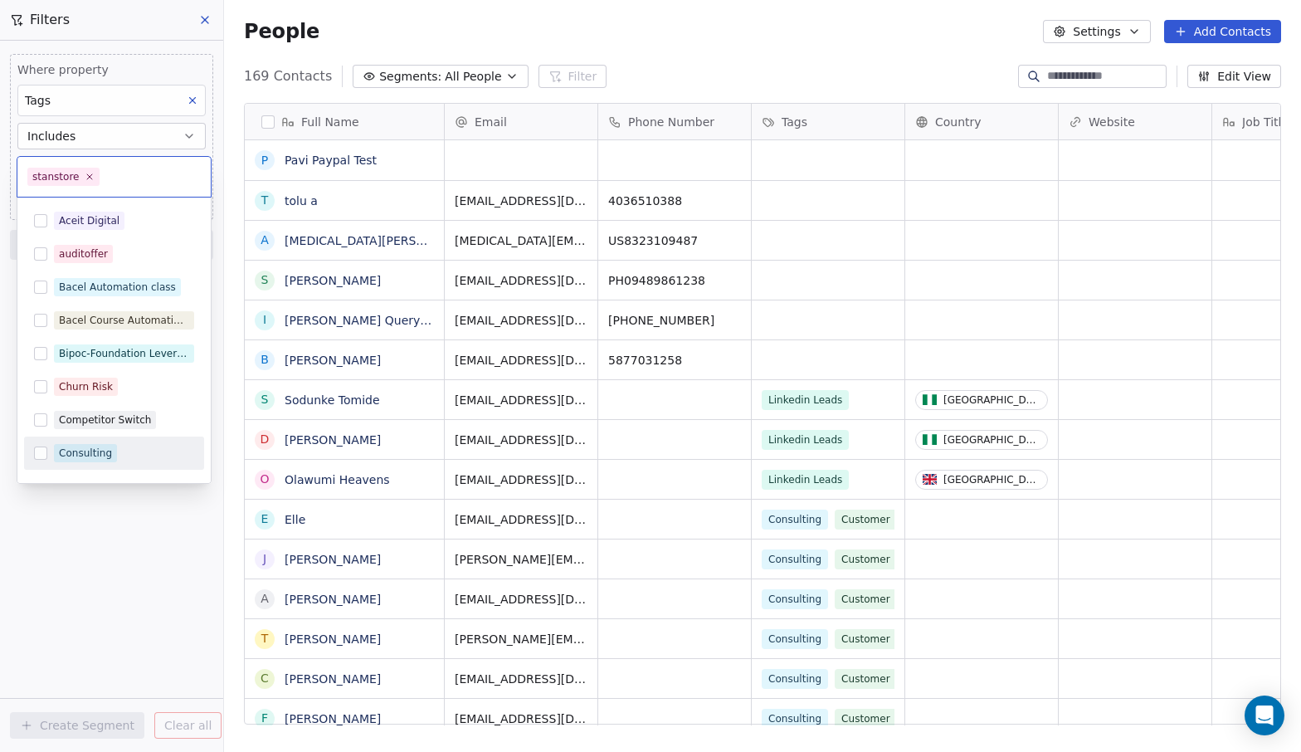
click at [129, 517] on html "Aceit Digital Inc. Contacts People Marketing Workflows Campaigns Metrics & Even…" at bounding box center [650, 376] width 1301 height 752
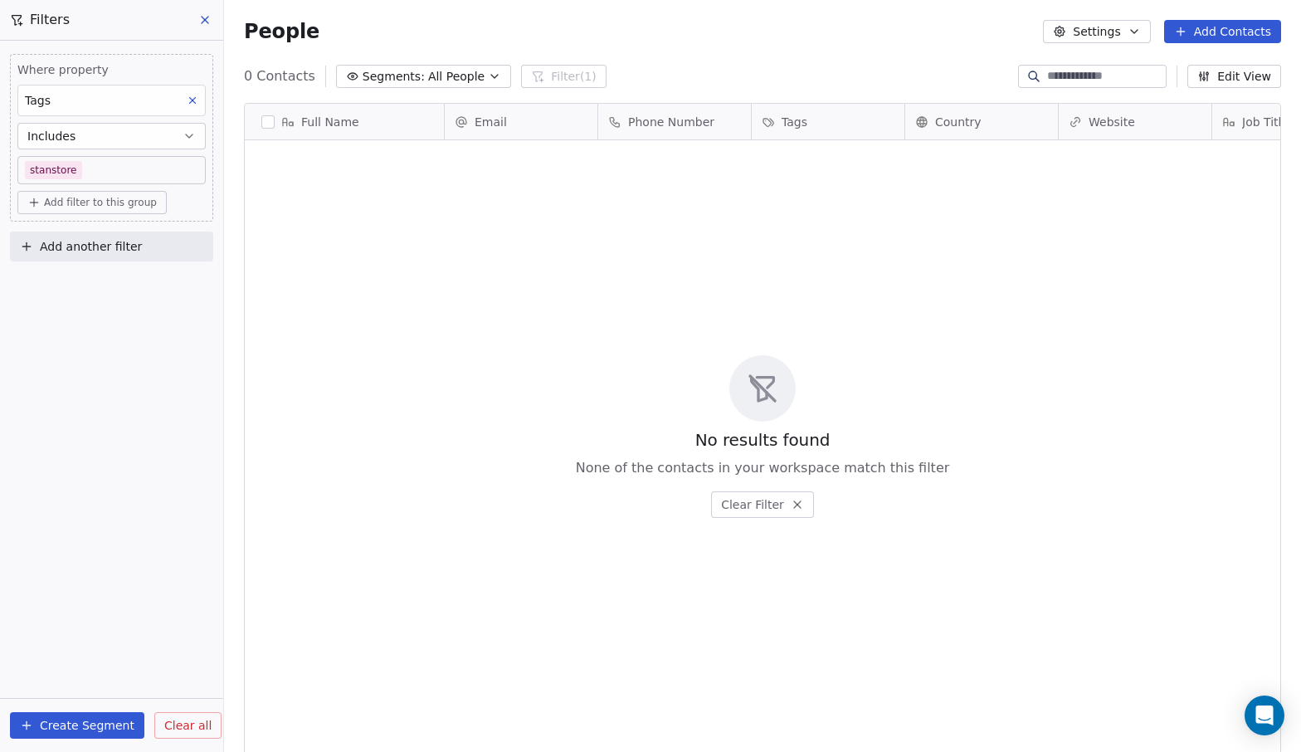
scroll to position [661, 1077]
click at [115, 204] on span "Add filter to this group" at bounding box center [100, 202] width 113 height 13
click at [109, 237] on span "Contact properties" at bounding box center [89, 238] width 108 height 17
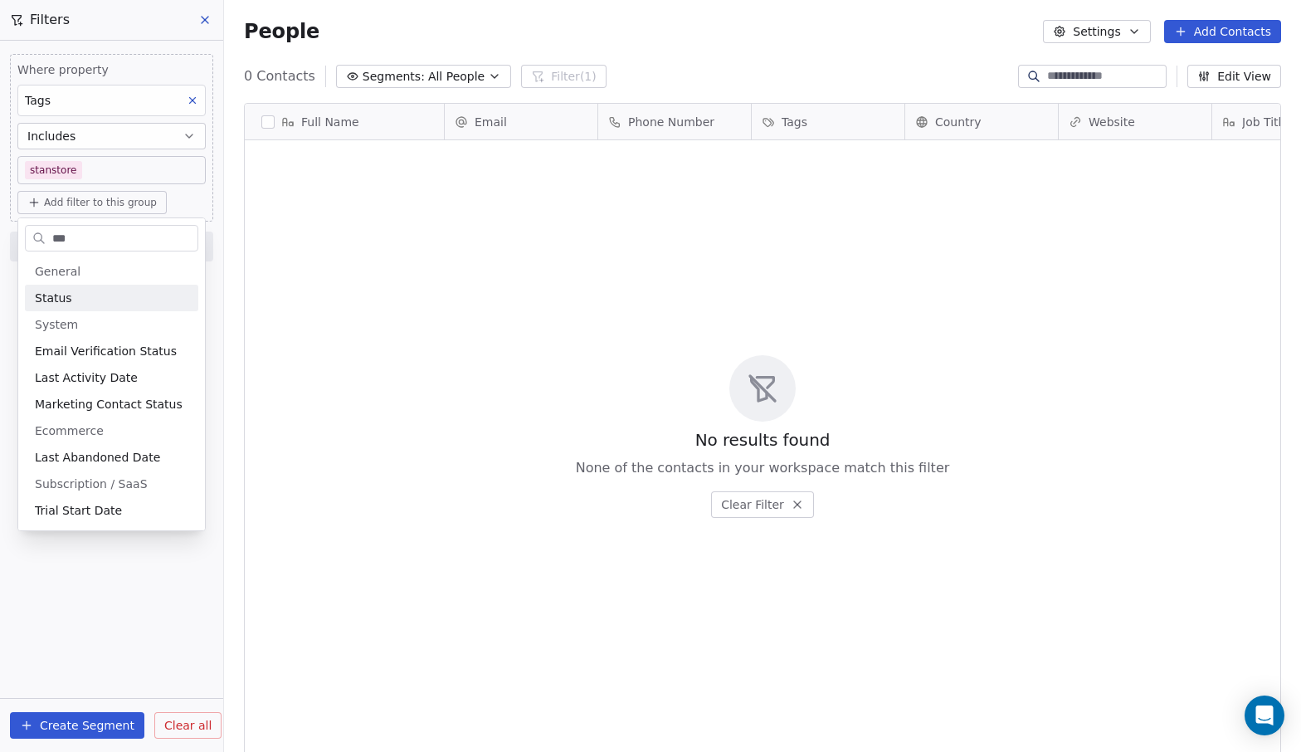
type input "***"
click at [95, 299] on div "Status" at bounding box center [112, 298] width 154 height 17
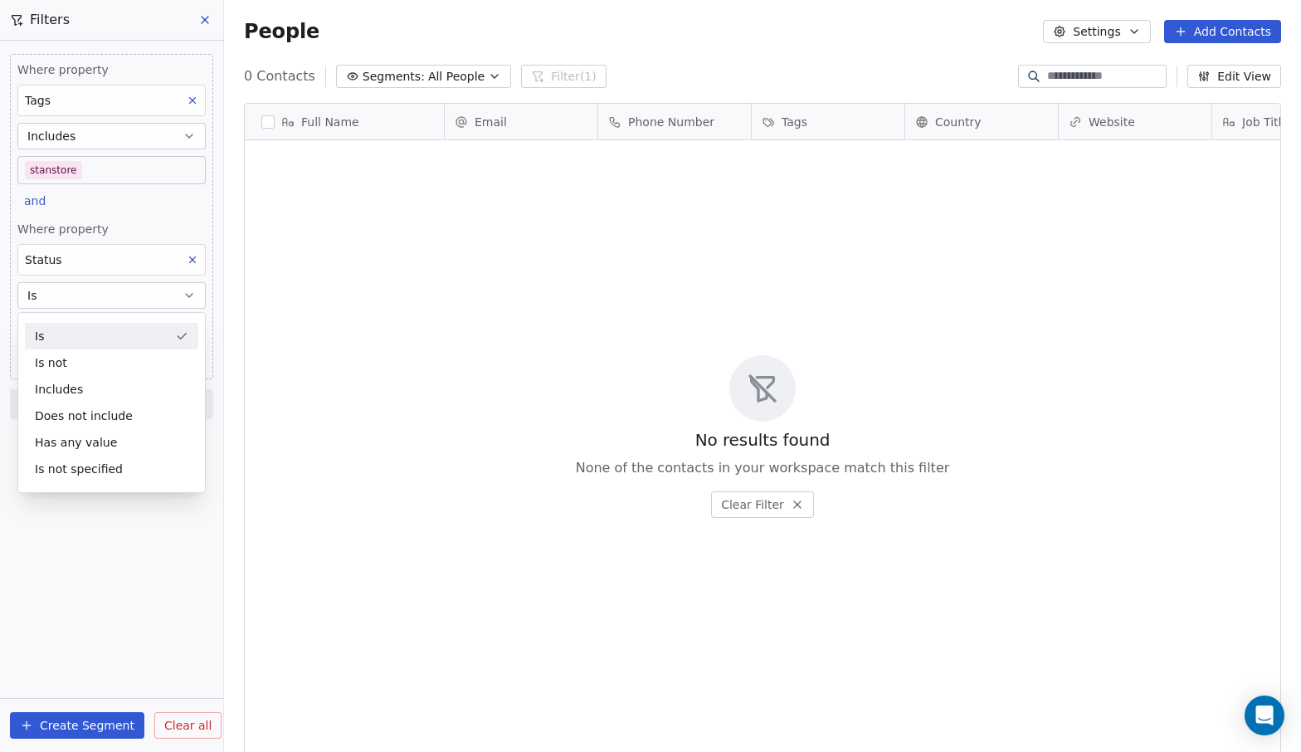
click at [85, 339] on div "Is" at bounding box center [111, 336] width 173 height 27
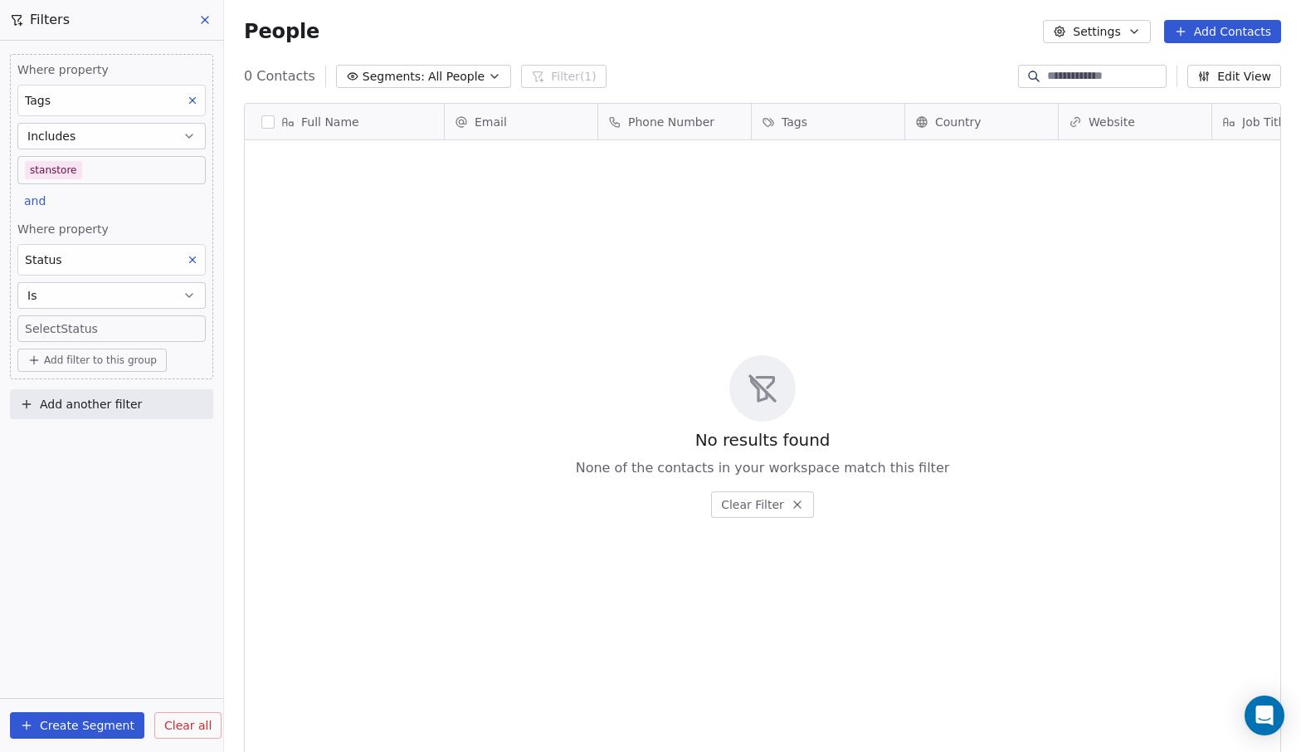
click at [85, 325] on body "Aceit Digital Inc. Contacts People Marketing Workflows Campaigns Metrics & Even…" at bounding box center [650, 376] width 1301 height 752
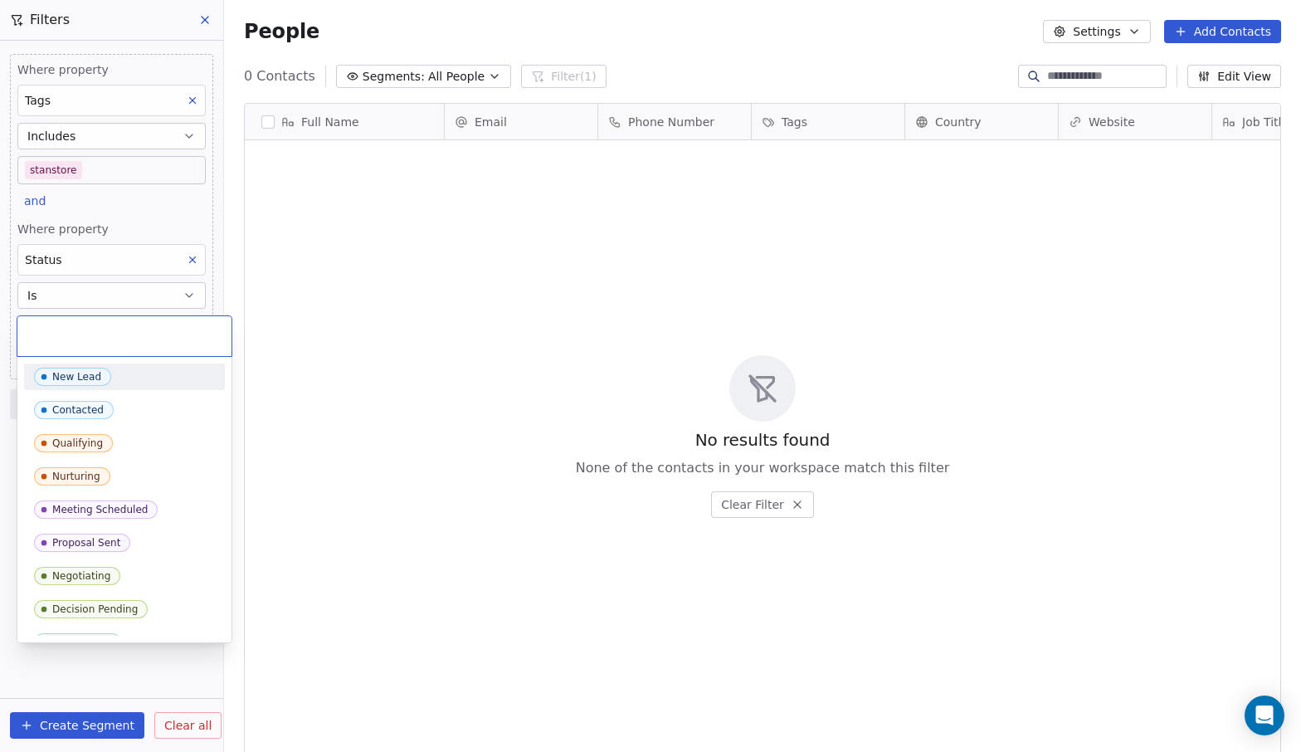
click at [90, 382] on div "New Lead" at bounding box center [76, 377] width 49 height 12
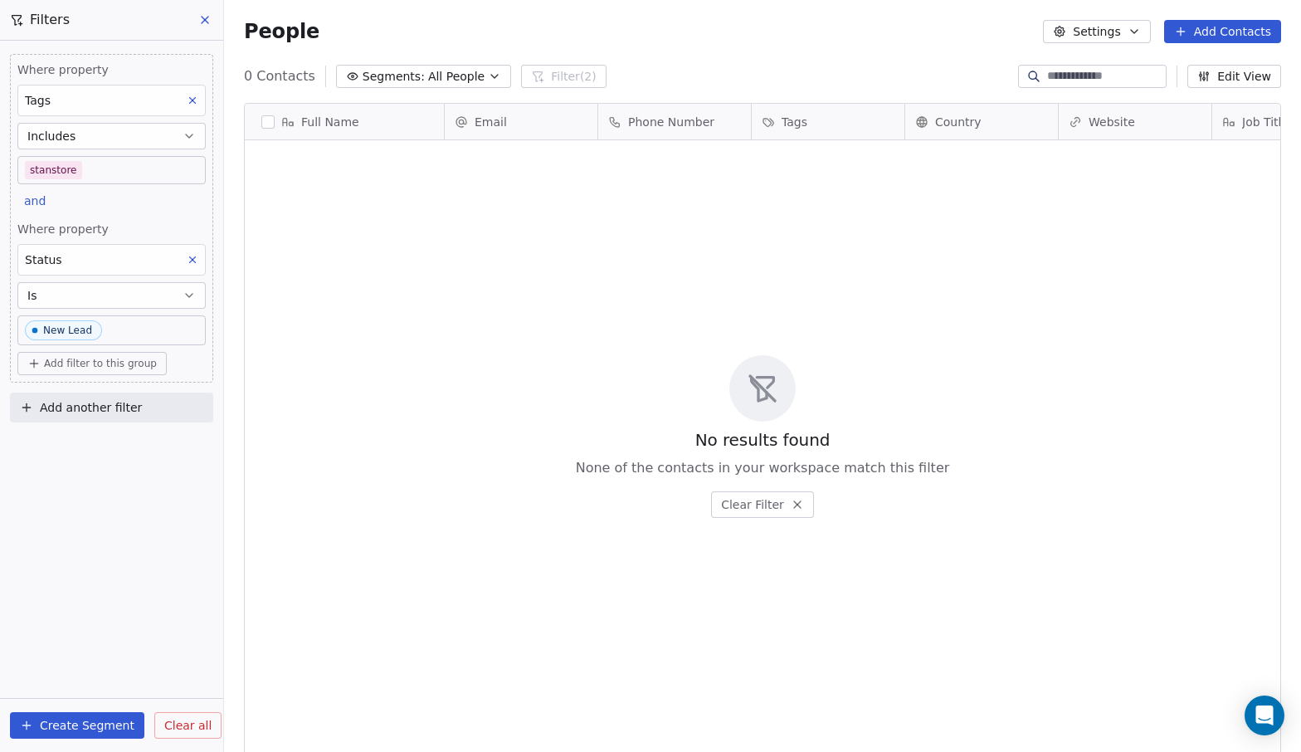
click at [87, 720] on button "Create Segment" at bounding box center [77, 725] width 134 height 27
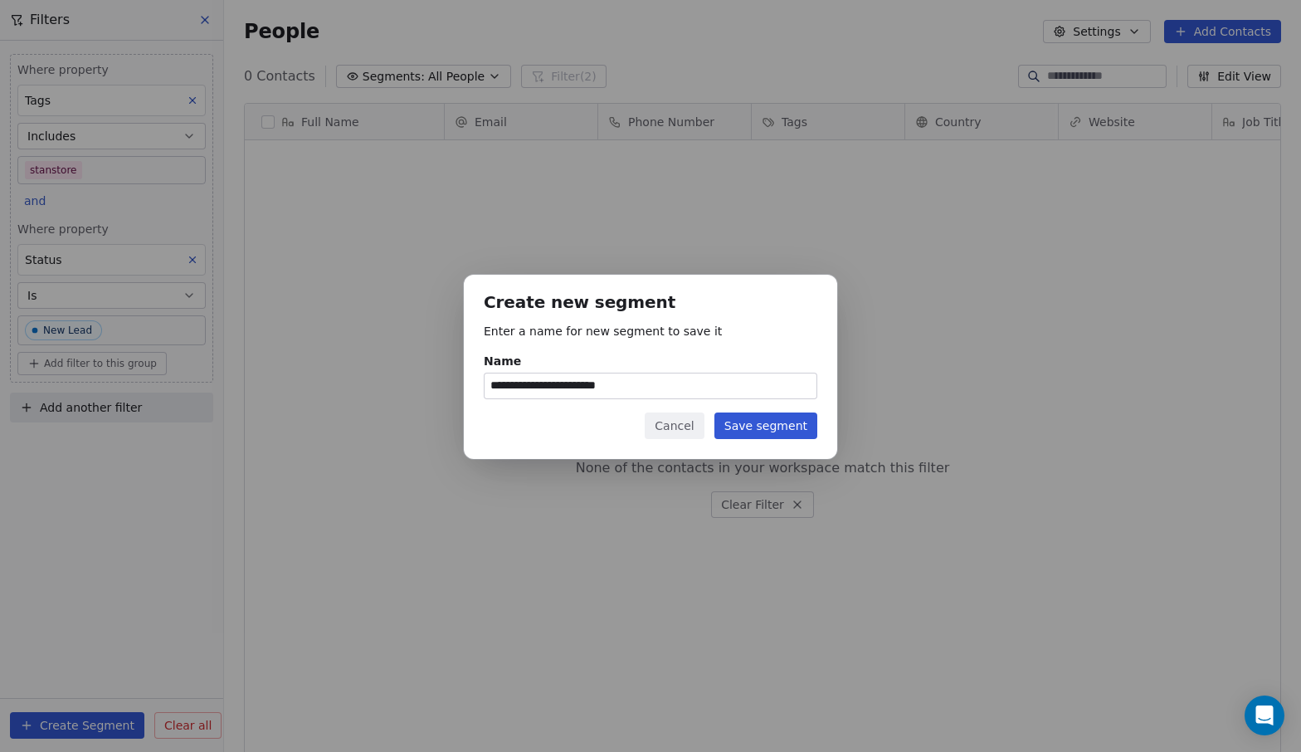
type input "**********"
click at [755, 433] on button "Save segment" at bounding box center [766, 425] width 103 height 27
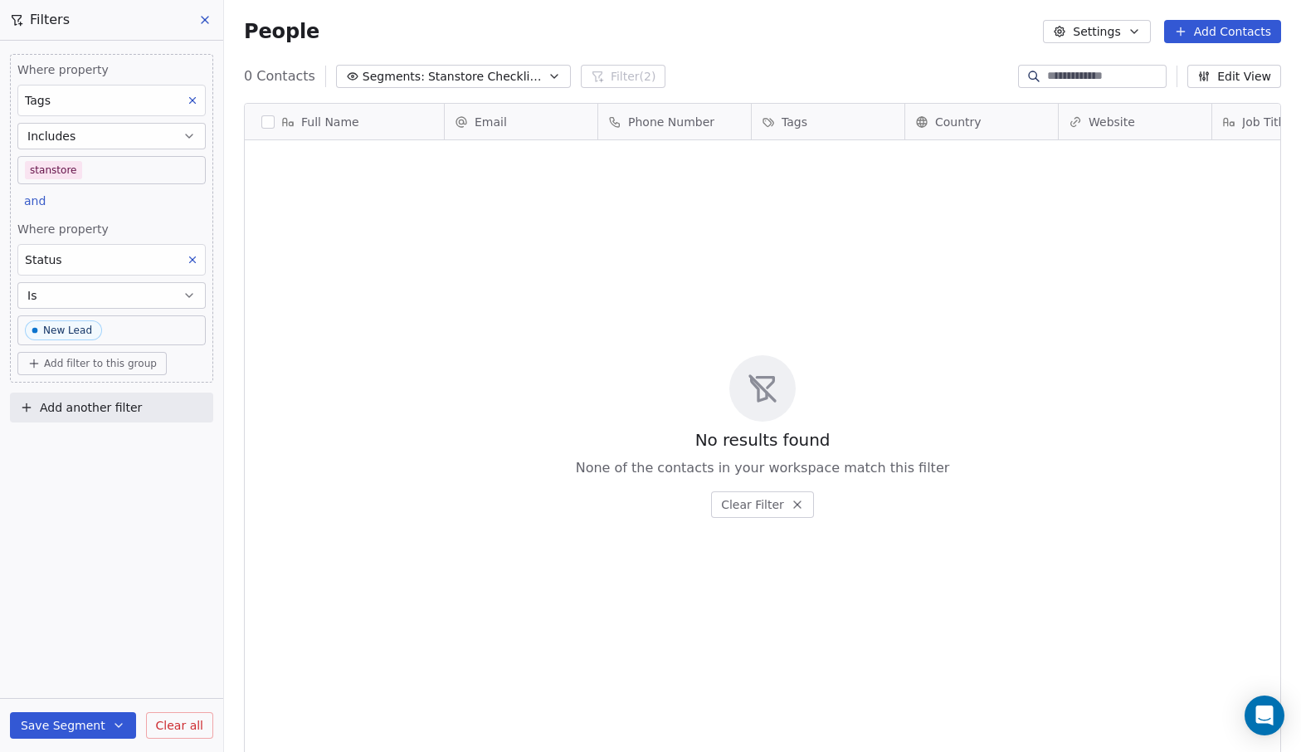
click at [160, 326] on body "Aceit Digital Inc. Contacts People Marketing Workflows Campaigns Metrics & Even…" at bounding box center [650, 376] width 1301 height 752
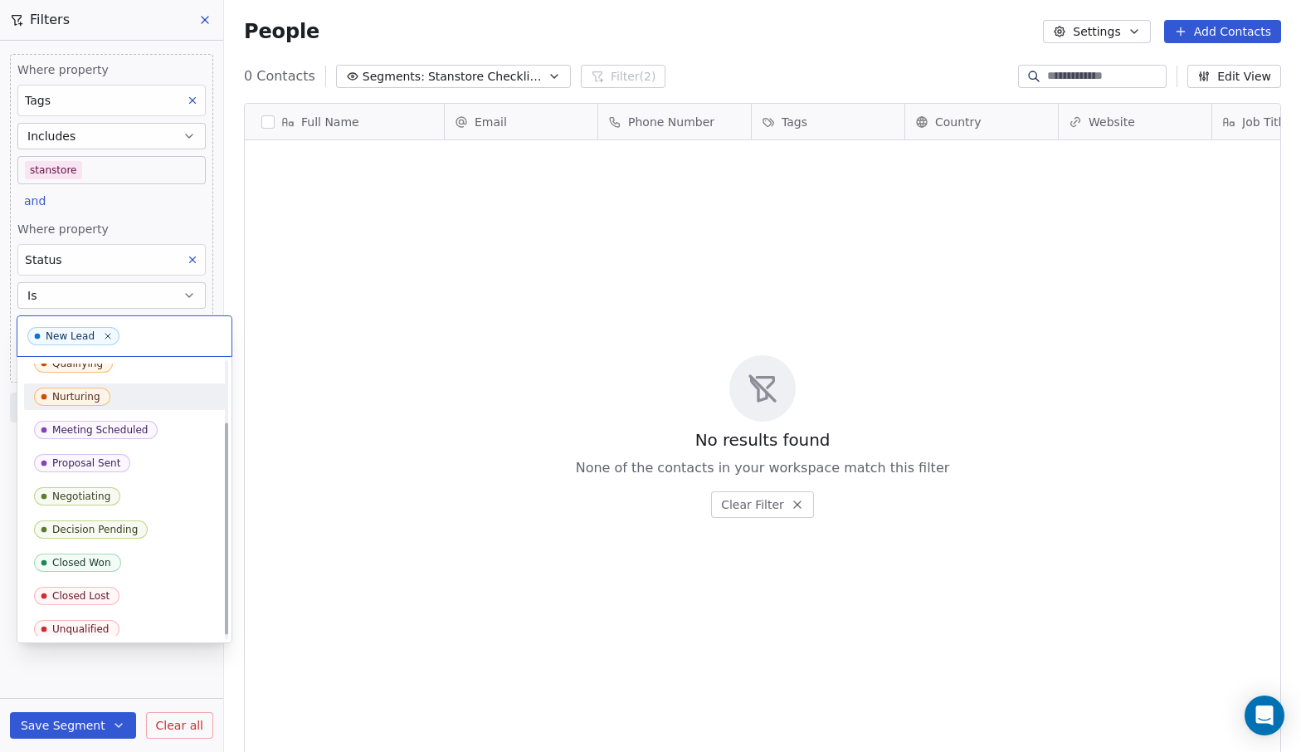
scroll to position [85, 0]
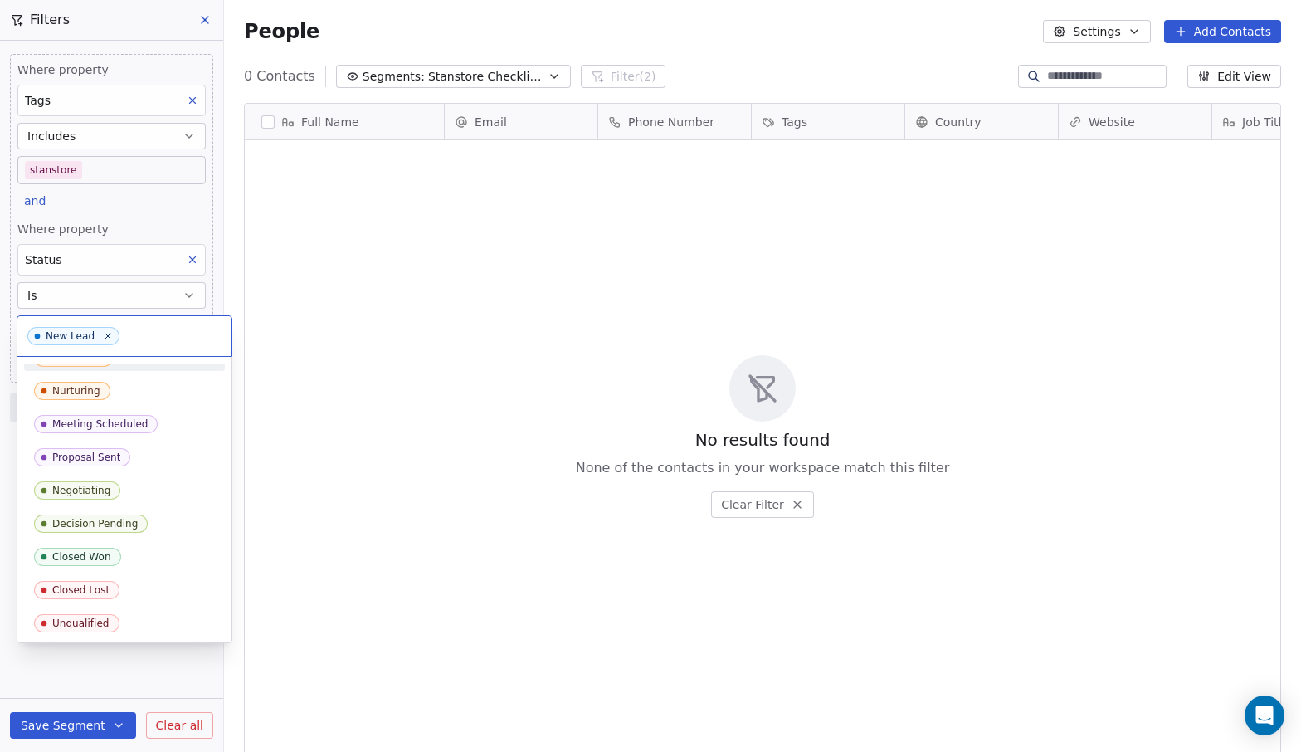
click at [184, 261] on html "Aceit Digital Inc. Contacts People Marketing Workflows Campaigns Metrics & Even…" at bounding box center [650, 376] width 1301 height 752
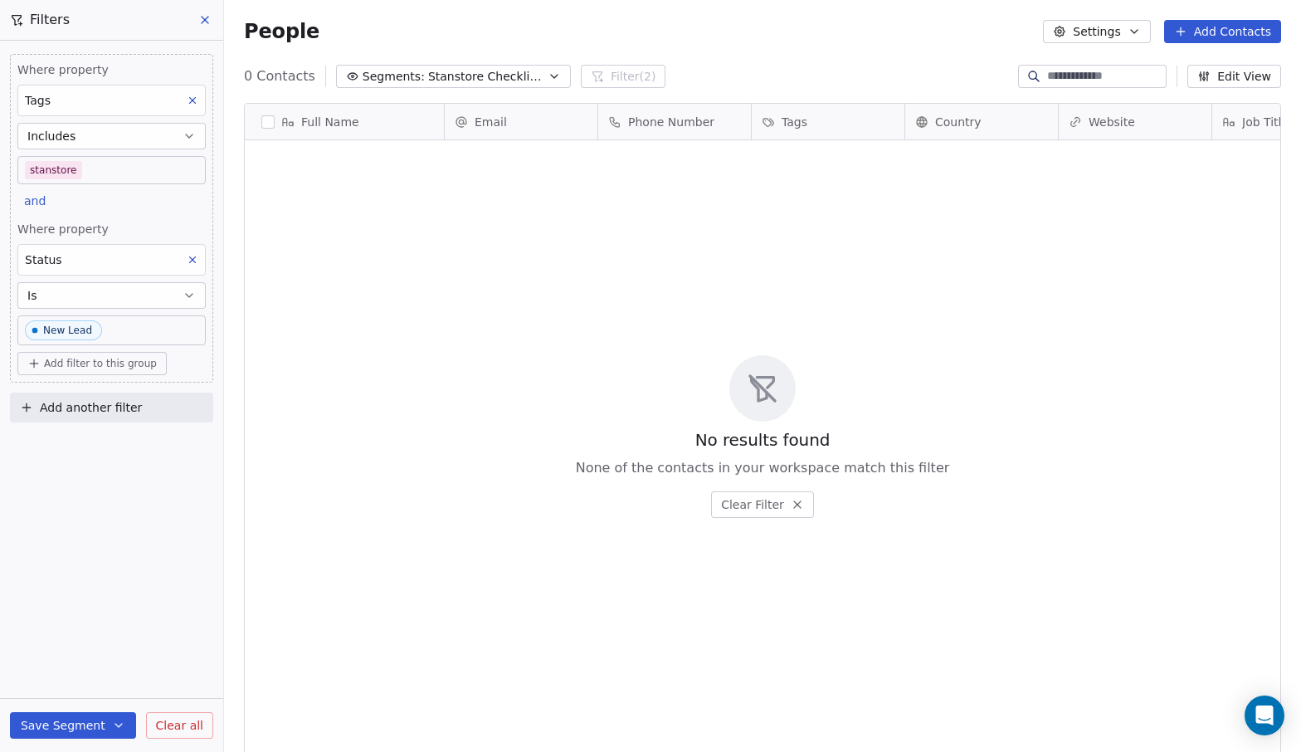
click at [189, 259] on icon at bounding box center [193, 260] width 12 height 12
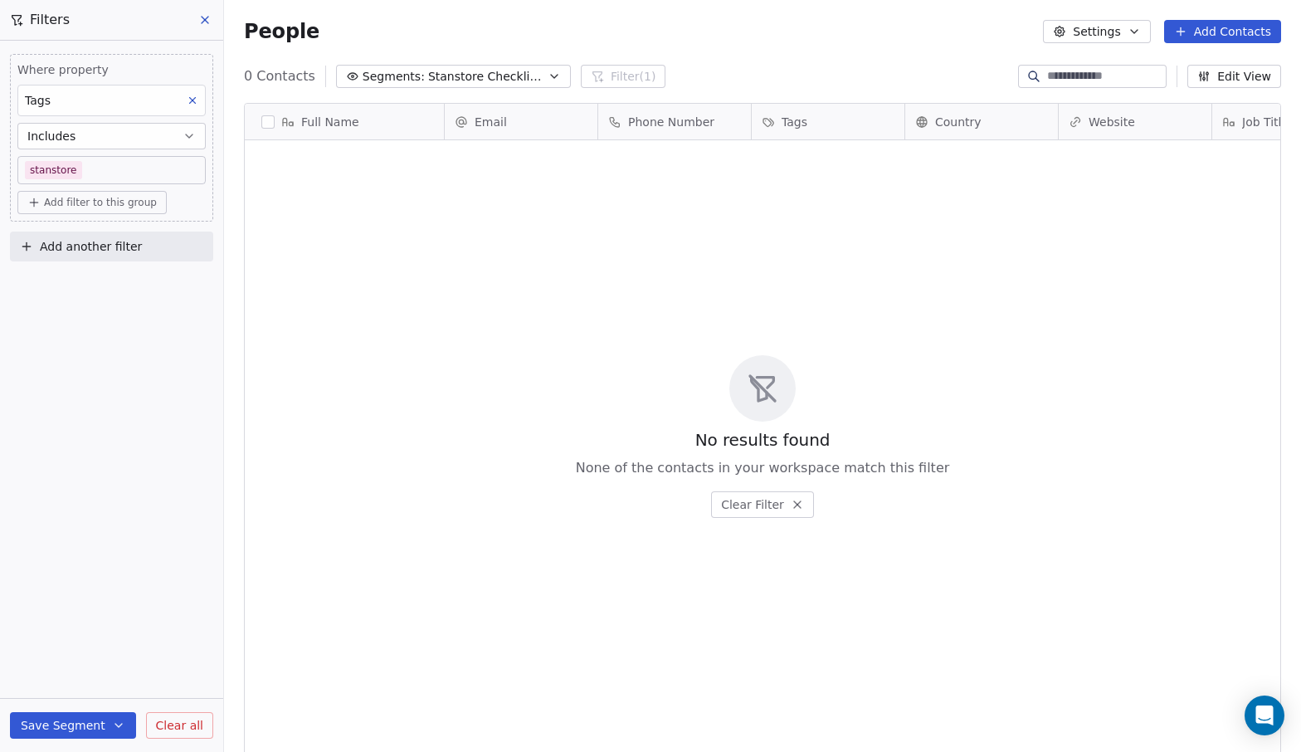
click at [144, 200] on span "Add filter to this group" at bounding box center [100, 202] width 113 height 13
click at [125, 239] on span "Contact properties" at bounding box center [89, 238] width 108 height 17
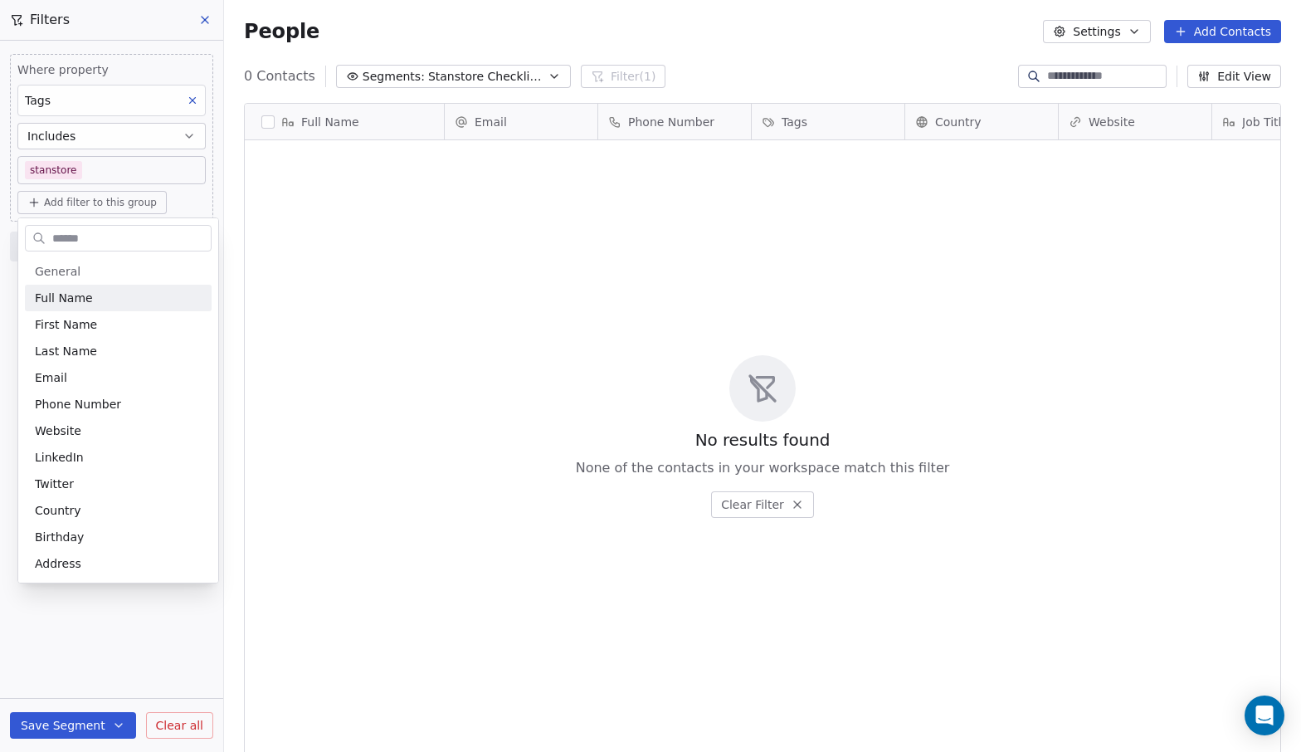
click at [287, 241] on html "Aceit Digital Inc. Contacts People Marketing Workflows Campaigns Metrics & Even…" at bounding box center [650, 376] width 1301 height 752
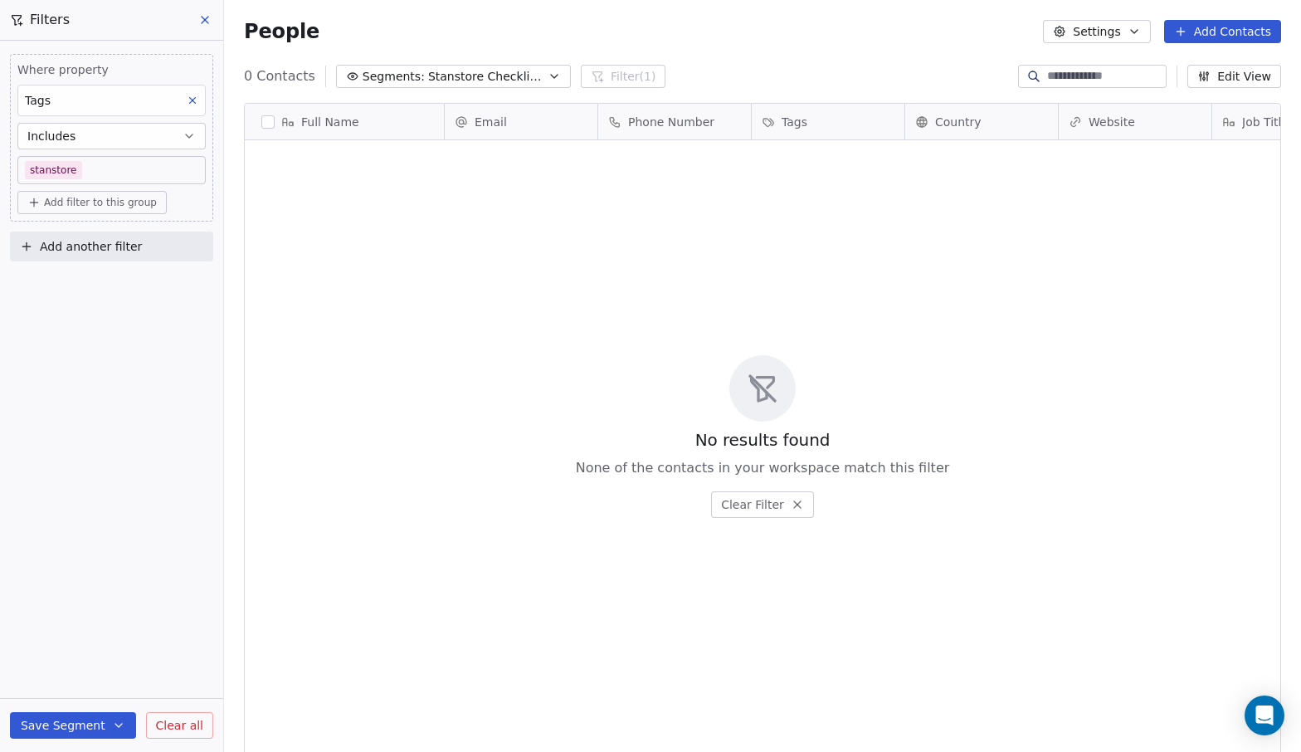
click at [193, 21] on button at bounding box center [205, 19] width 25 height 23
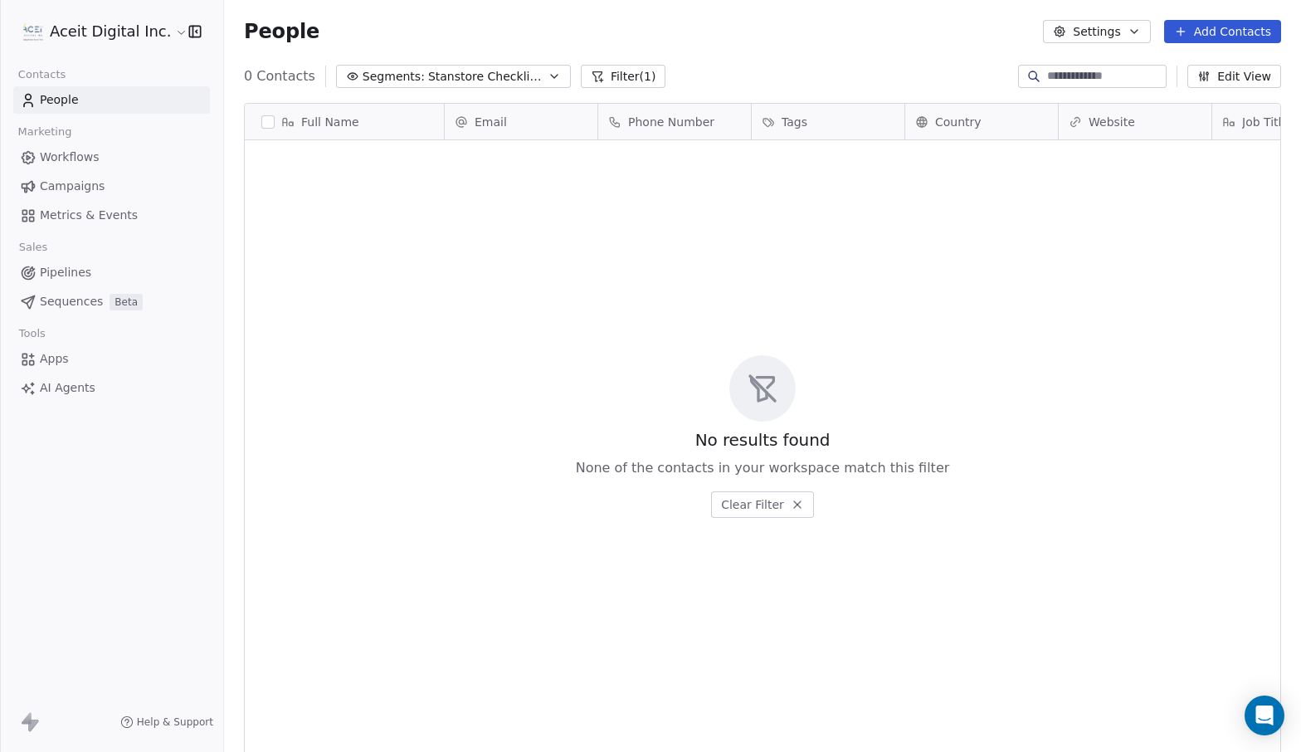
click at [454, 79] on span "Stanstore Checklist leads" at bounding box center [486, 76] width 116 height 17
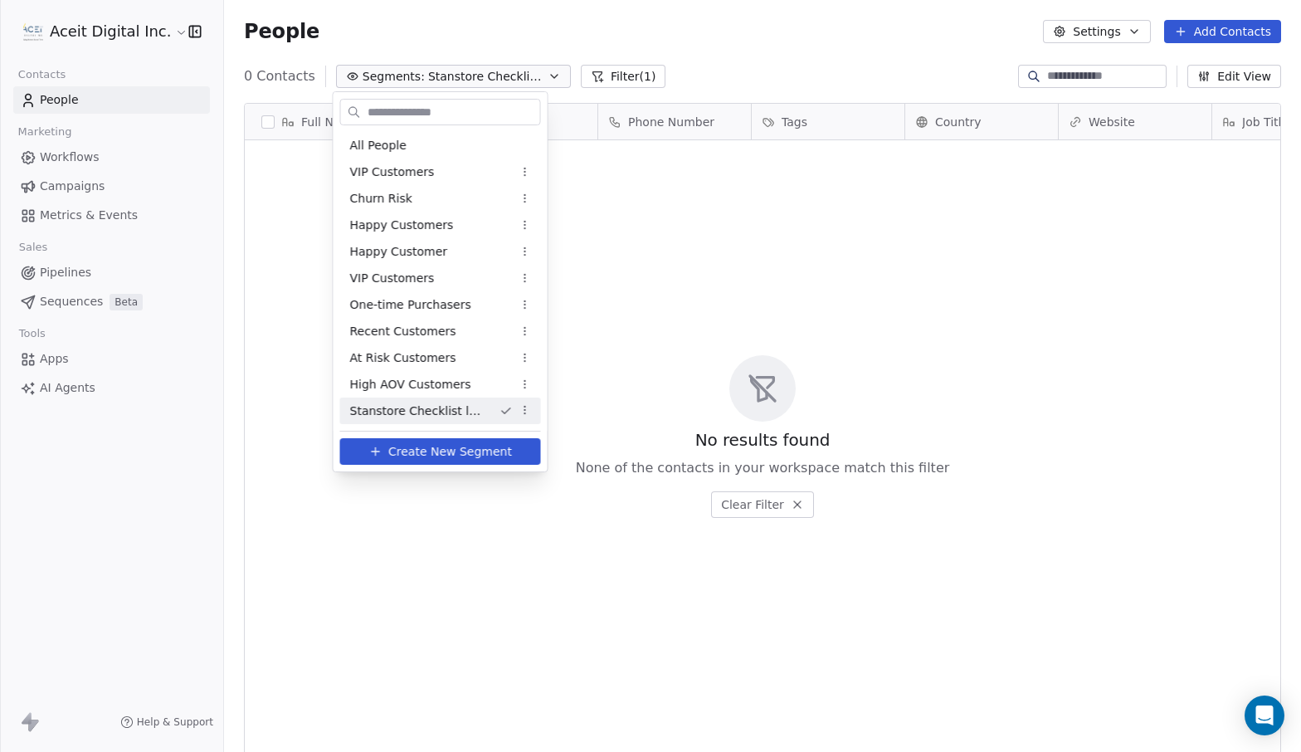
click at [437, 451] on span "Create New Segment" at bounding box center [450, 451] width 124 height 17
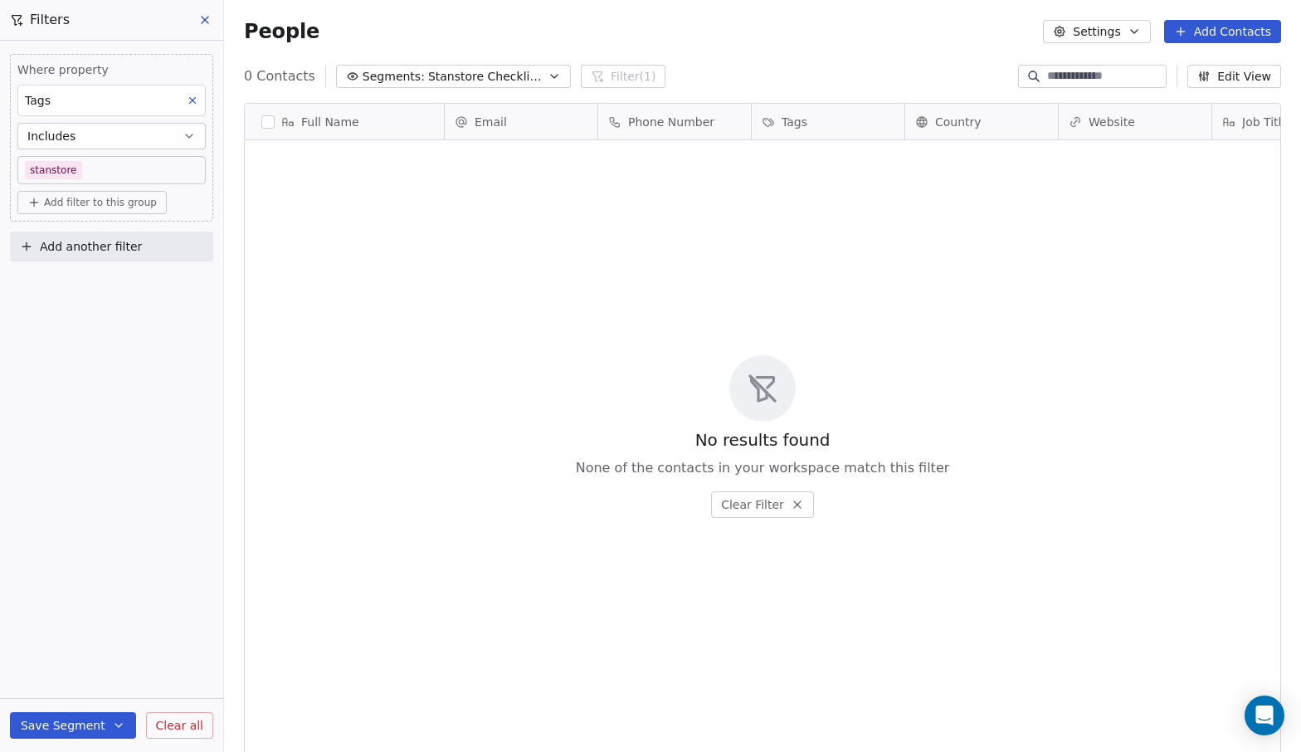
click at [97, 207] on span "Add filter to this group" at bounding box center [100, 202] width 113 height 13
click at [96, 240] on span "Contact properties" at bounding box center [89, 238] width 108 height 17
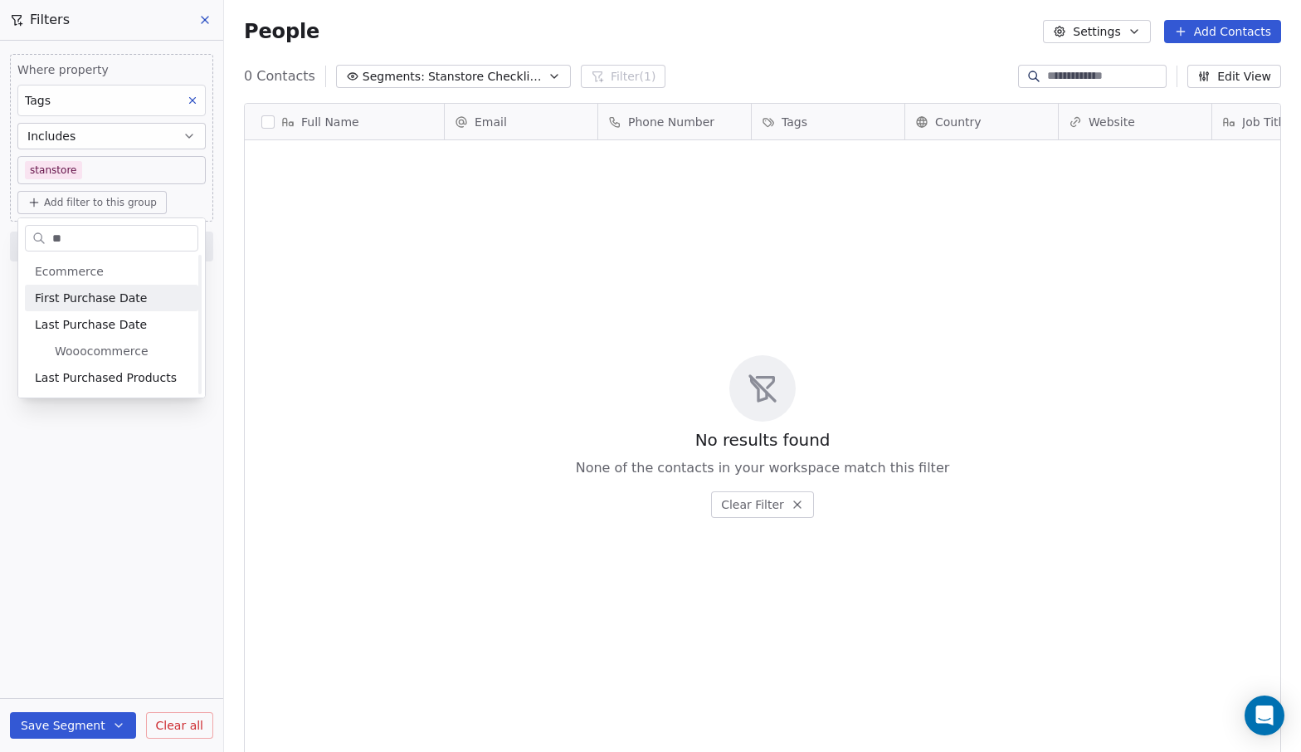
scroll to position [0, 0]
type input "*"
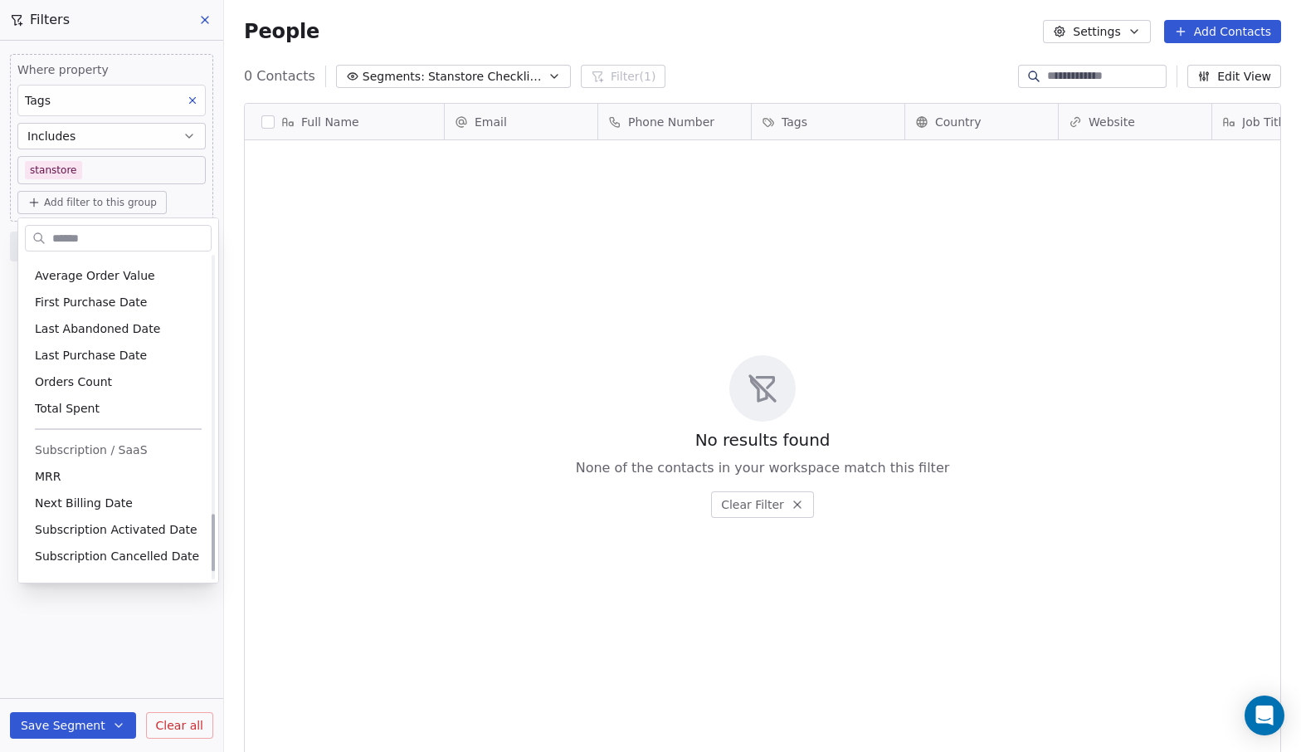
scroll to position [1493, 0]
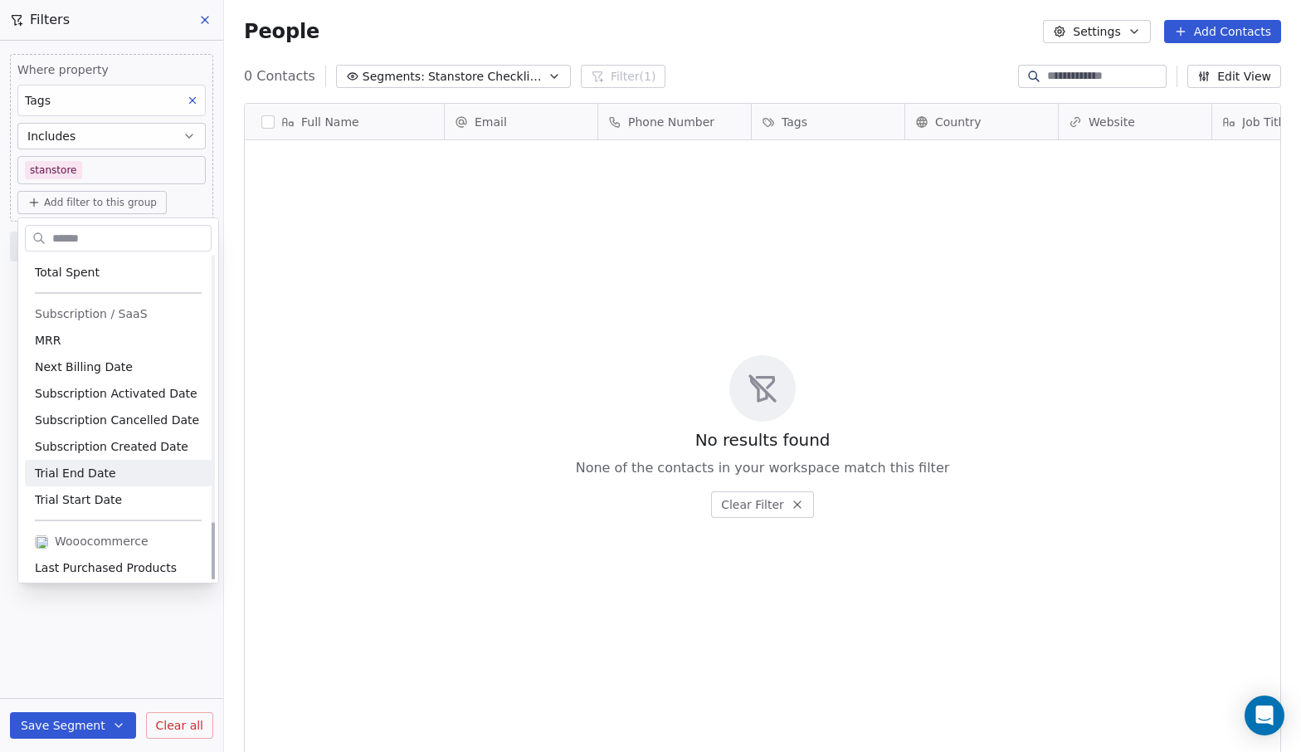
click at [344, 411] on html "Aceit Digital Inc. Contacts People Marketing Workflows Campaigns Metrics & Even…" at bounding box center [650, 376] width 1301 height 752
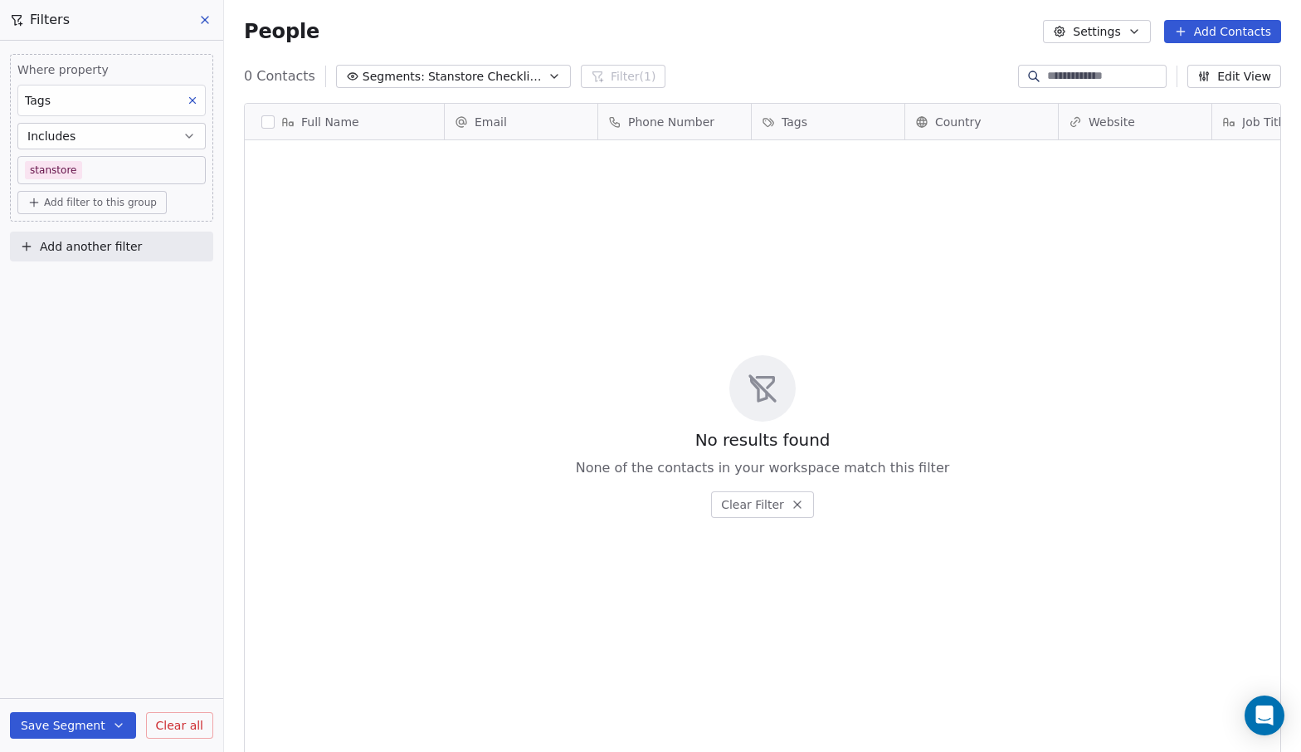
click at [202, 17] on icon at bounding box center [205, 20] width 7 height 7
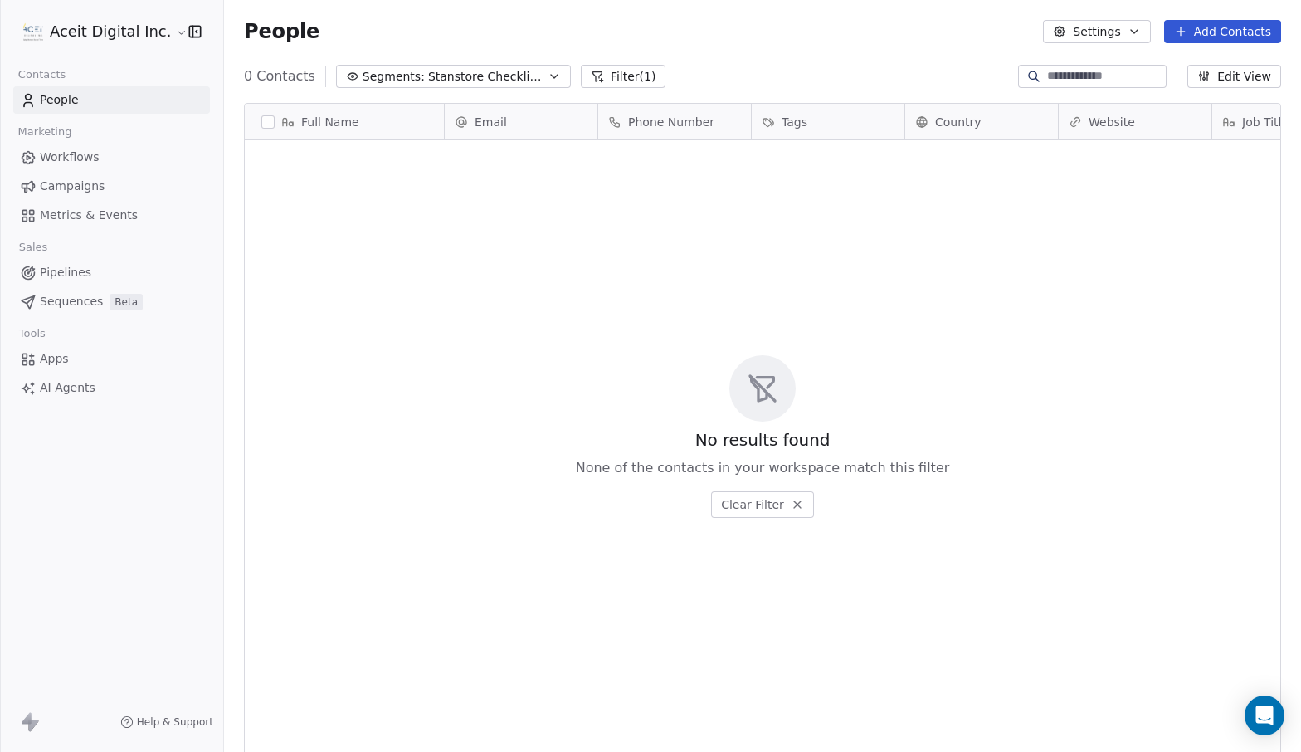
click at [99, 188] on span "Campaigns" at bounding box center [72, 186] width 65 height 17
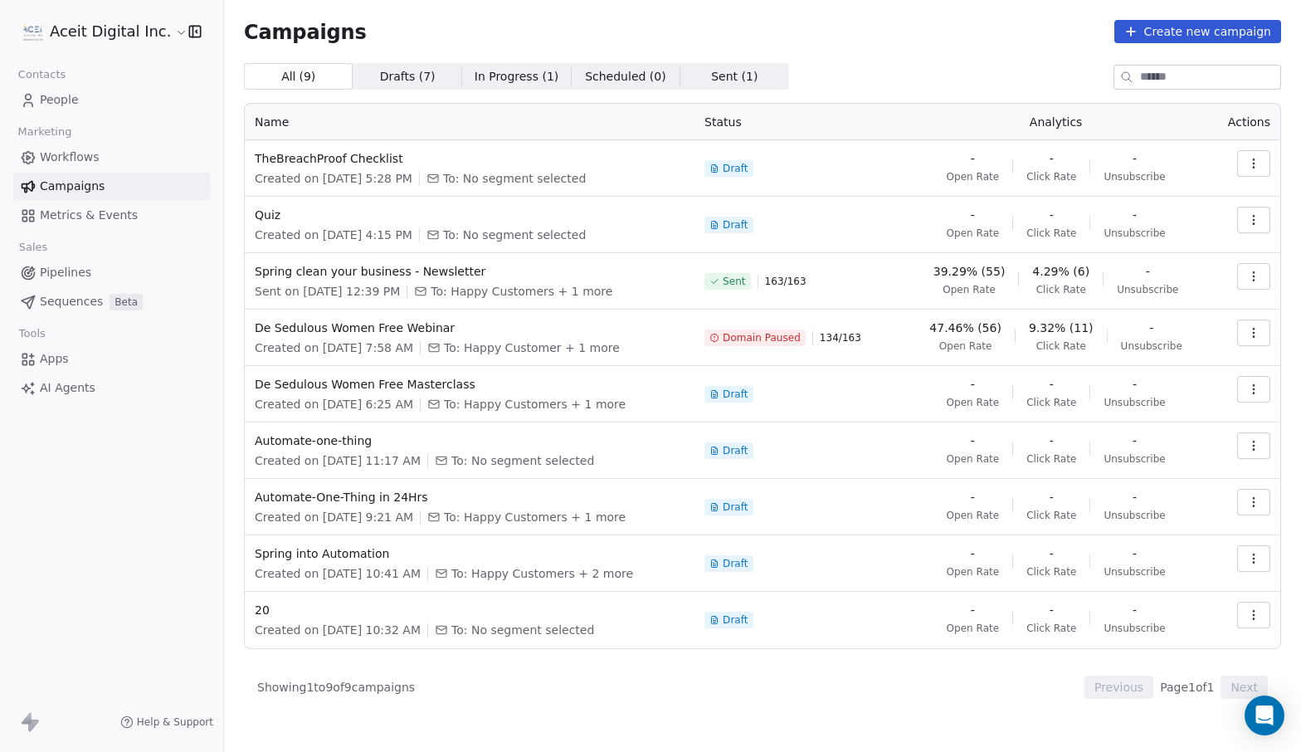
click at [70, 304] on span "Sequences" at bounding box center [71, 301] width 63 height 17
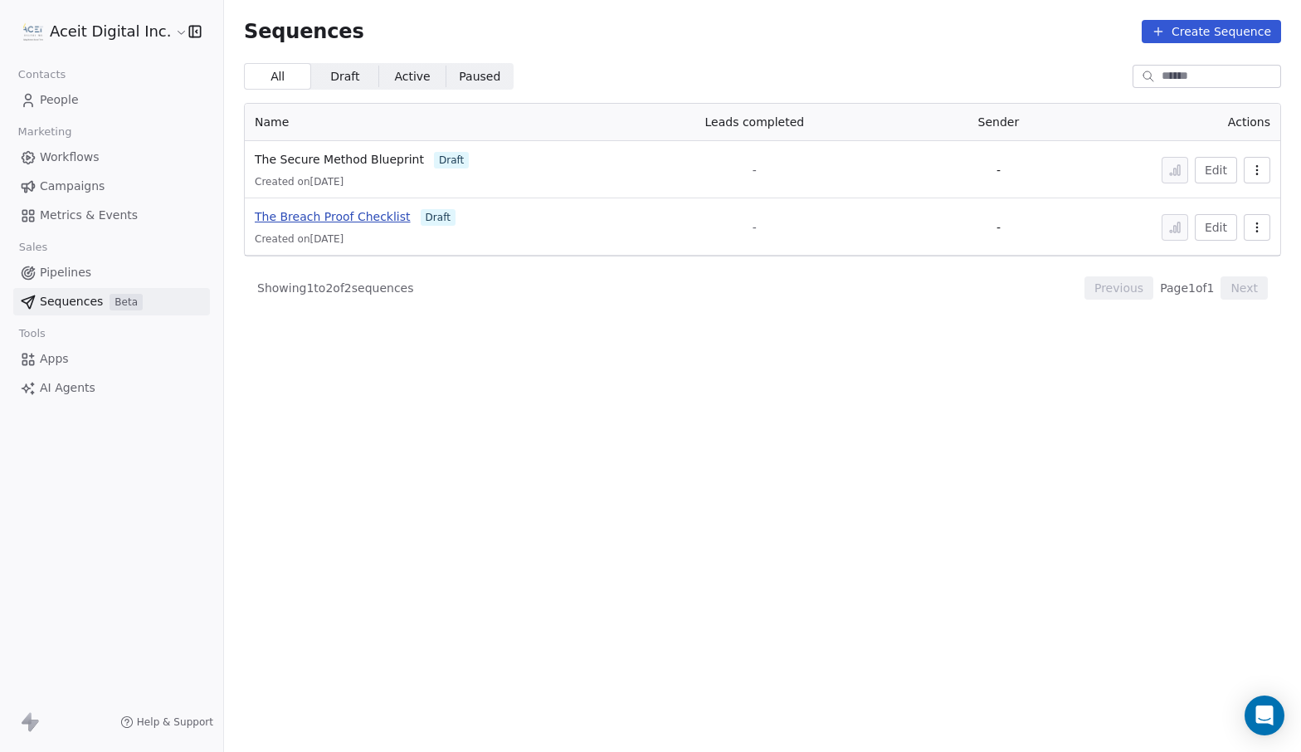
click at [315, 212] on span "The Breach Proof Checklist" at bounding box center [333, 216] width 156 height 13
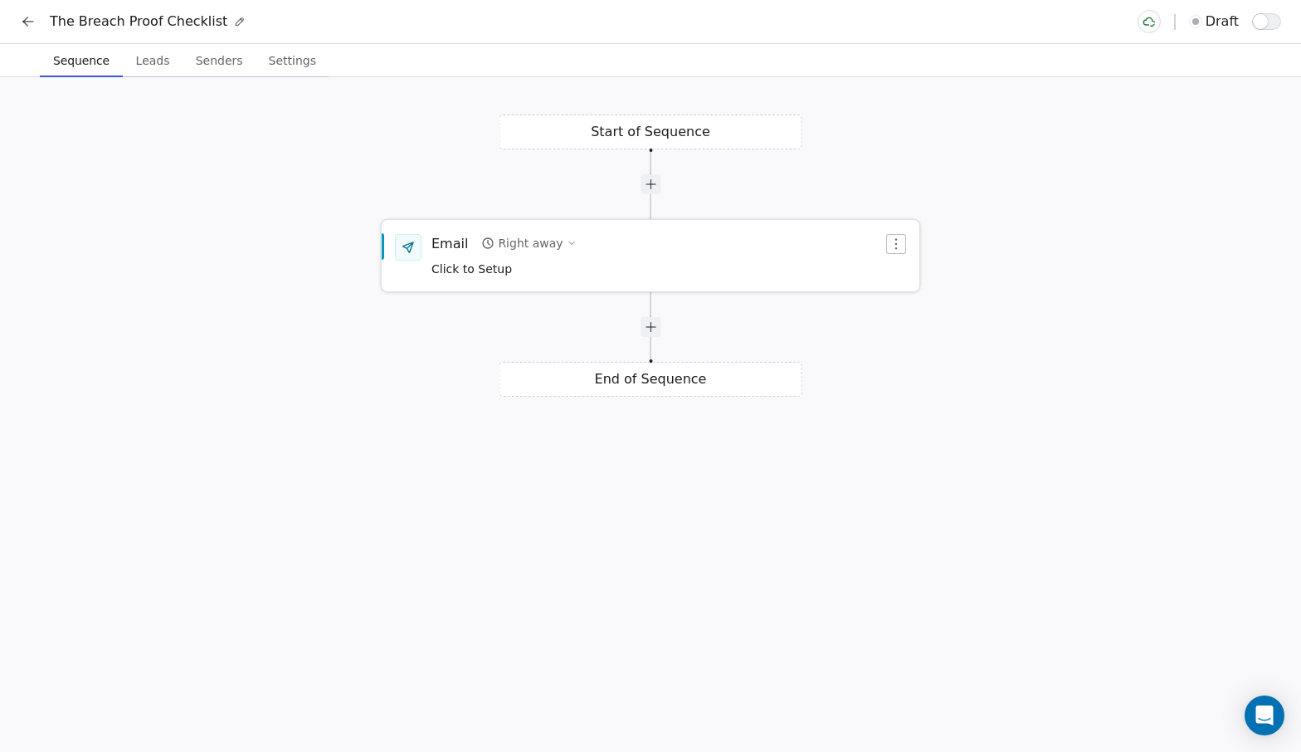
click at [470, 273] on span "Click to Setup" at bounding box center [472, 268] width 80 height 13
